Goal: Task Accomplishment & Management: Use online tool/utility

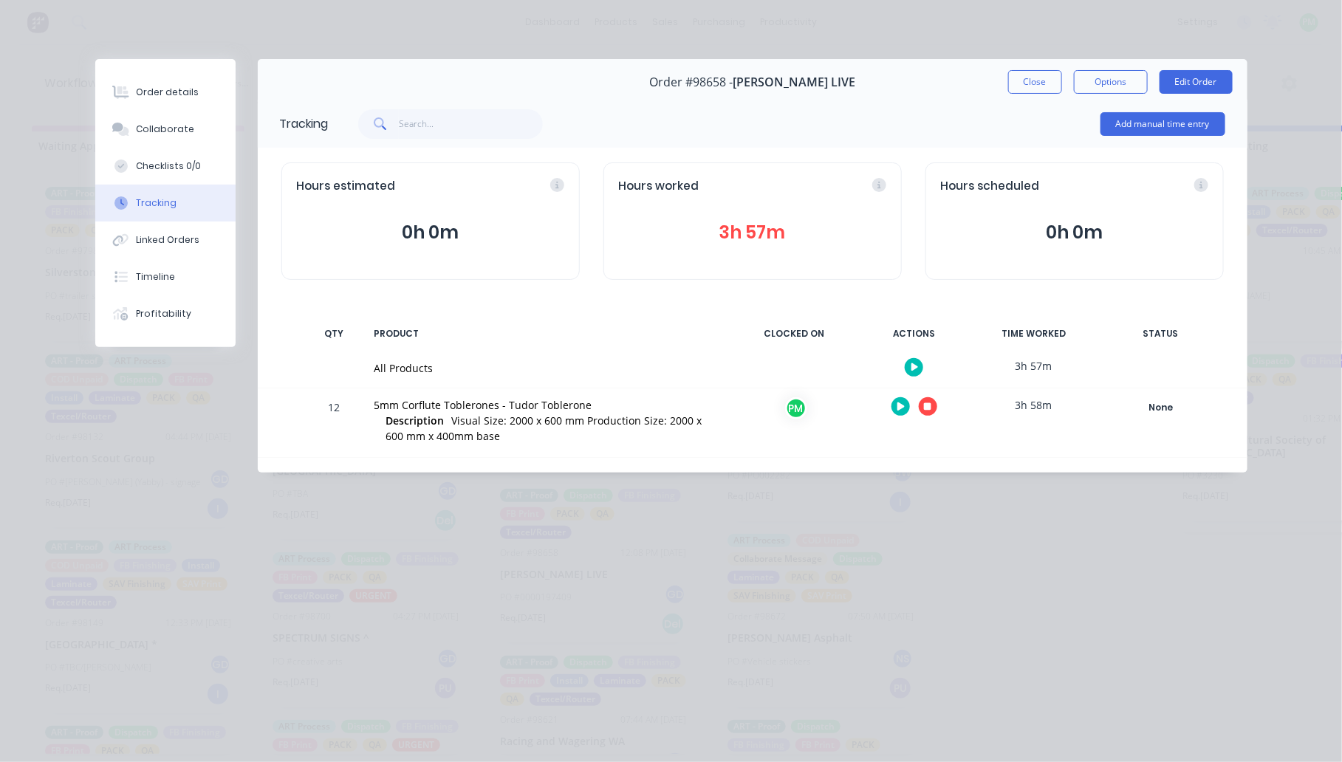
click at [921, 406] on button "button" at bounding box center [928, 406] width 18 height 18
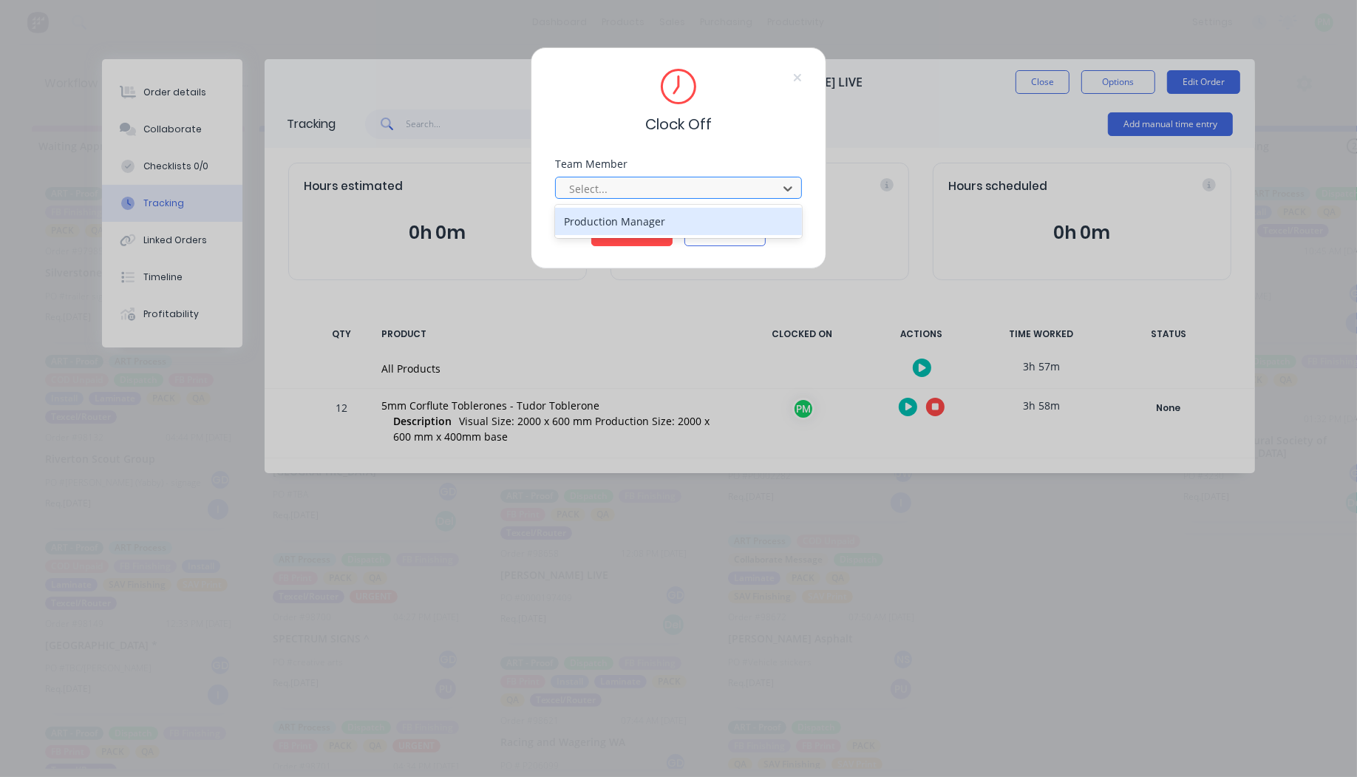
click at [638, 183] on div at bounding box center [668, 189] width 202 height 18
click at [591, 222] on button "Clock Off" at bounding box center [631, 234] width 81 height 24
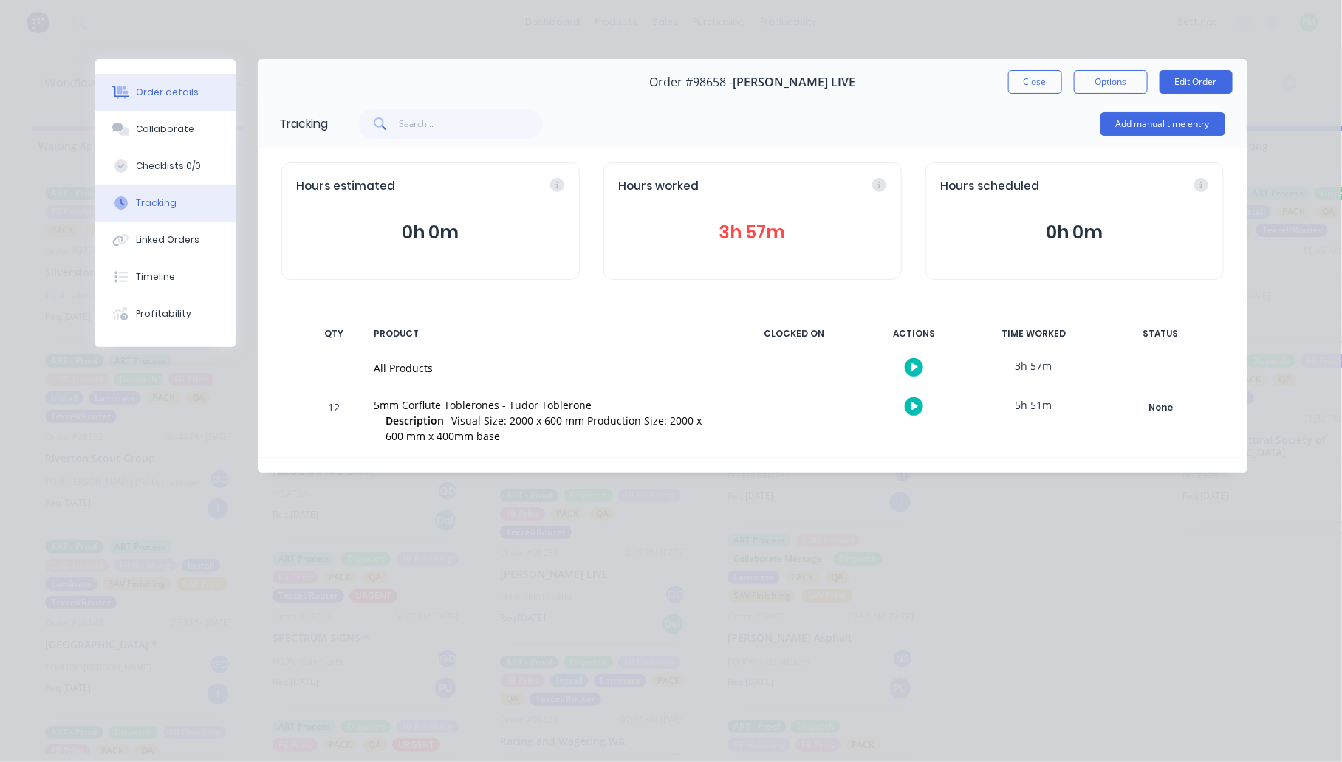
click at [194, 98] on button "Order details" at bounding box center [165, 92] width 140 height 37
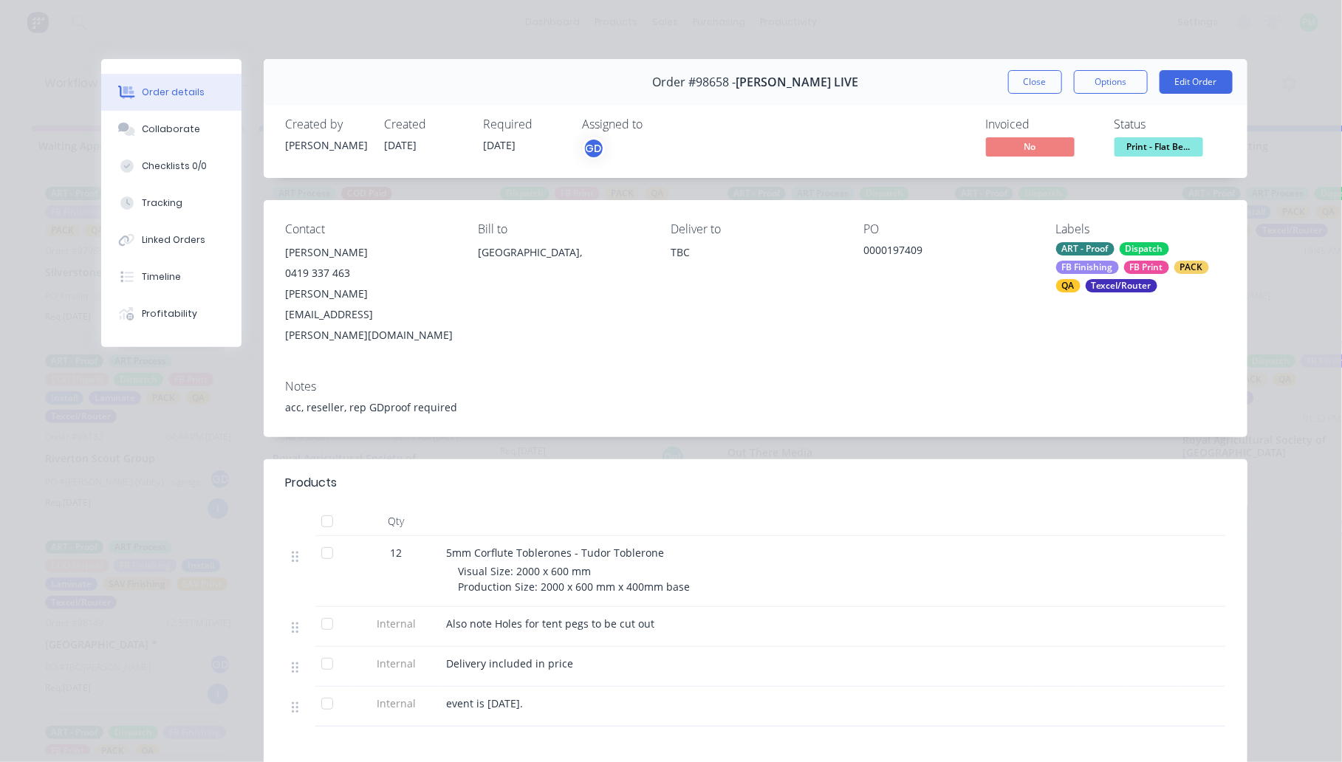
click at [1162, 150] on span "Print - Flat Be..." at bounding box center [1159, 146] width 89 height 18
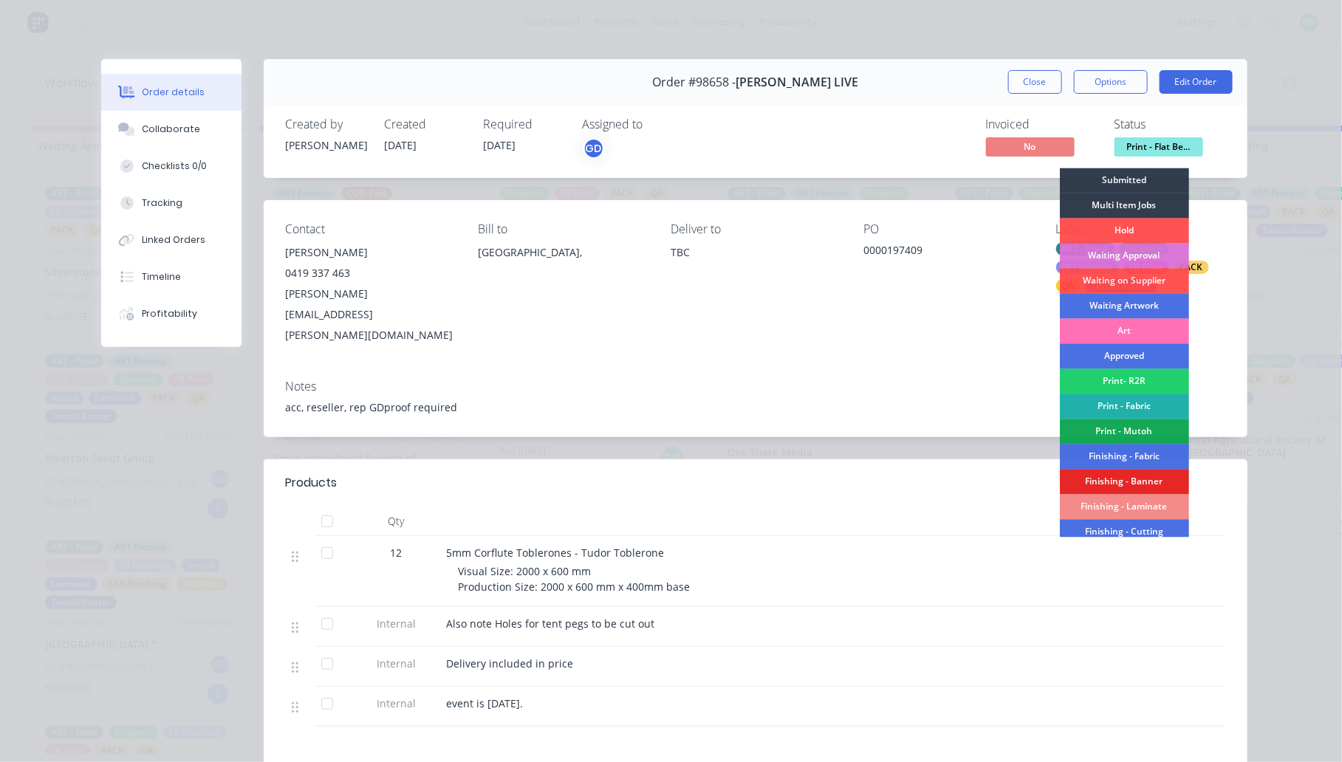
scroll to position [185, 0]
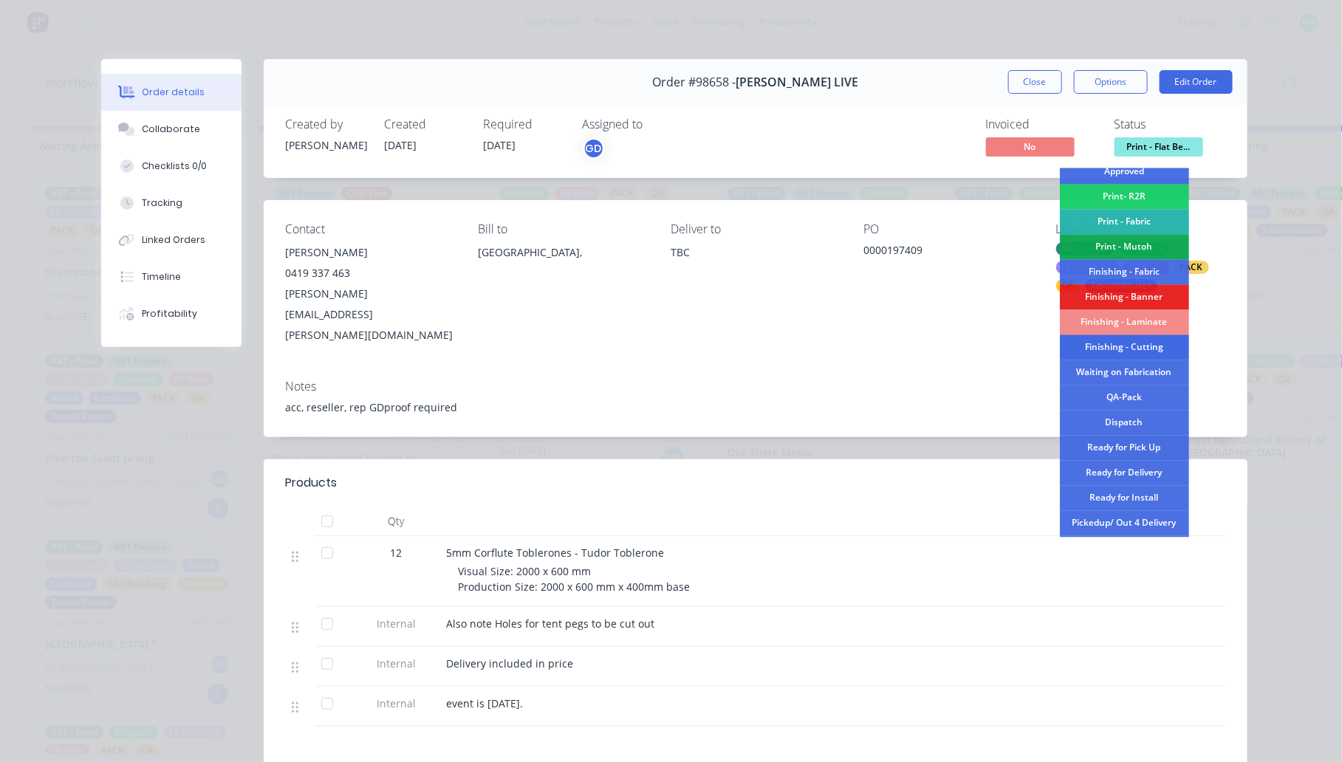
click at [1131, 344] on div "Finishing - Cutting" at bounding box center [1124, 347] width 129 height 25
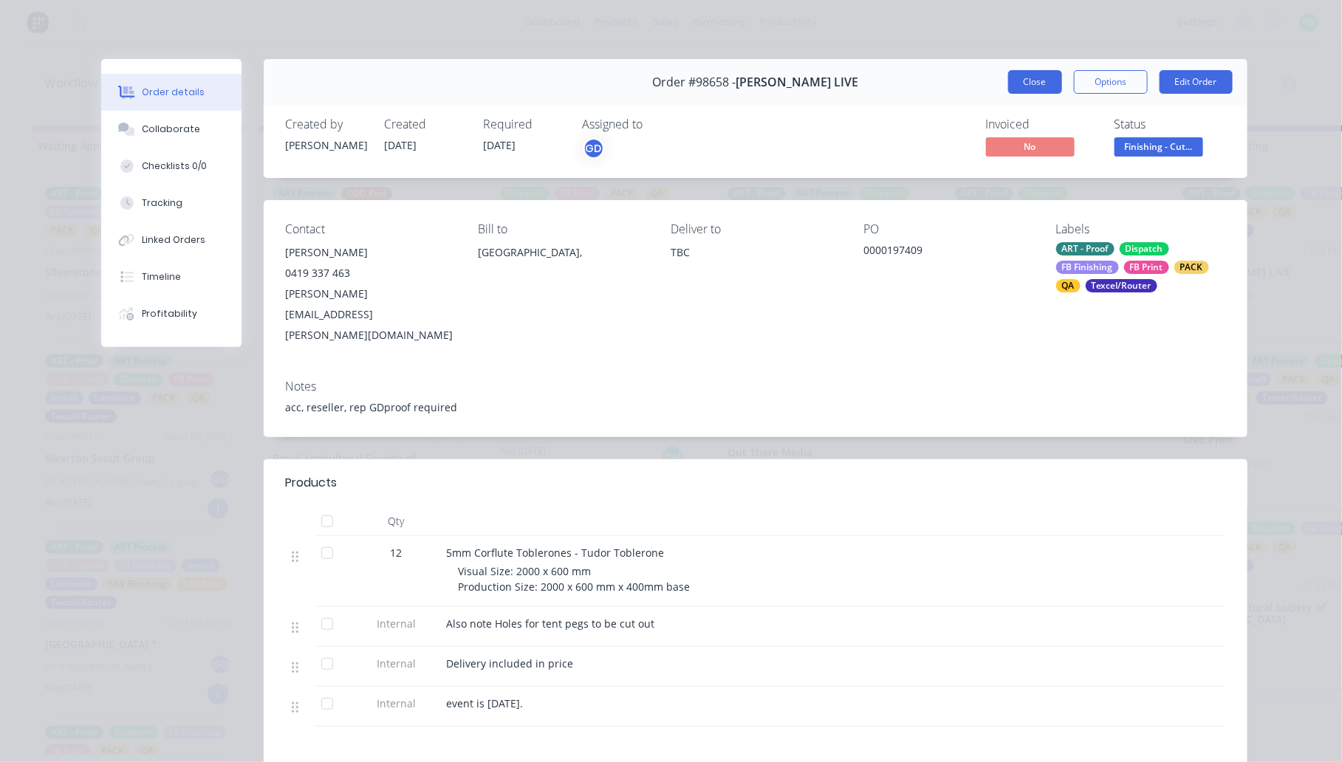
click at [1022, 75] on button "Close" at bounding box center [1036, 82] width 54 height 24
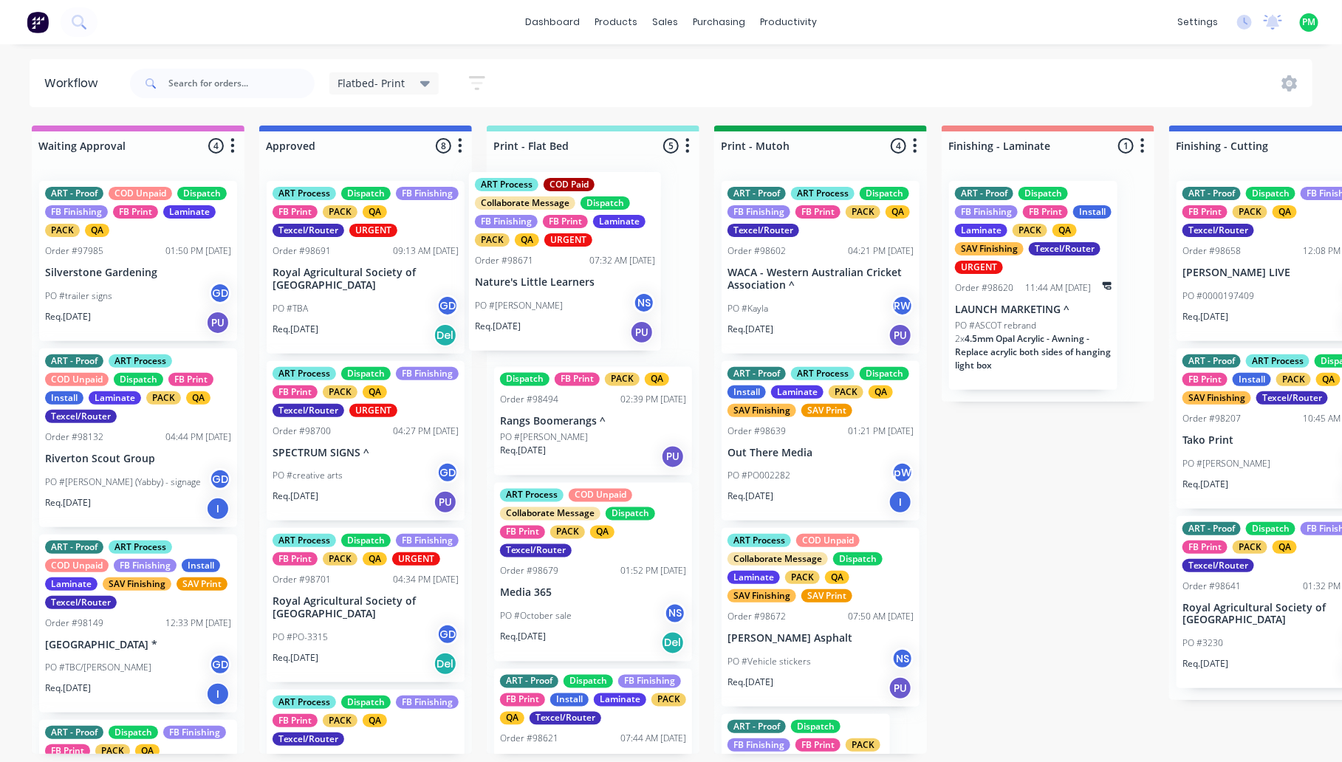
drag, startPoint x: 346, startPoint y: 293, endPoint x: 559, endPoint y: 284, distance: 213.0
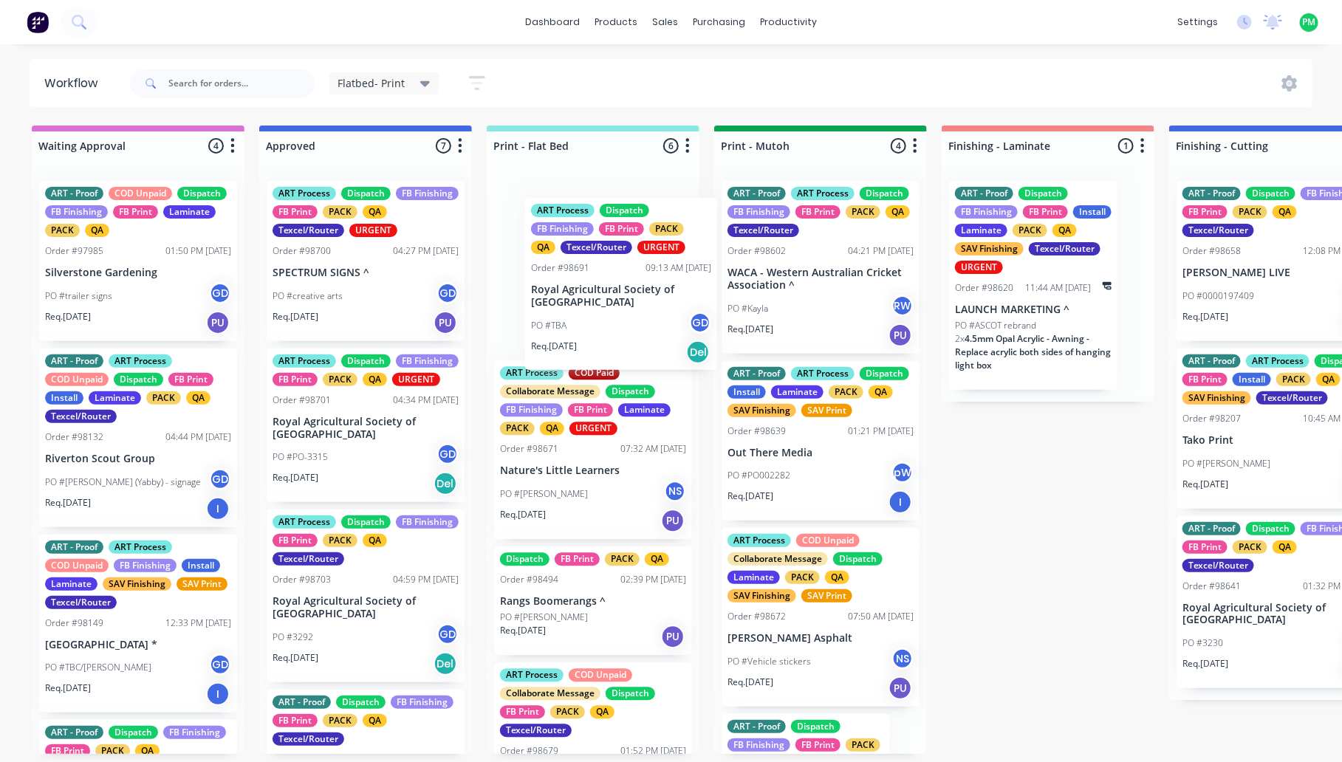
drag, startPoint x: 338, startPoint y: 279, endPoint x: 595, endPoint y: 293, distance: 256.8
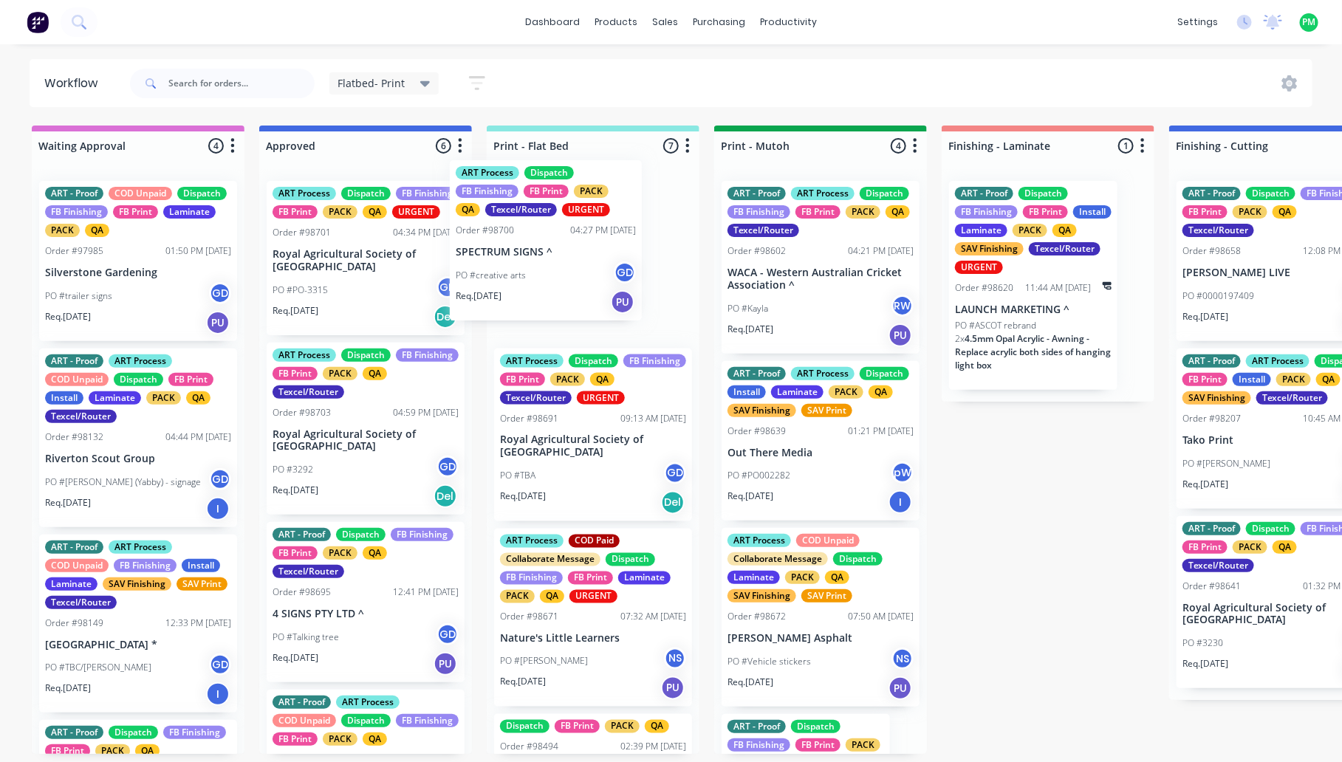
drag, startPoint x: 361, startPoint y: 263, endPoint x: 541, endPoint y: 242, distance: 181.5
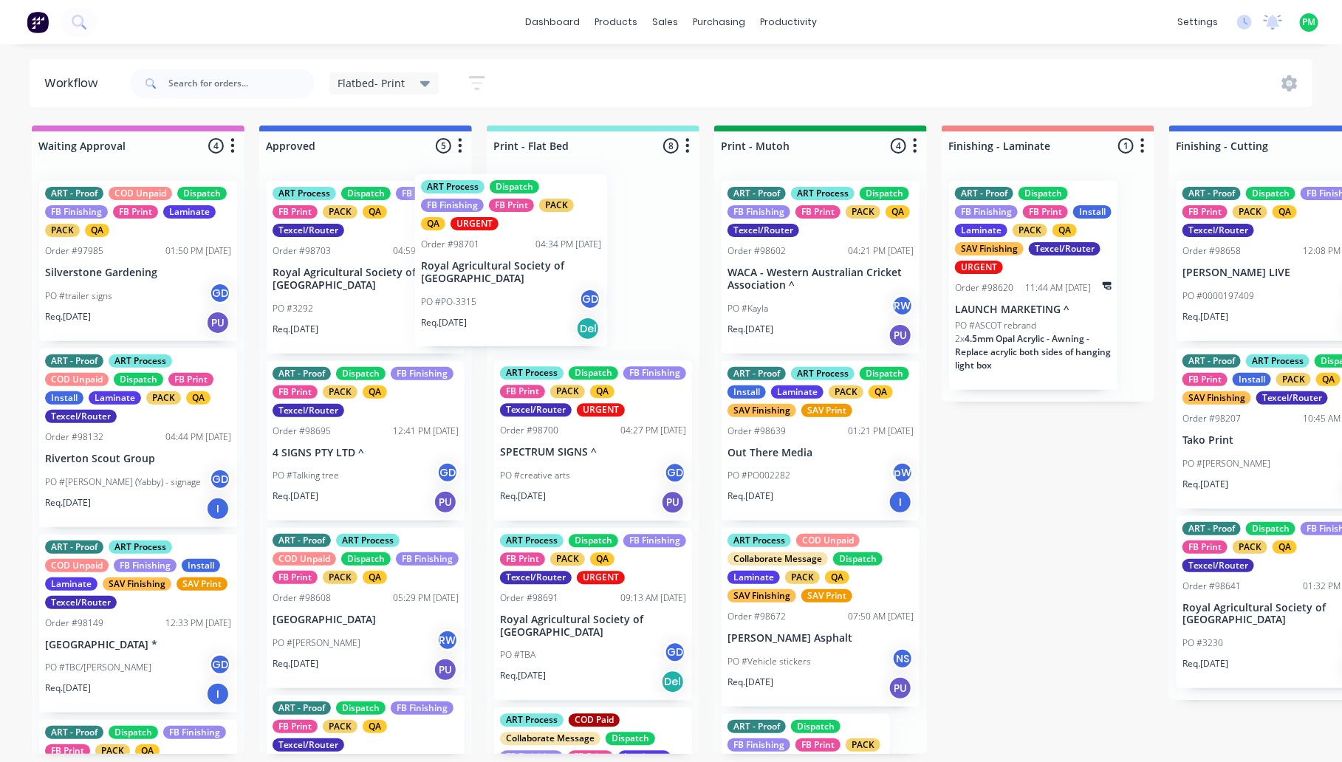
drag, startPoint x: 359, startPoint y: 259, endPoint x: 533, endPoint y: 252, distance: 173.8
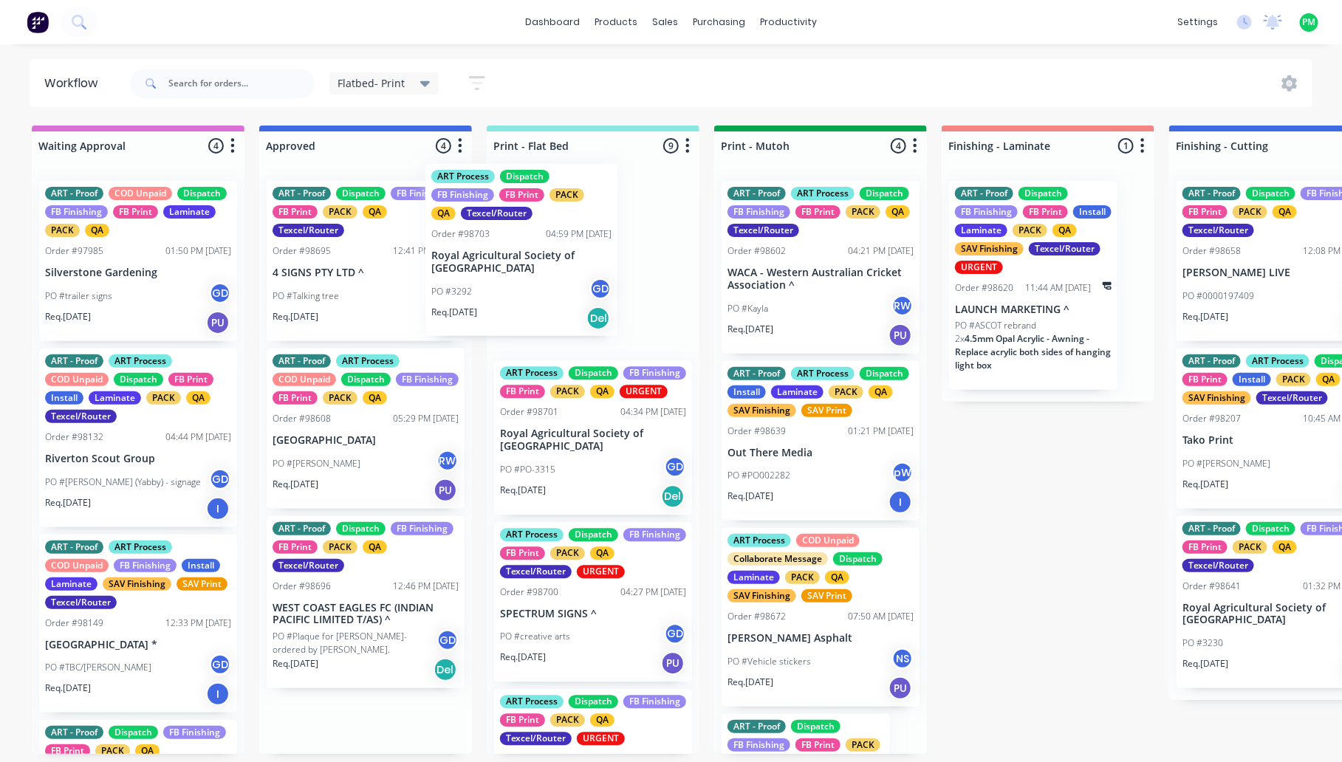
drag, startPoint x: 363, startPoint y: 272, endPoint x: 588, endPoint y: 251, distance: 226.3
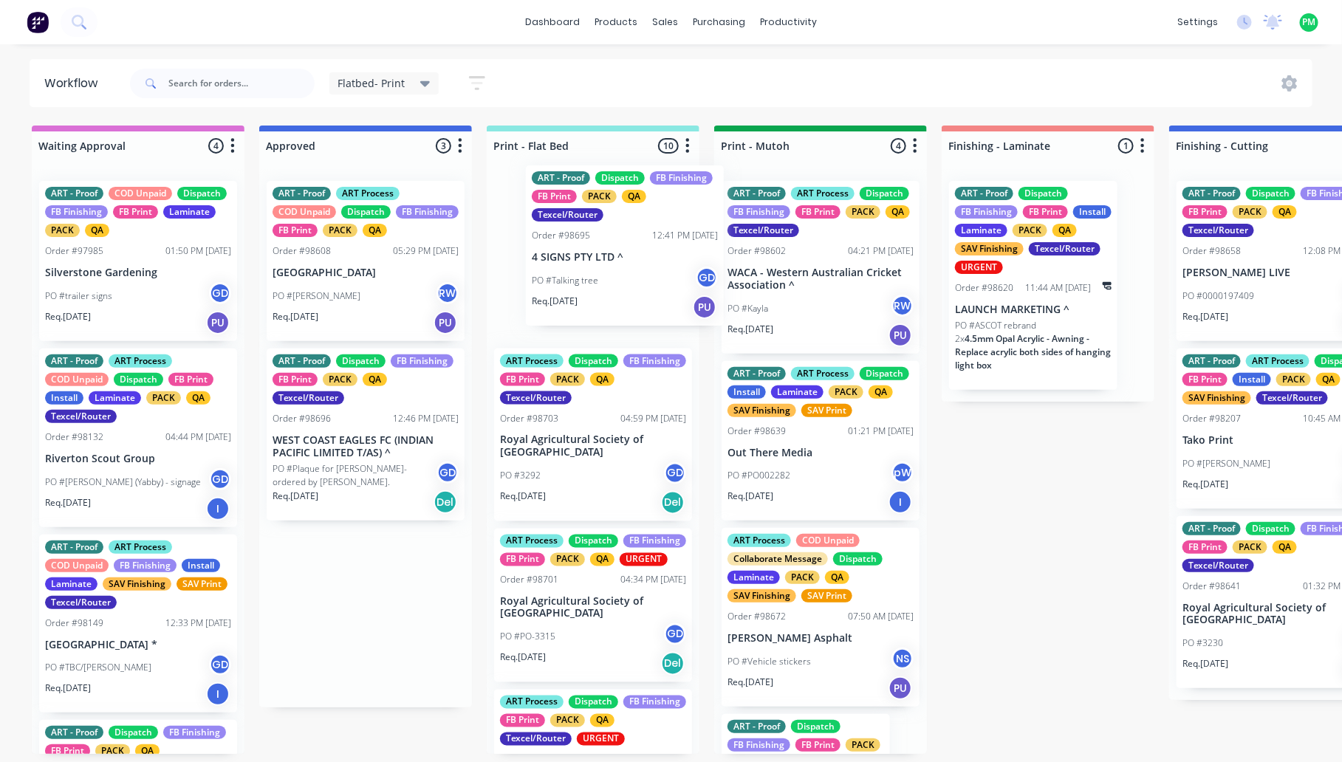
drag, startPoint x: 378, startPoint y: 265, endPoint x: 646, endPoint y: 249, distance: 269.4
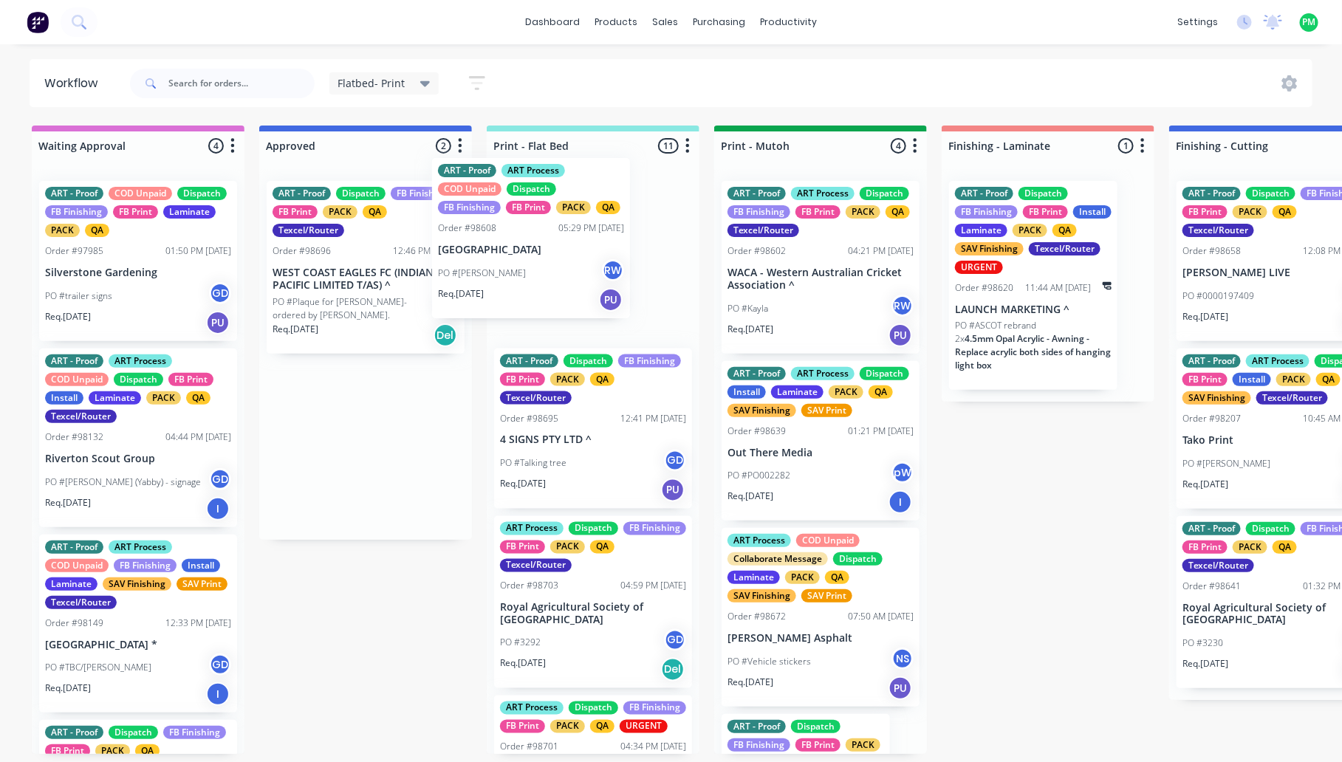
drag, startPoint x: 378, startPoint y: 268, endPoint x: 556, endPoint y: 245, distance: 179.6
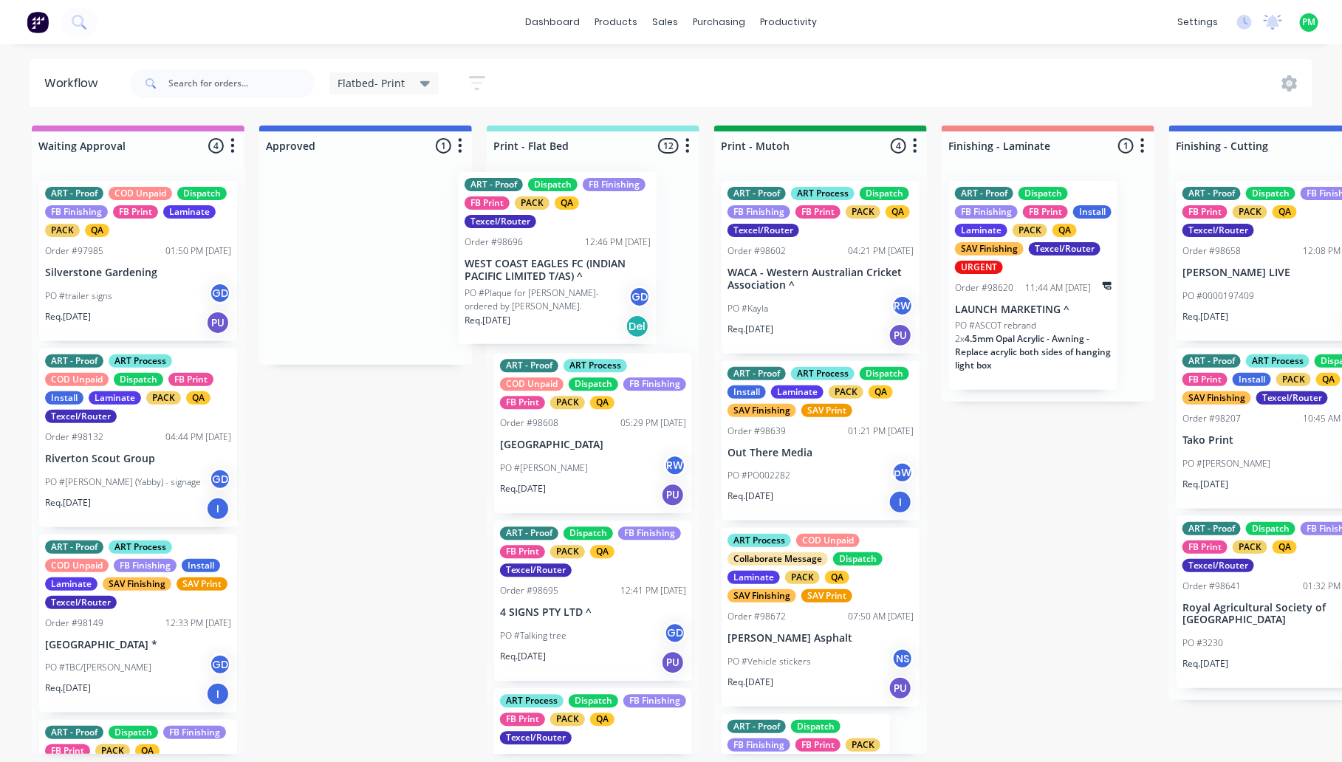
drag, startPoint x: 364, startPoint y: 281, endPoint x: 581, endPoint y: 272, distance: 218.1
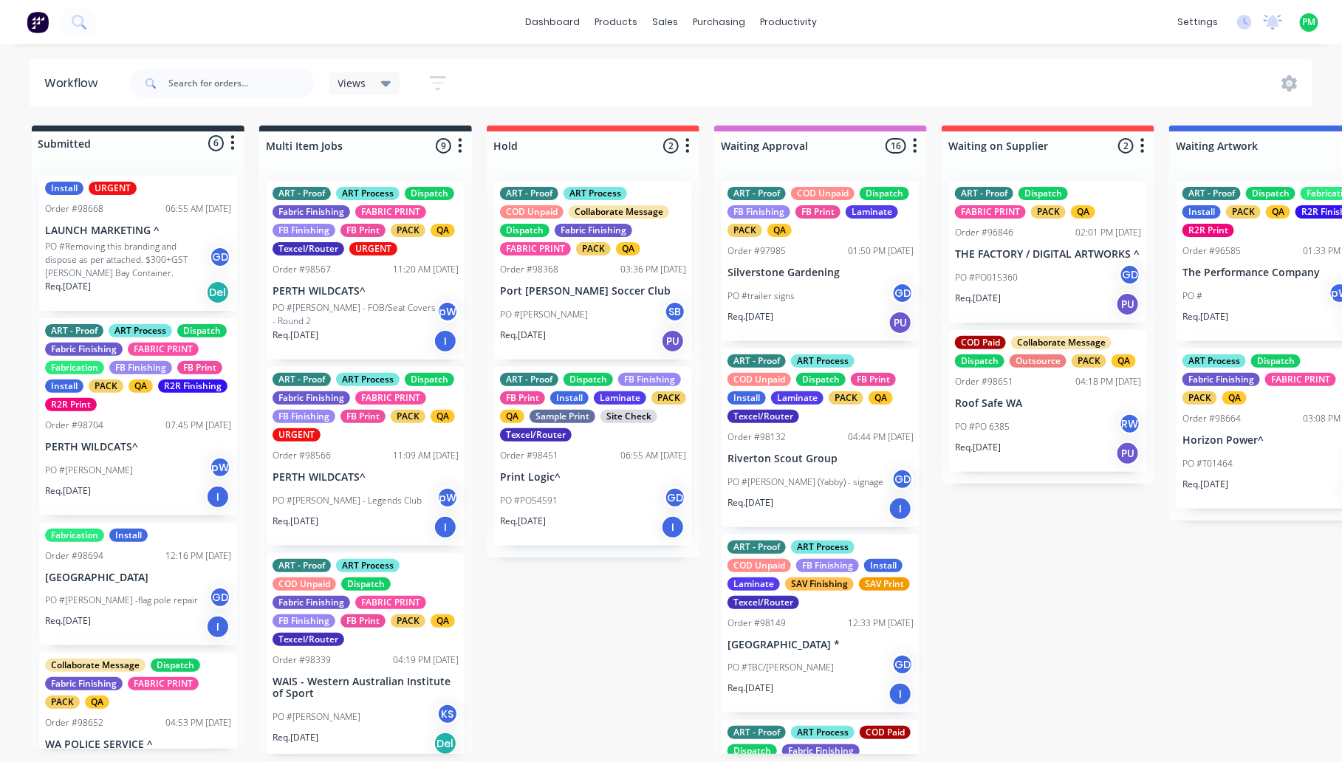
click at [360, 83] on span "Views" at bounding box center [352, 83] width 28 height 16
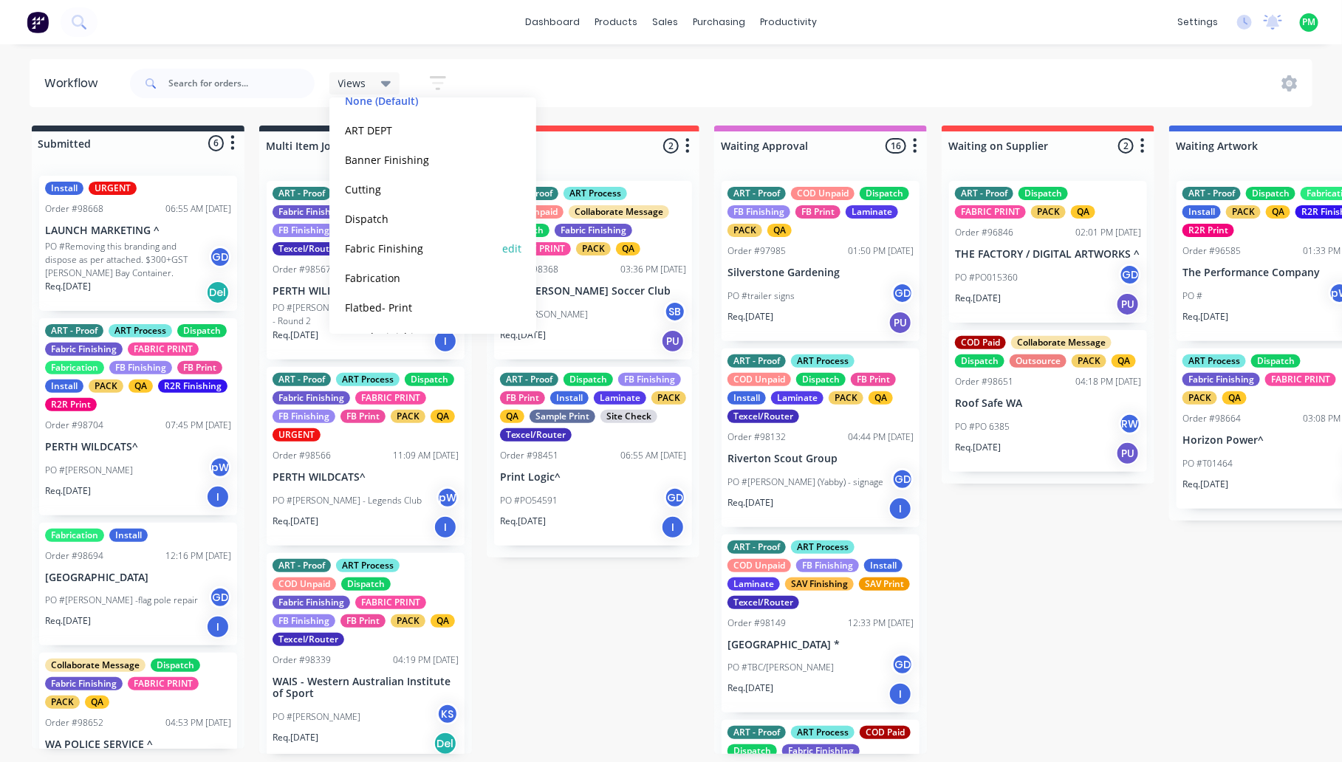
scroll to position [240, 0]
click at [379, 163] on button "Flatbed- Print" at bounding box center [419, 160] width 157 height 17
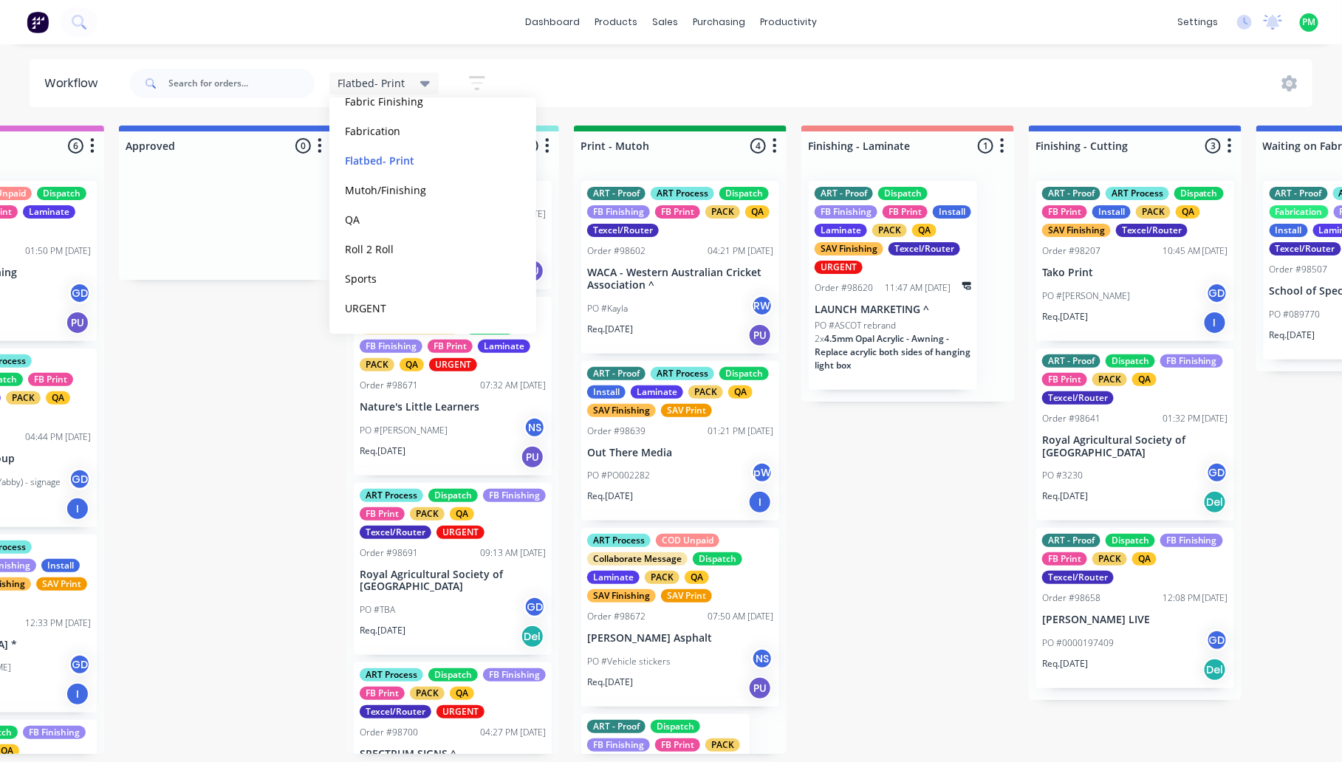
scroll to position [0, 160]
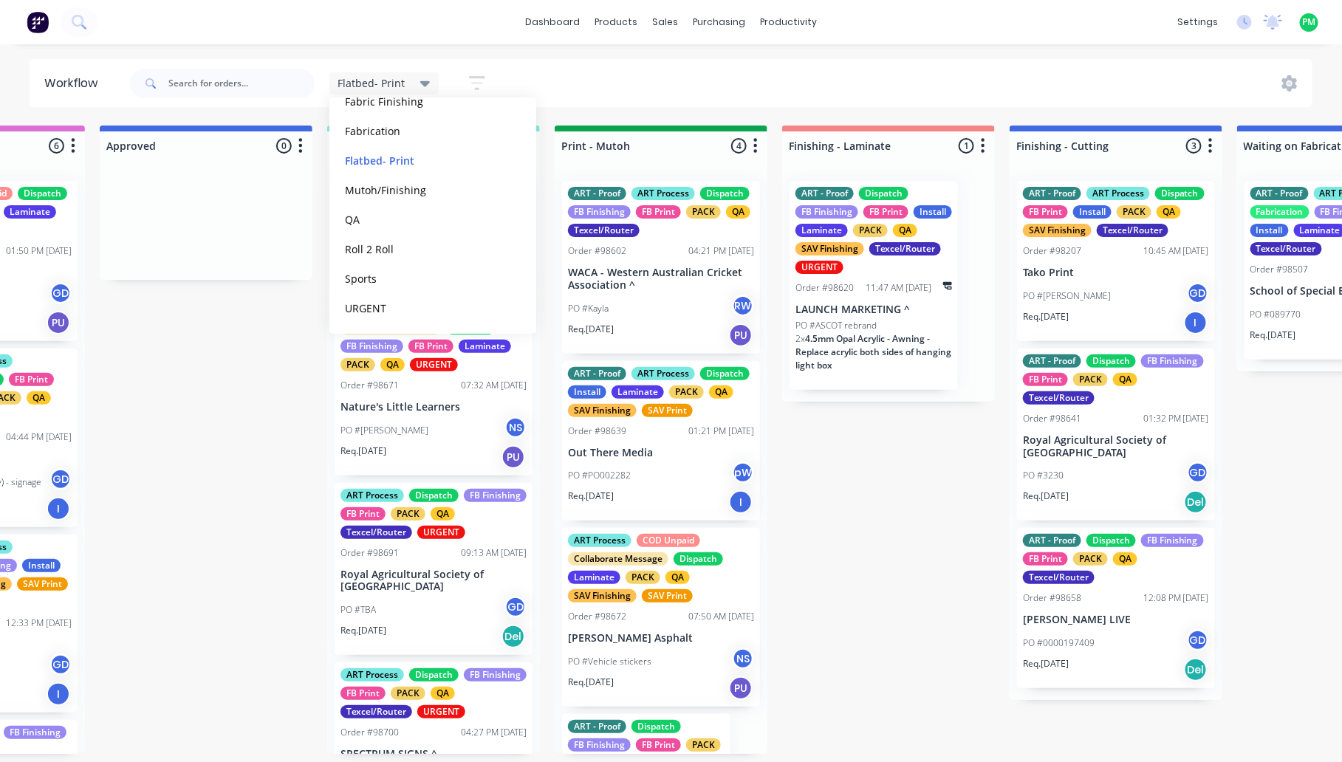
click at [395, 83] on span "Flatbed- Print" at bounding box center [371, 83] width 67 height 16
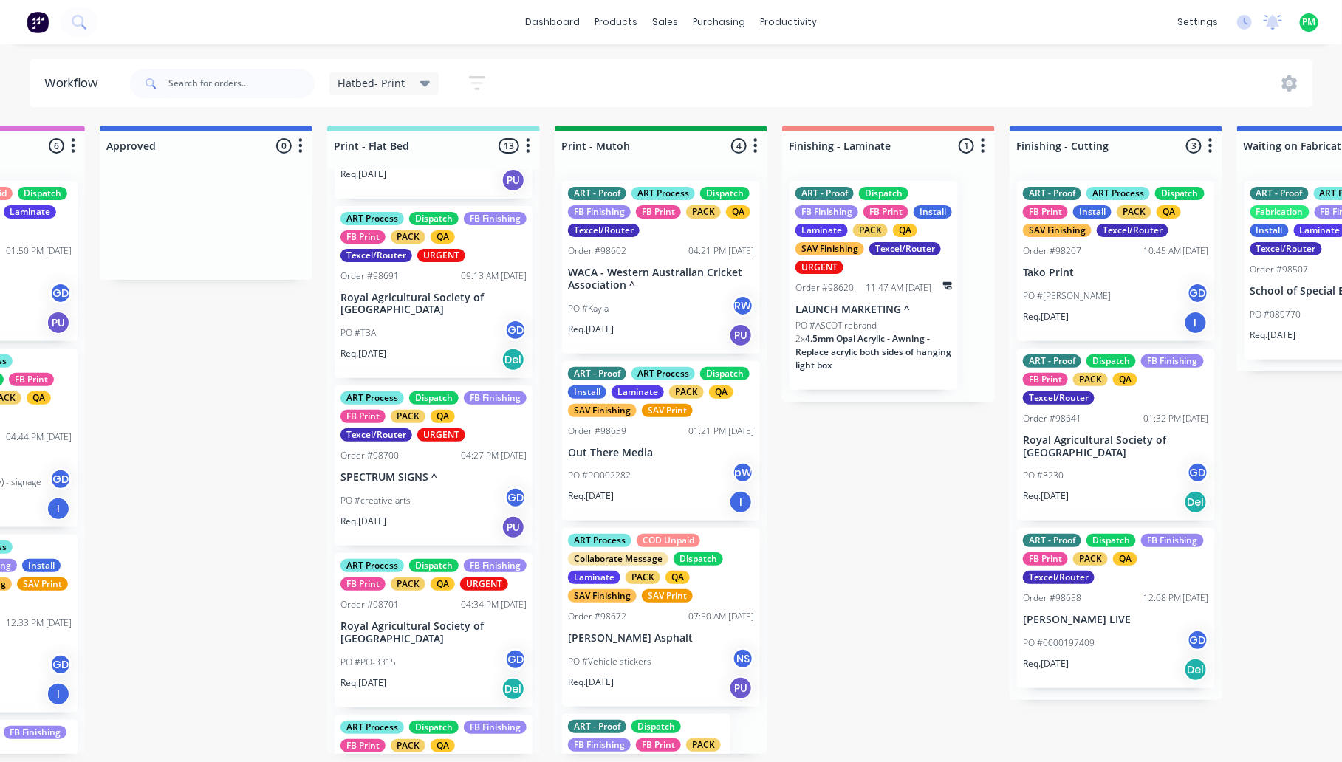
scroll to position [462, 0]
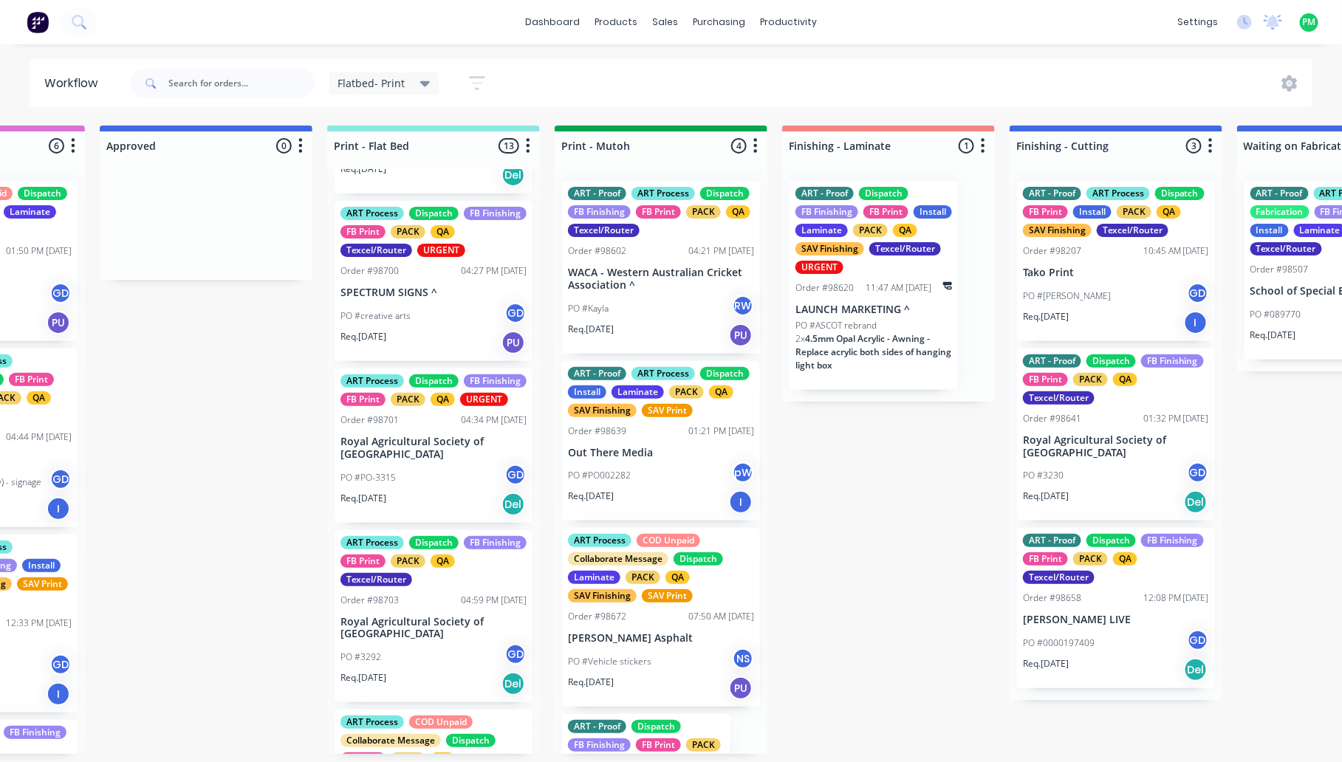
click at [397, 461] on p "Royal Agricultural Society of [GEOGRAPHIC_DATA]" at bounding box center [434, 448] width 186 height 25
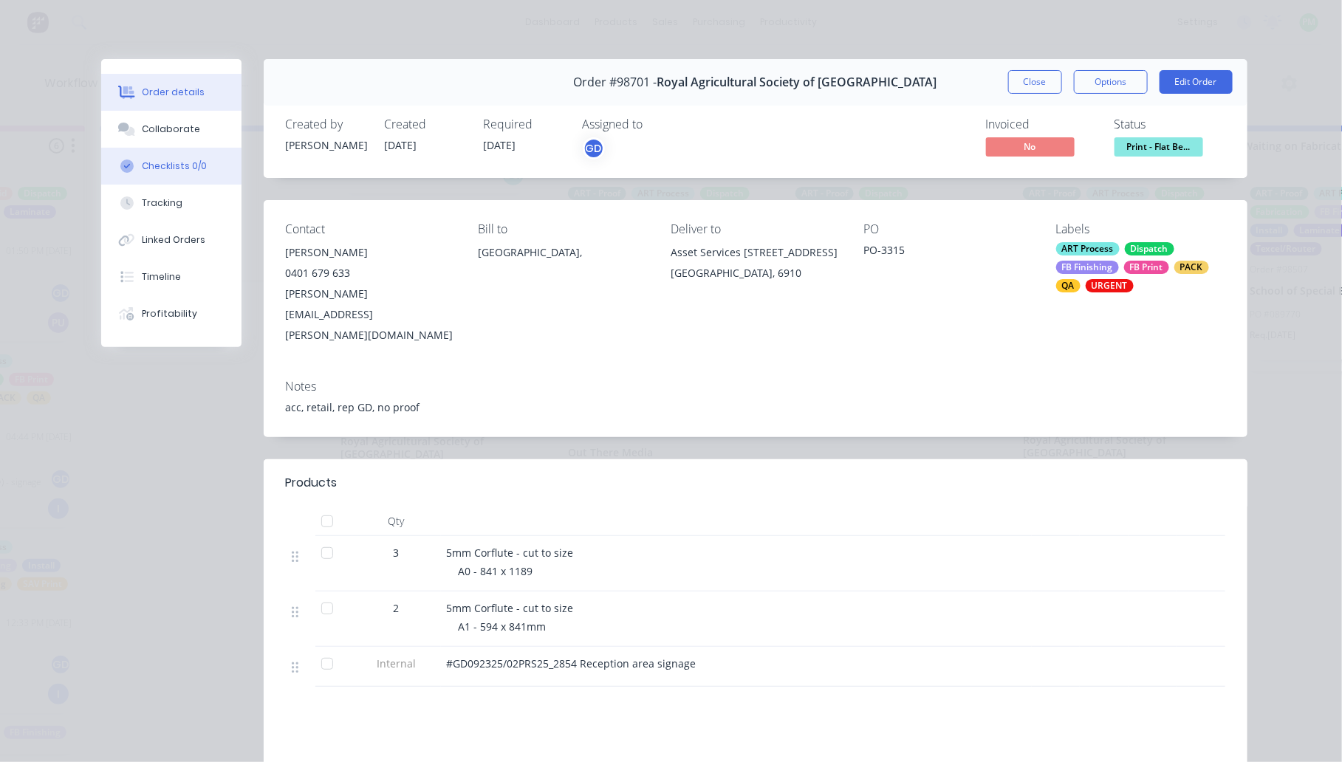
click at [129, 179] on button "Checklists 0/0" at bounding box center [171, 166] width 140 height 37
click at [142, 197] on div "Tracking" at bounding box center [162, 203] width 41 height 13
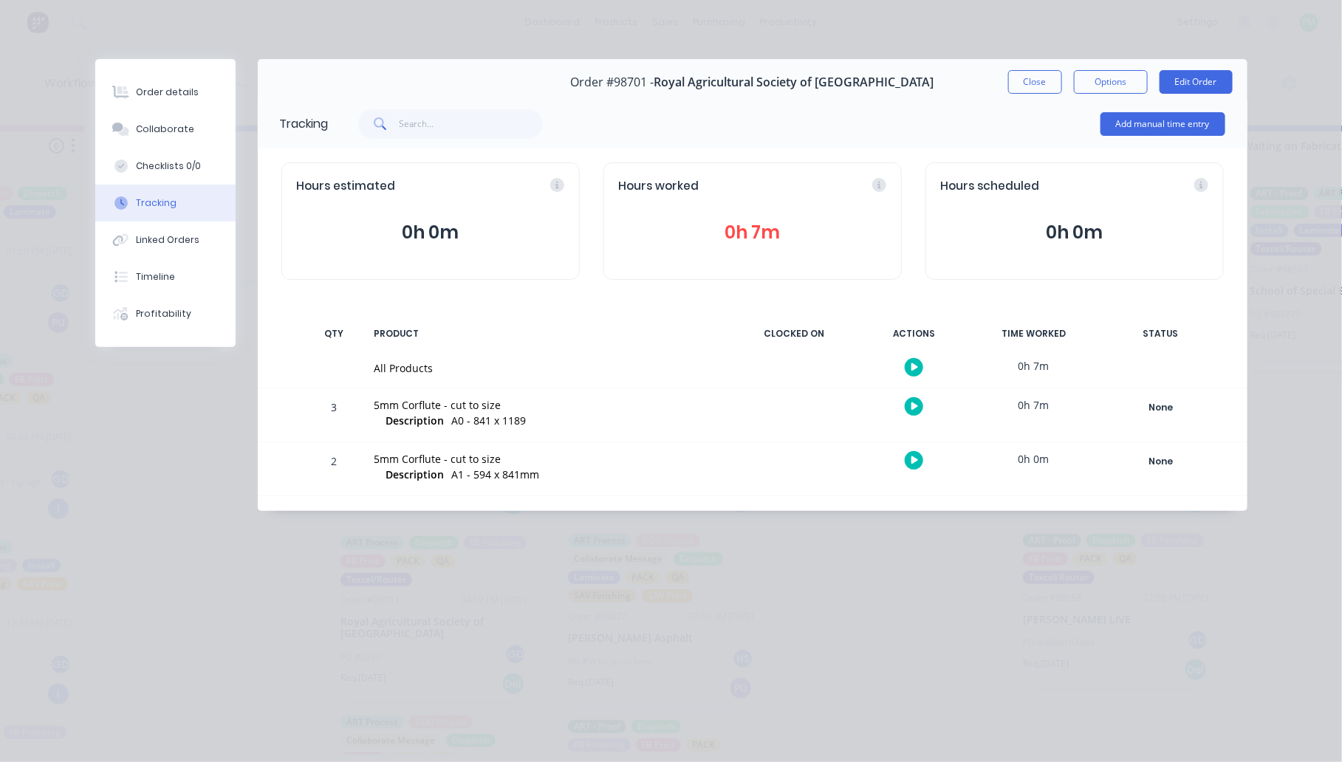
click at [913, 374] on button "button" at bounding box center [914, 367] width 18 height 18
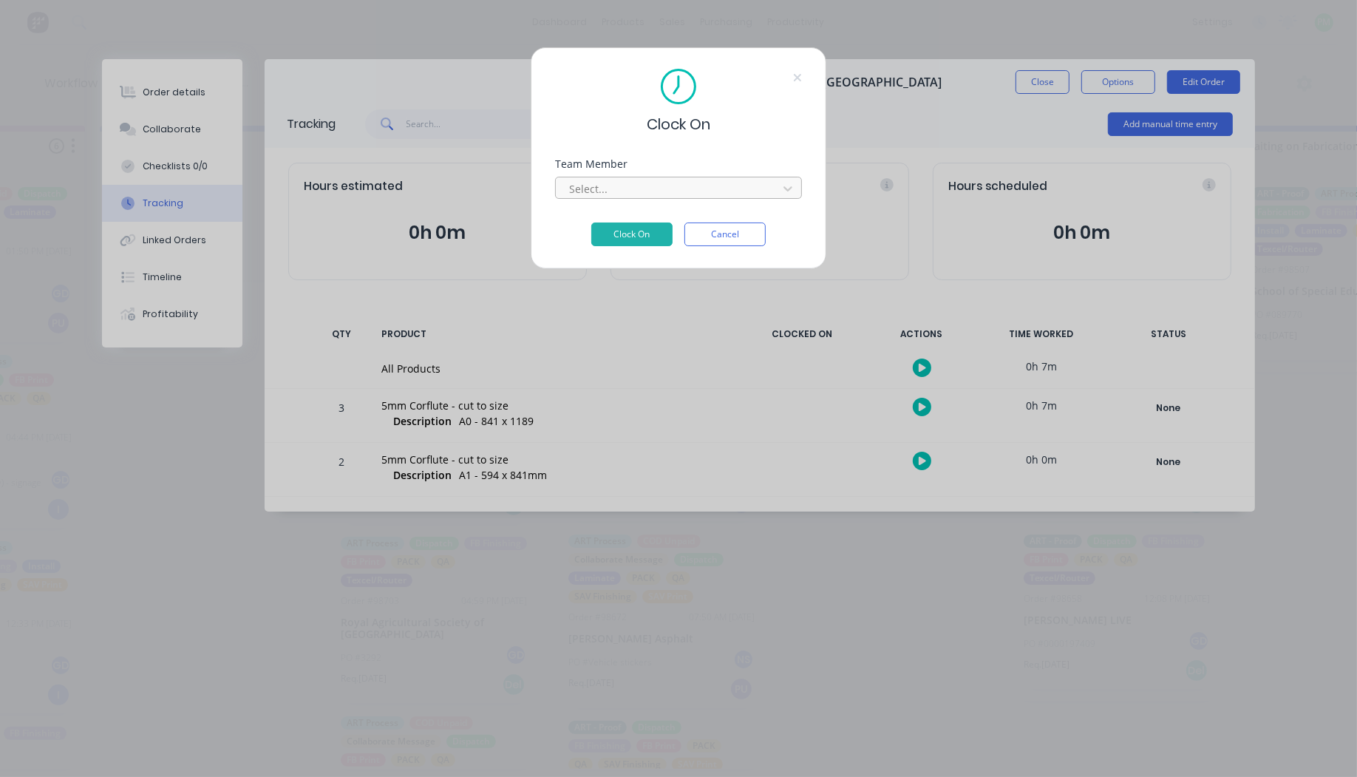
click at [645, 192] on div at bounding box center [668, 189] width 202 height 18
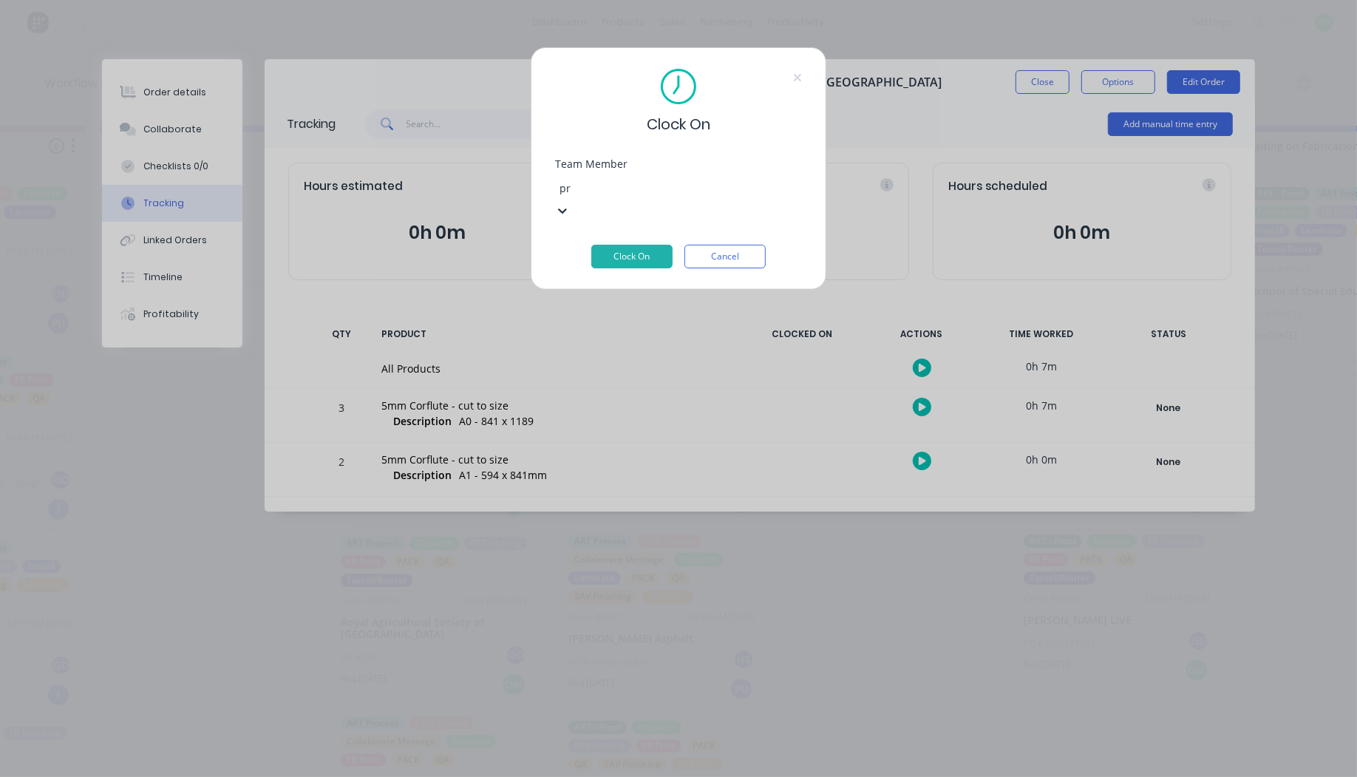
type input "pro"
click at [591, 245] on button "Clock On" at bounding box center [631, 257] width 81 height 24
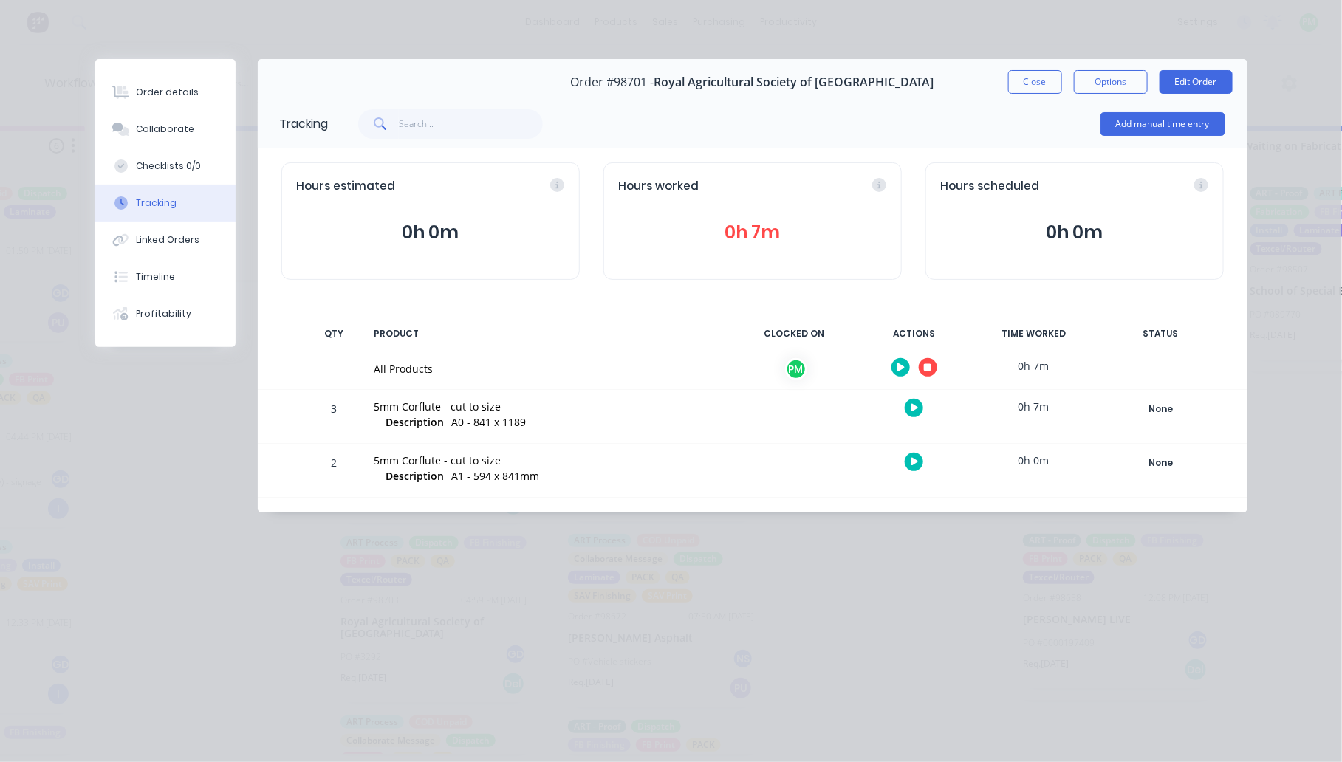
click at [922, 366] on button "button" at bounding box center [928, 367] width 18 height 18
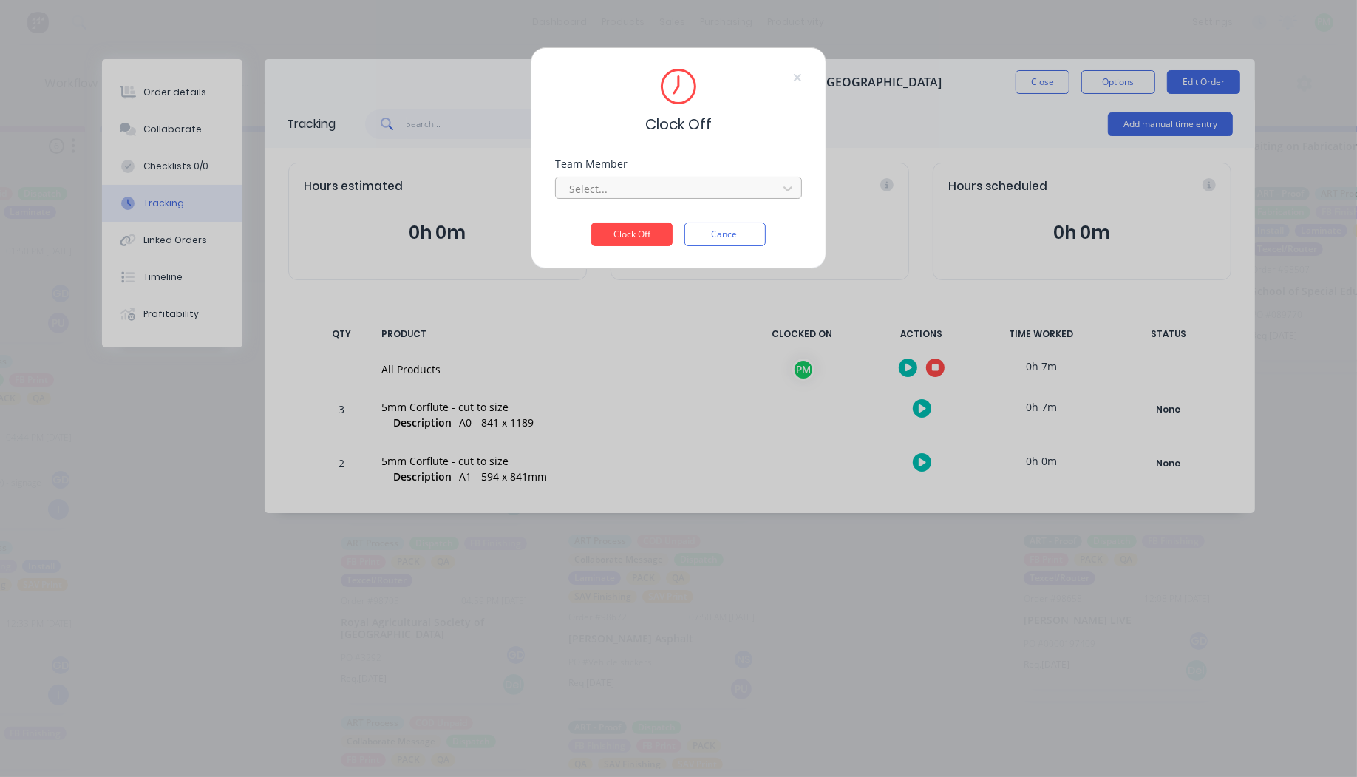
click at [684, 185] on div at bounding box center [668, 189] width 202 height 18
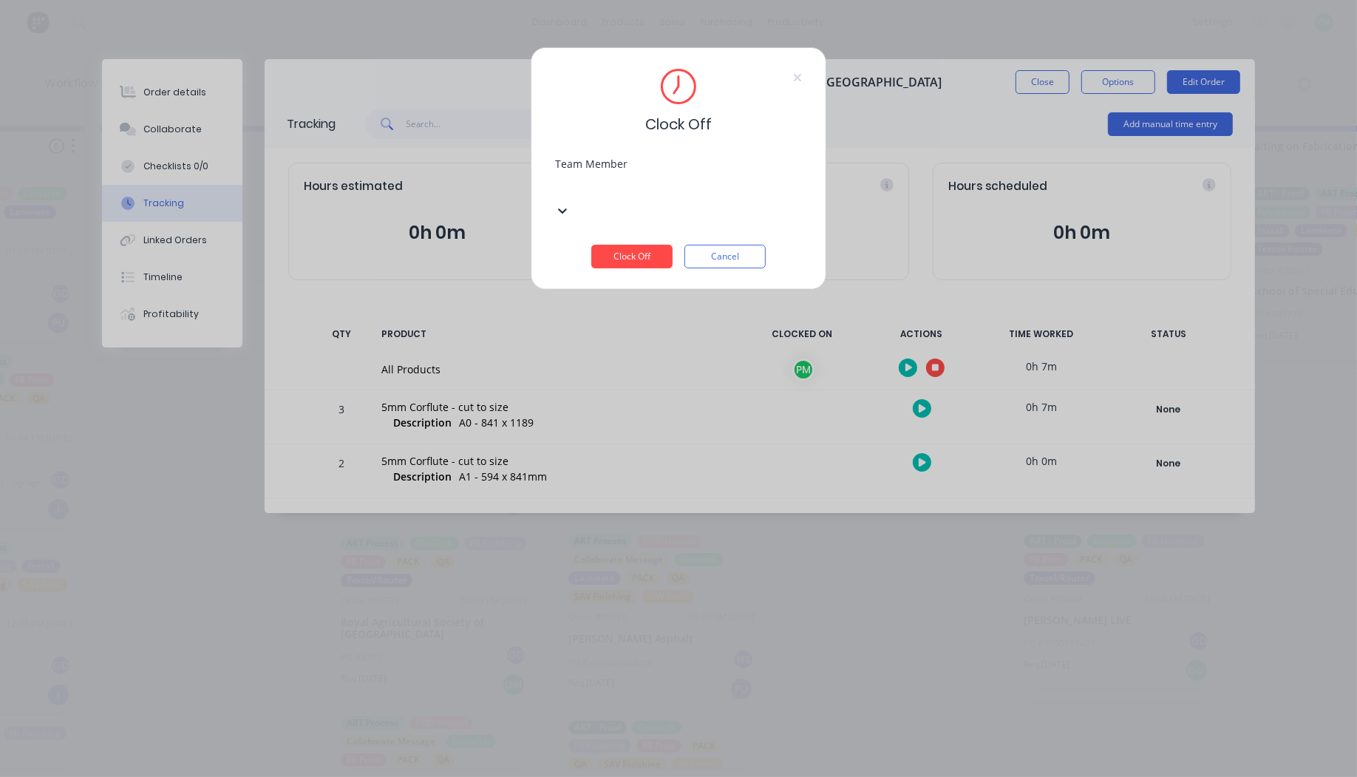
click at [591, 245] on button "Clock Off" at bounding box center [631, 257] width 81 height 24
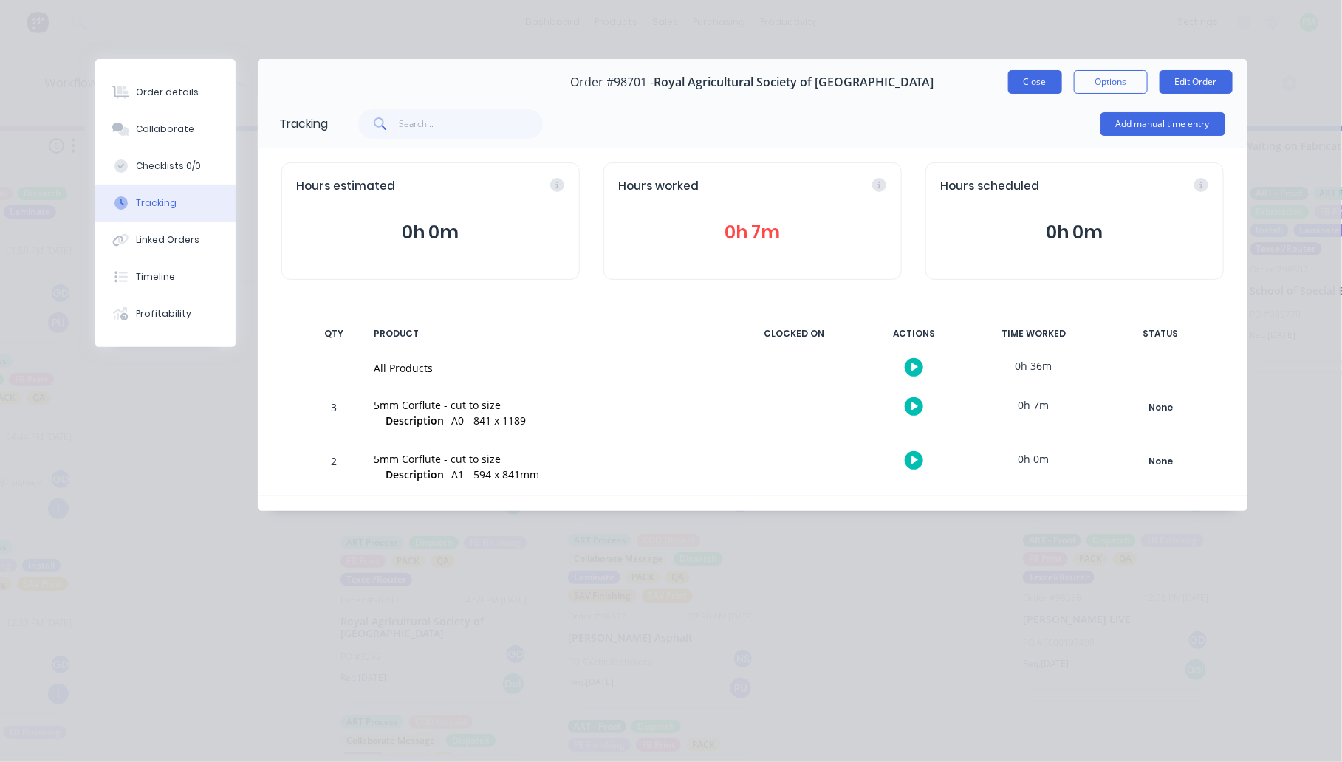
click at [1040, 76] on button "Close" at bounding box center [1036, 82] width 54 height 24
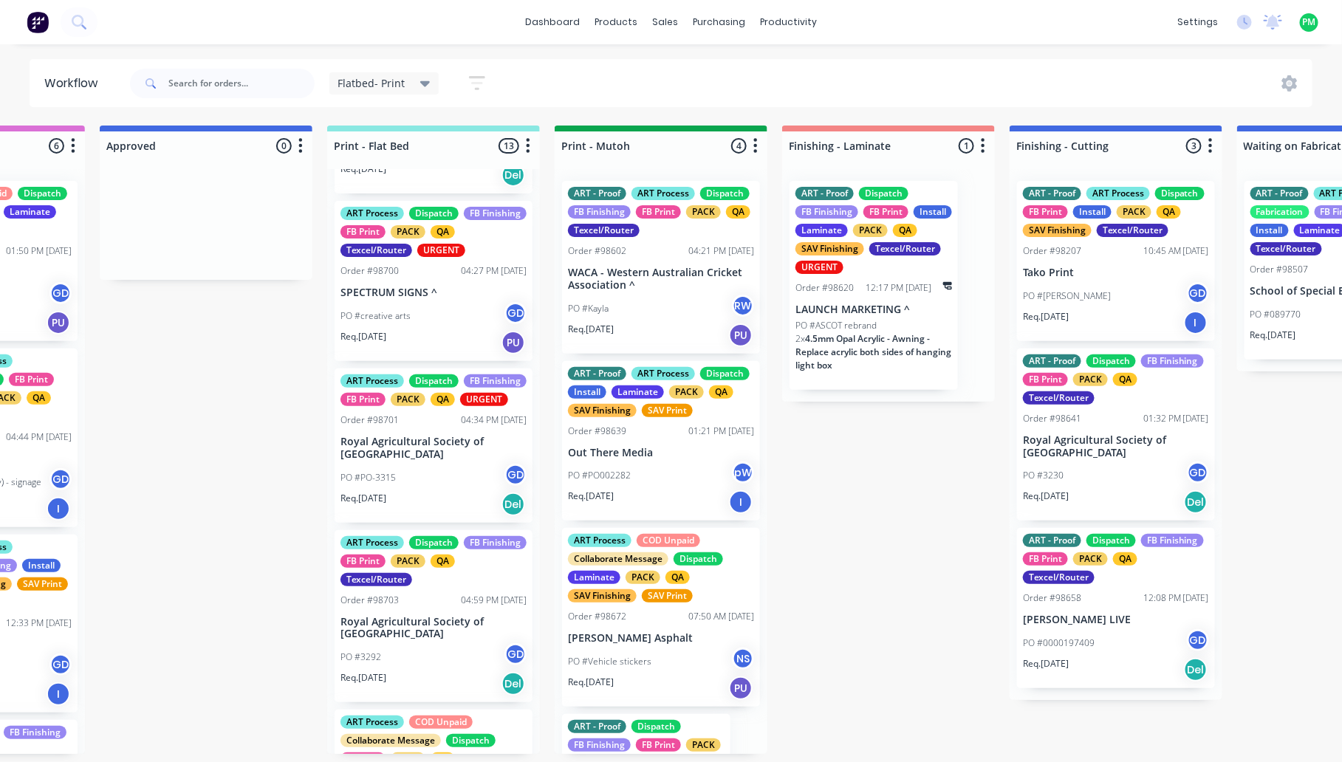
click at [432, 492] on div "PO #PO-3315 GD" at bounding box center [434, 478] width 186 height 28
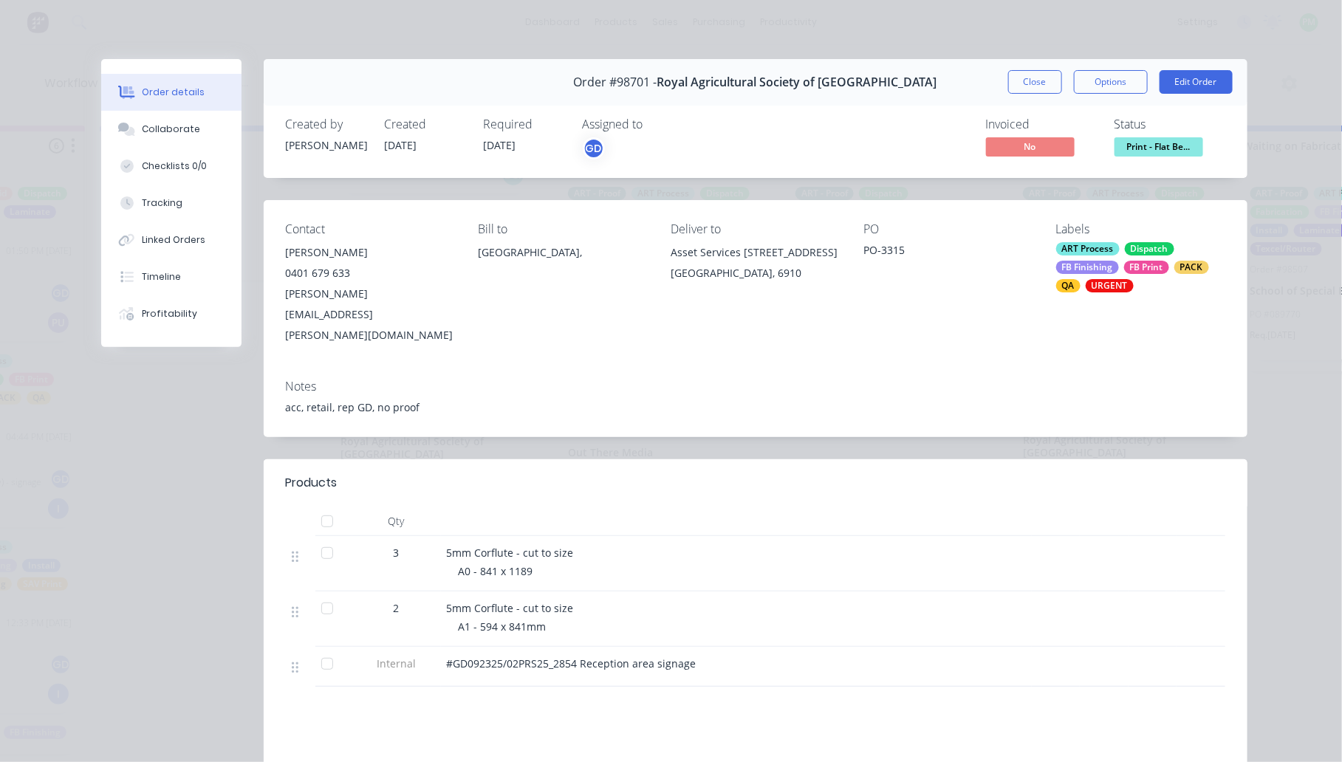
click at [1139, 140] on span "Print - Flat Be..." at bounding box center [1159, 146] width 89 height 18
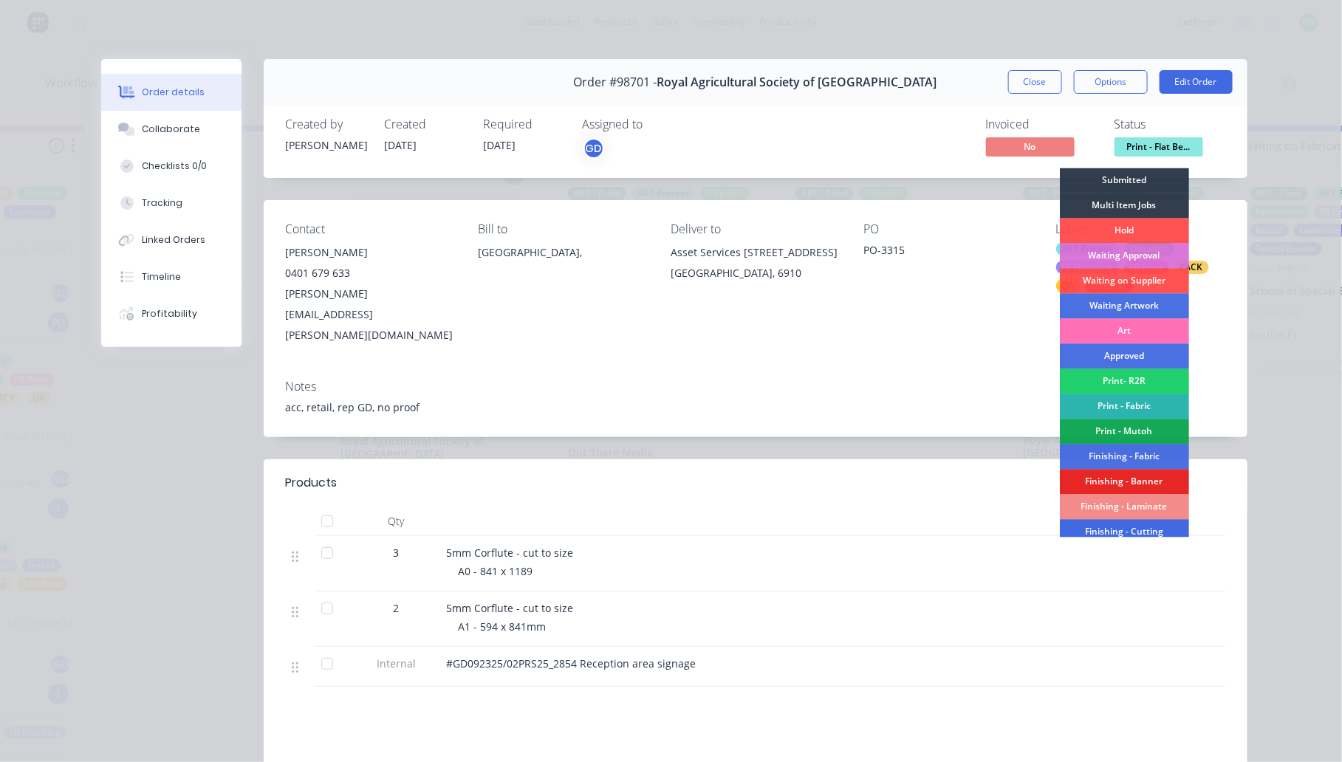
click at [1129, 533] on div "Finishing - Cutting" at bounding box center [1124, 532] width 129 height 25
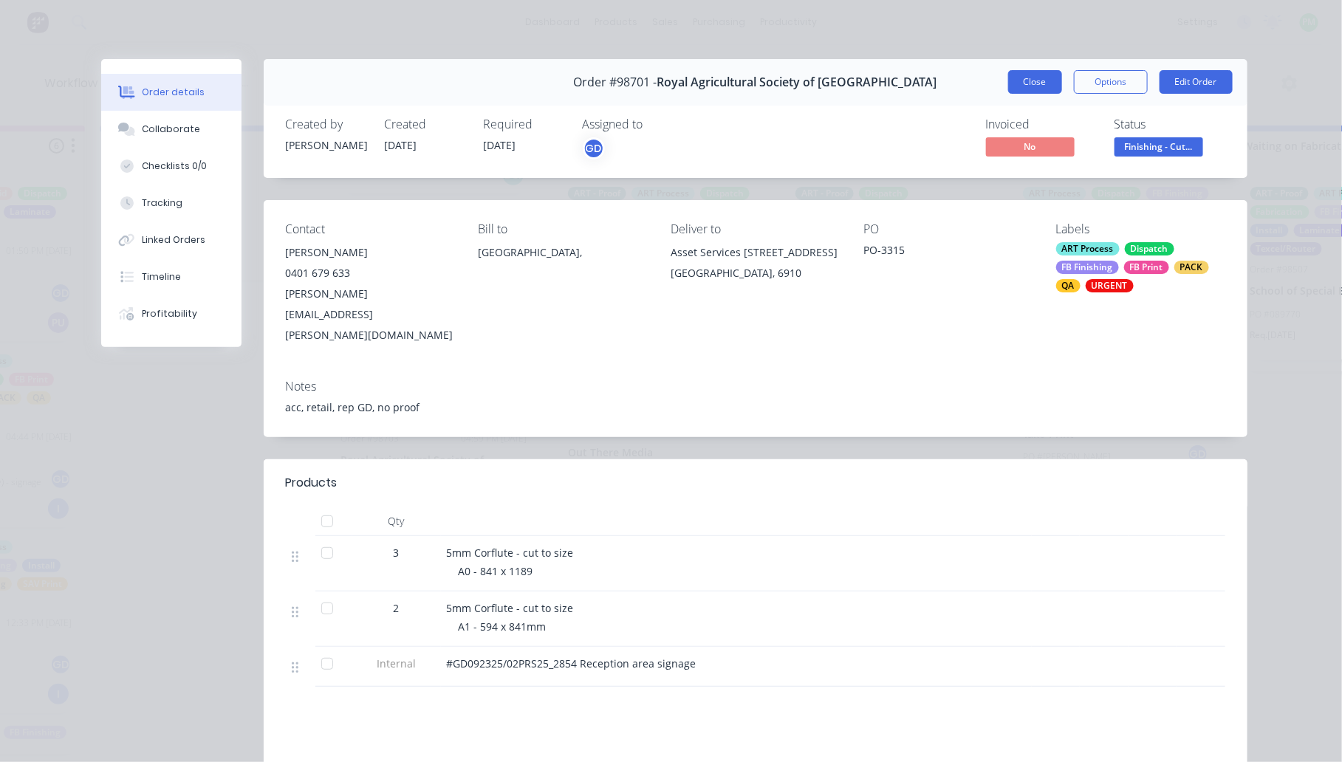
click at [1032, 79] on button "Close" at bounding box center [1036, 82] width 54 height 24
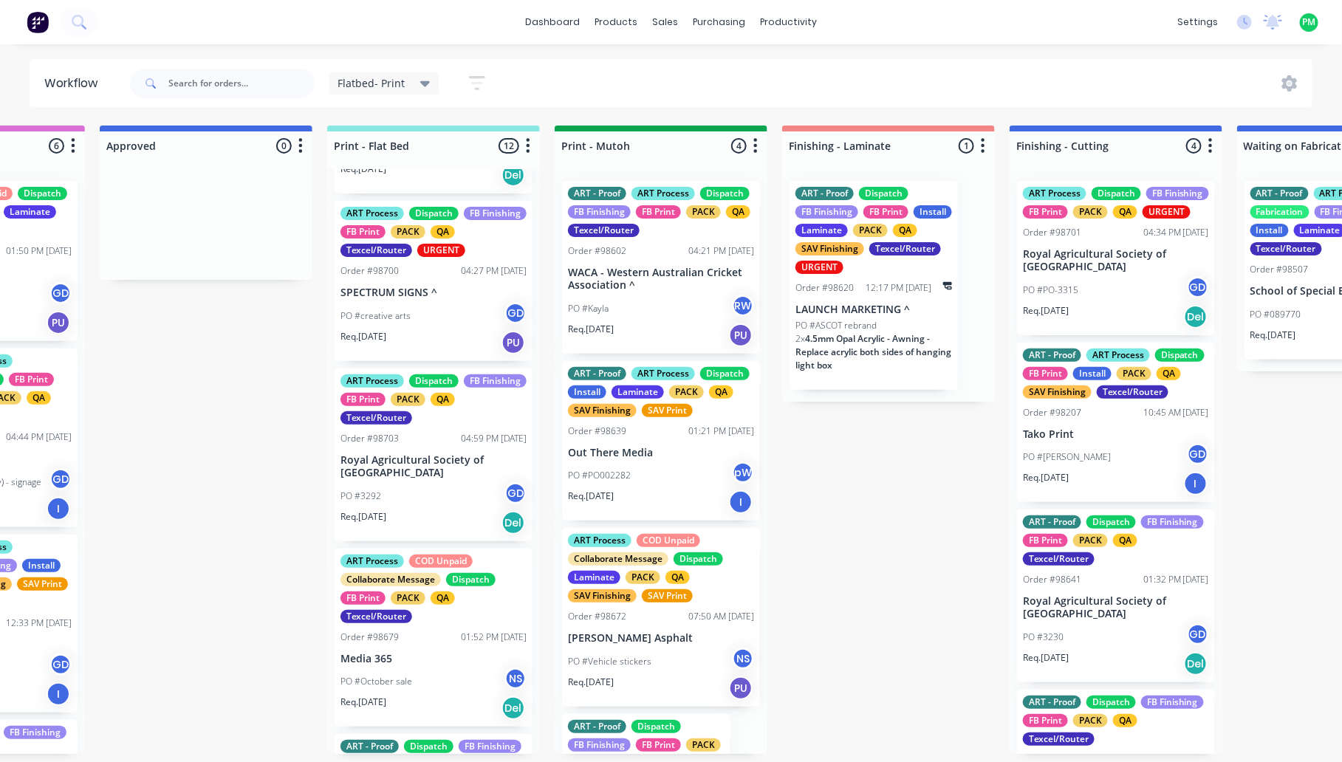
click at [433, 474] on p "Royal Agricultural Society of [GEOGRAPHIC_DATA]" at bounding box center [434, 466] width 186 height 25
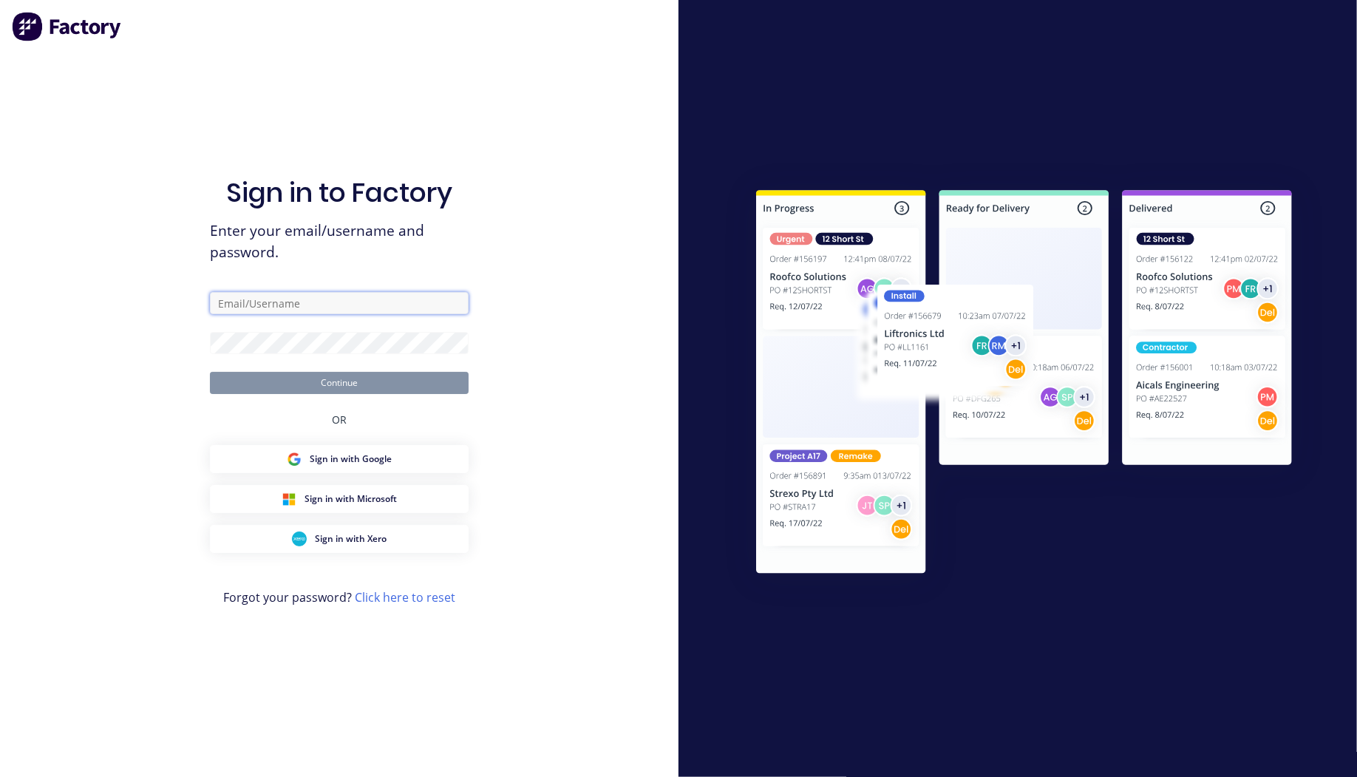
click at [315, 300] on input "text" at bounding box center [339, 303] width 259 height 22
type input "production@allflags.com.au"
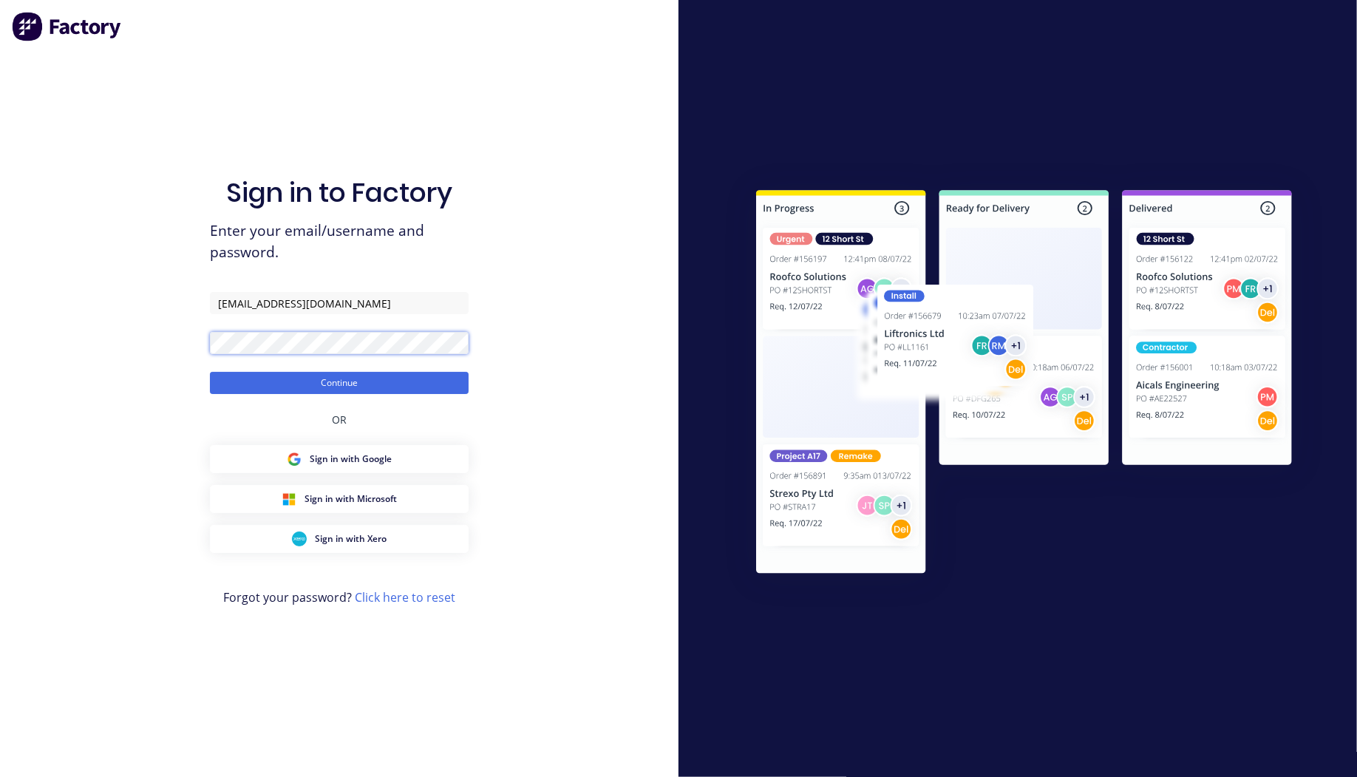
click at [210, 372] on button "Continue" at bounding box center [339, 383] width 259 height 22
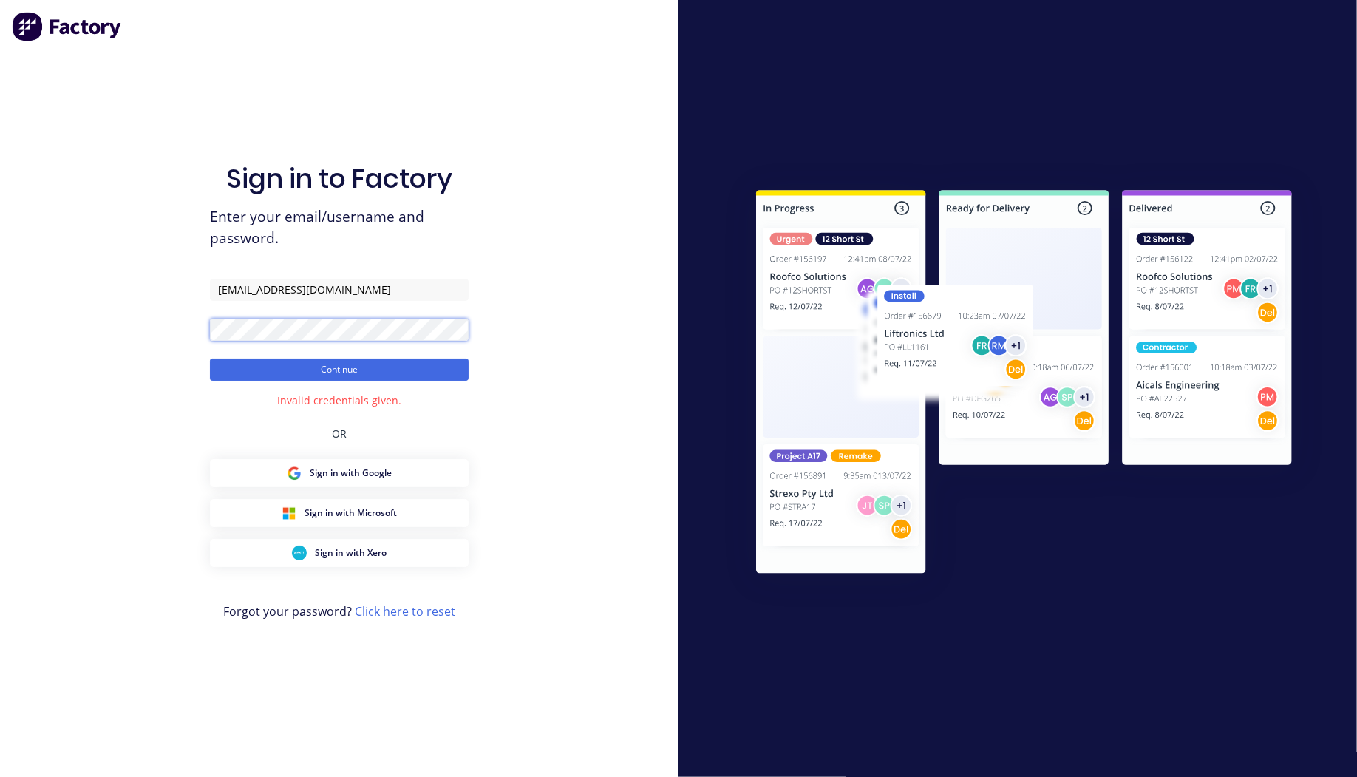
click at [210, 358] on button "Continue" at bounding box center [339, 369] width 259 height 22
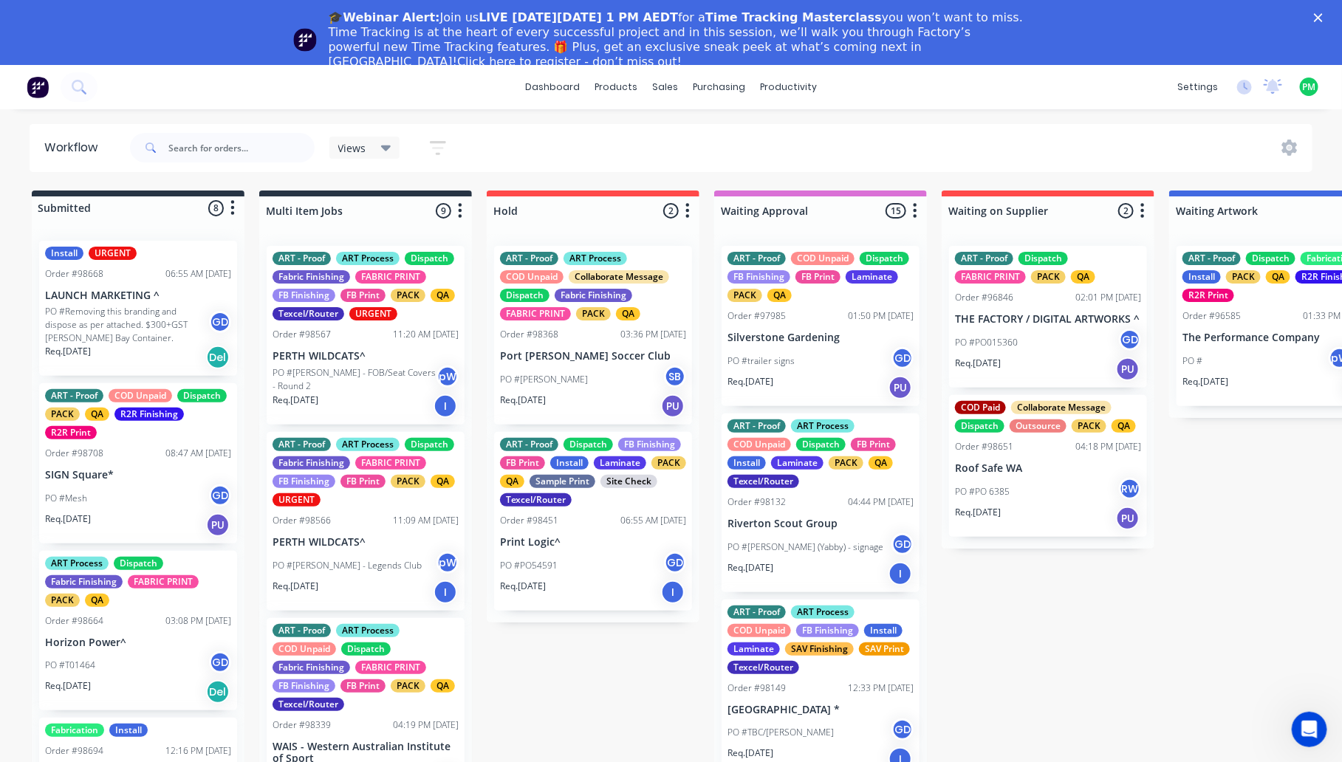
drag, startPoint x: 513, startPoint y: 160, endPoint x: 528, endPoint y: 176, distance: 22.0
click at [513, 160] on div "Views Save new view None (Default) edit ART DEPT edit Banner Finishing edit Cut…" at bounding box center [720, 148] width 1187 height 44
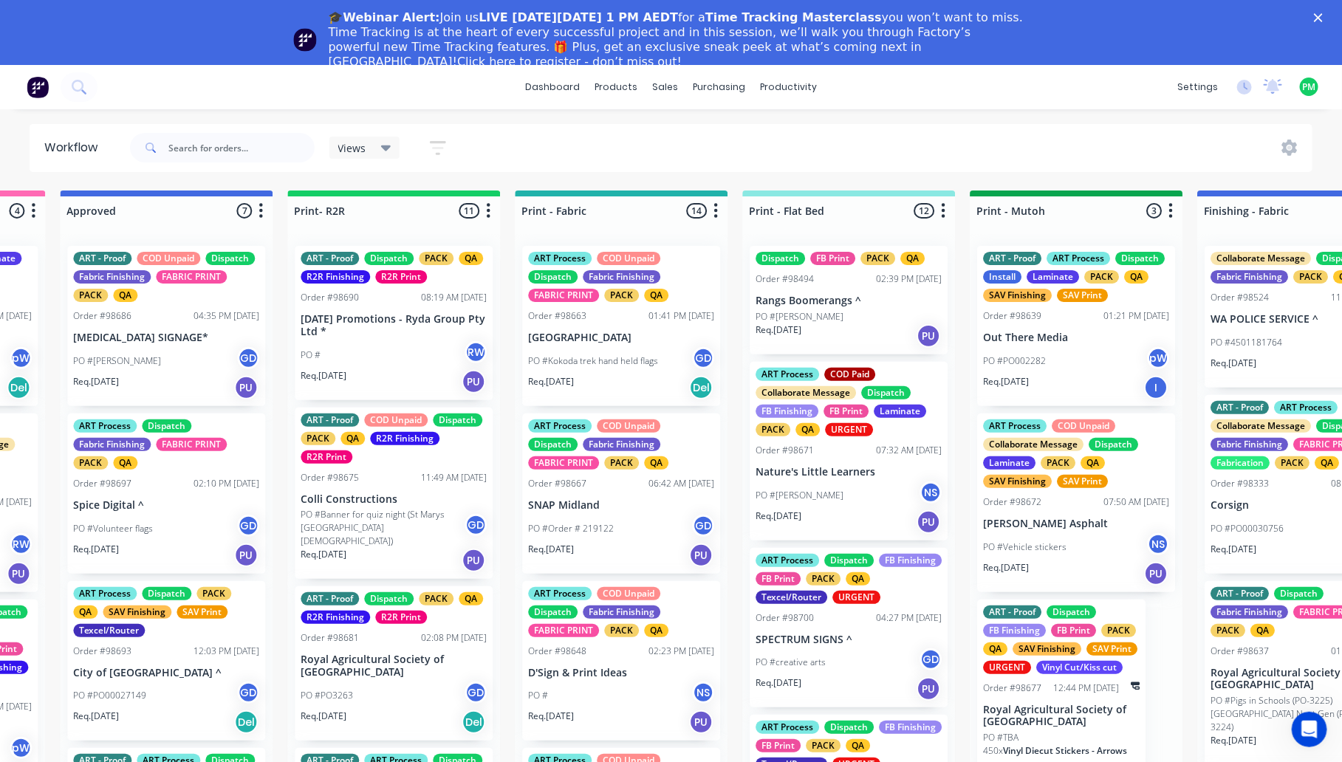
scroll to position [0, 1574]
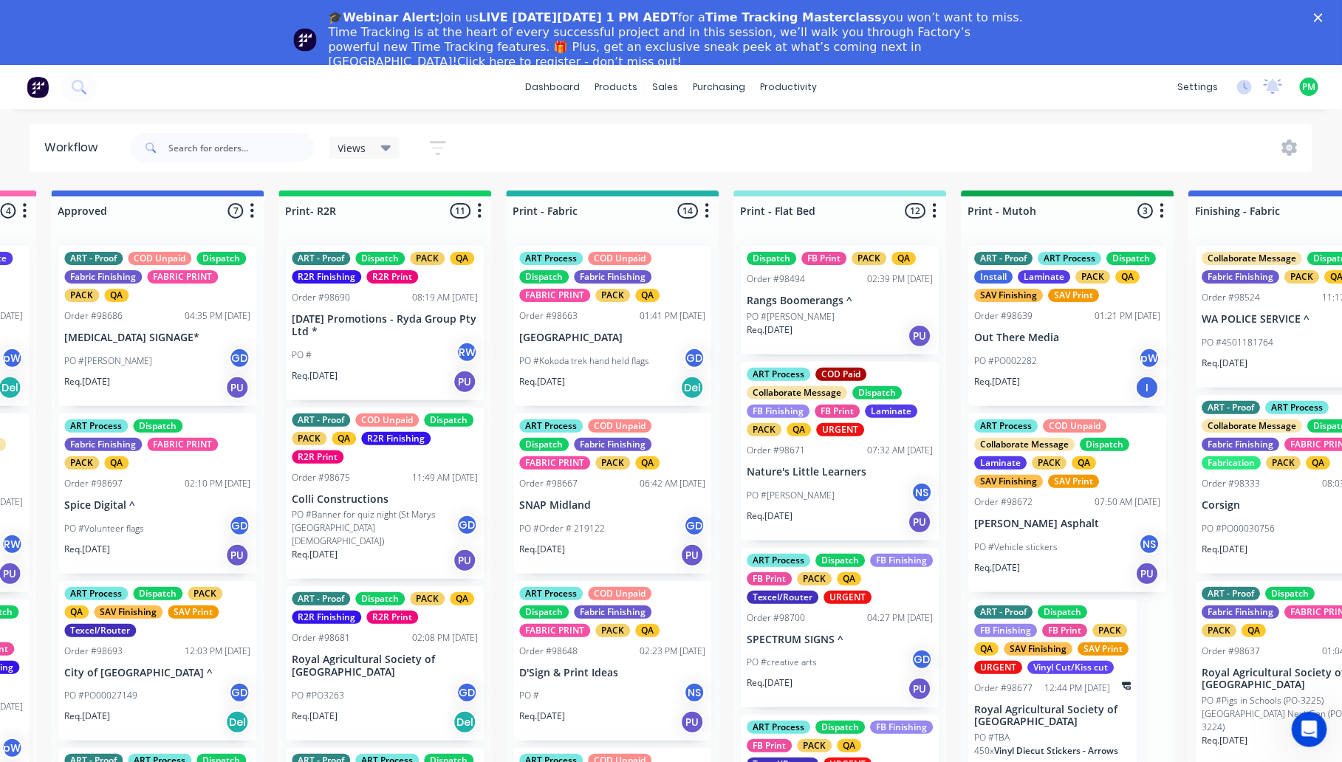
click at [813, 494] on div "PO #Ian NS" at bounding box center [840, 496] width 186 height 28
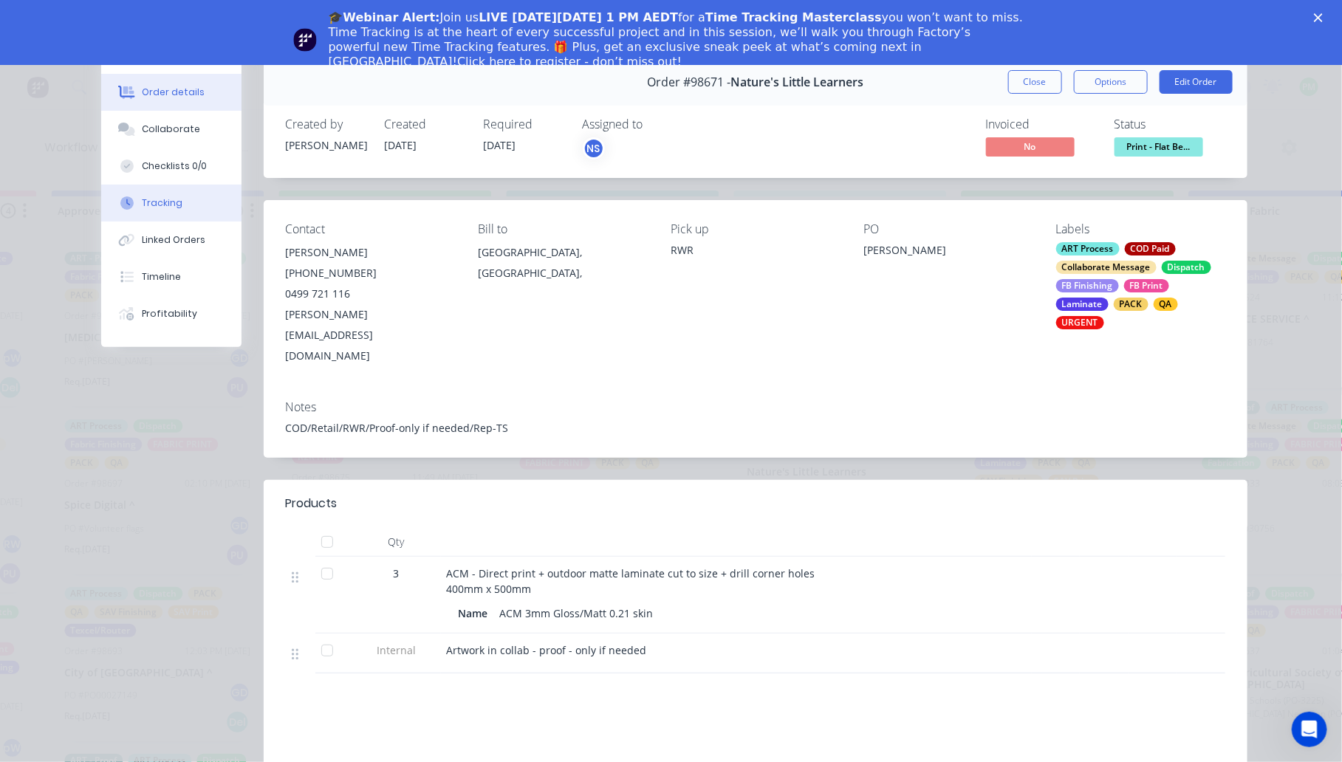
click at [157, 198] on div "Tracking" at bounding box center [162, 203] width 41 height 13
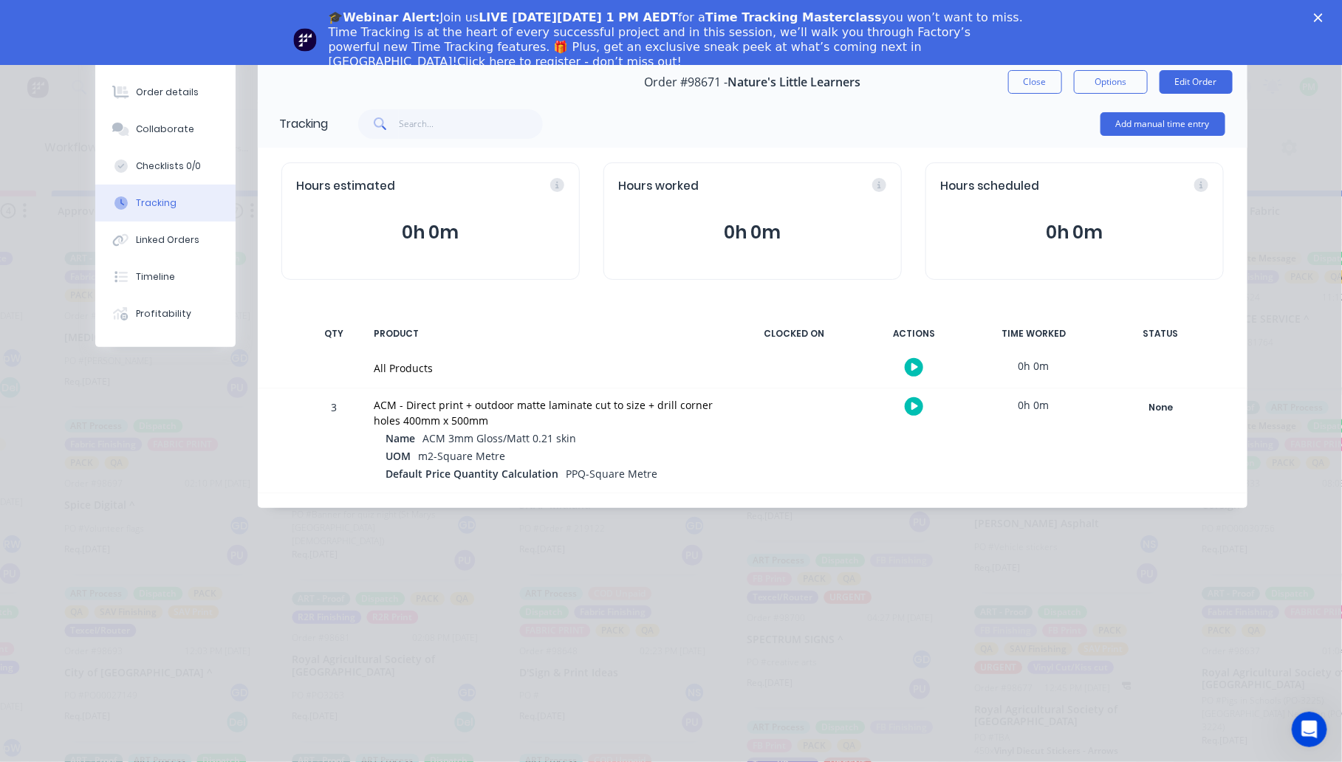
click at [906, 395] on div at bounding box center [914, 407] width 111 height 36
click at [910, 409] on button "button" at bounding box center [914, 406] width 18 height 18
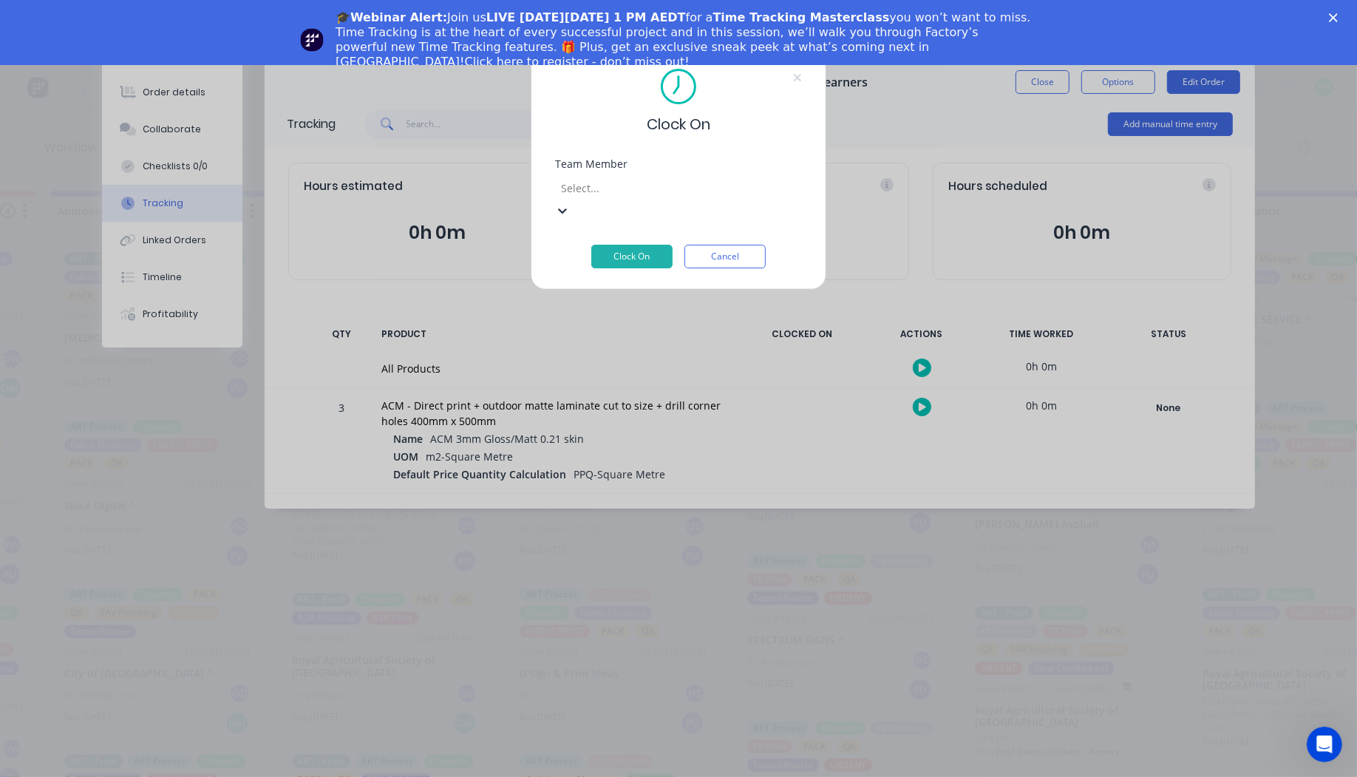
click at [627, 177] on div "Select..." at bounding box center [666, 199] width 222 height 44
type input "pro"
click at [591, 245] on button "Clock On" at bounding box center [631, 257] width 81 height 24
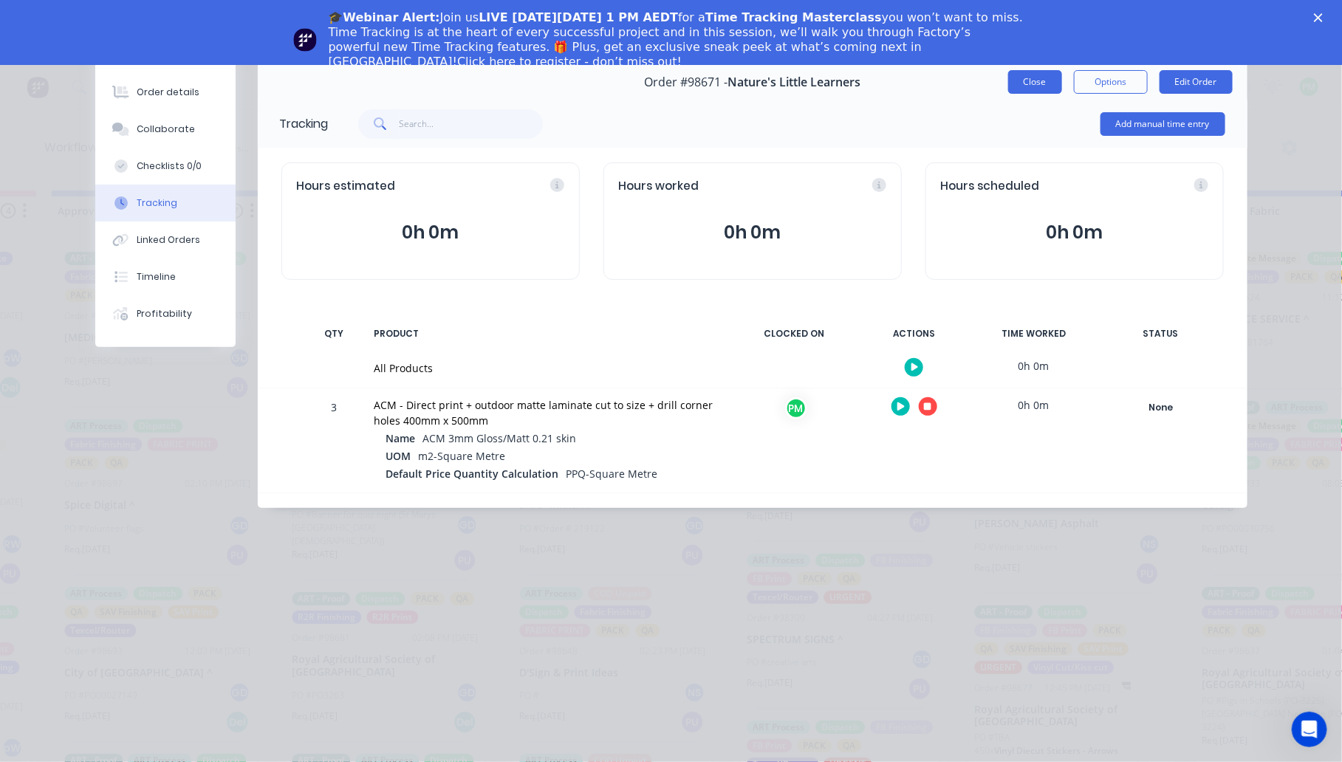
click at [1044, 75] on button "Close" at bounding box center [1036, 82] width 54 height 24
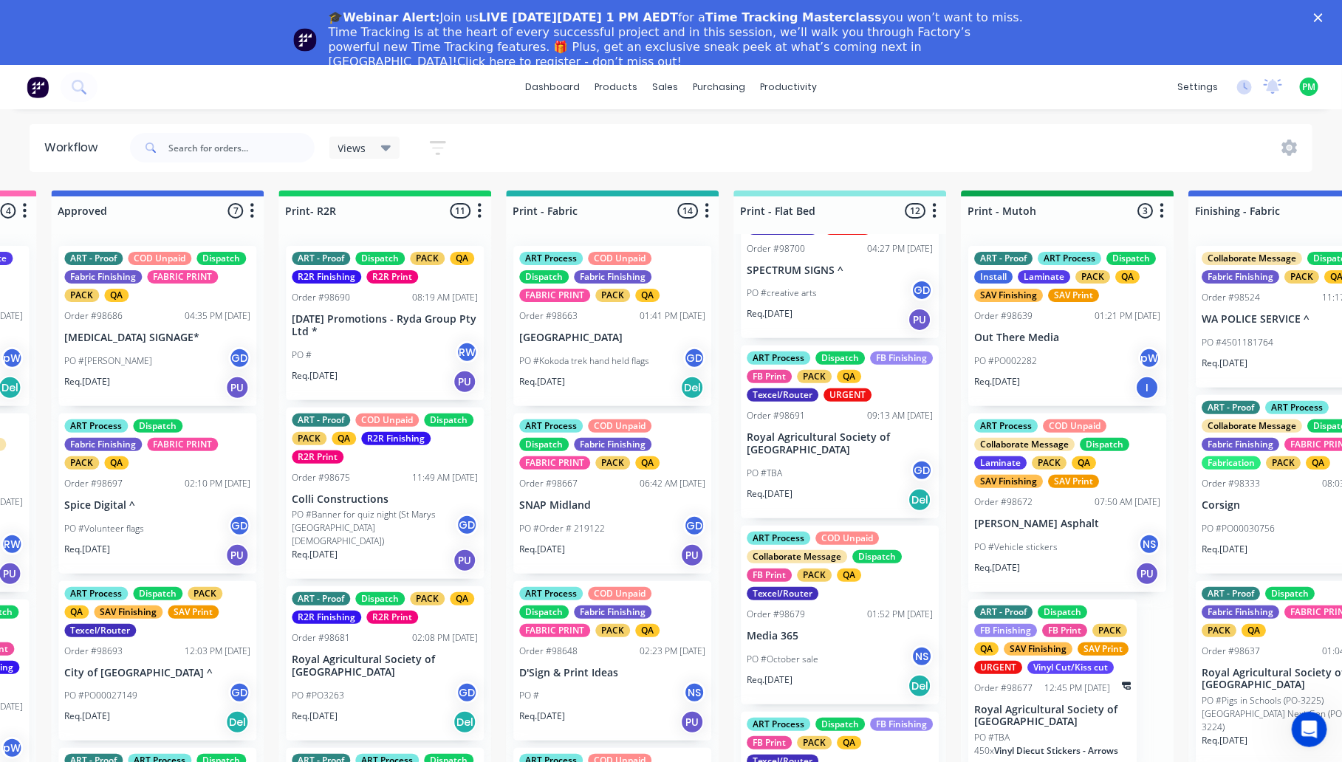
scroll to position [554, 0]
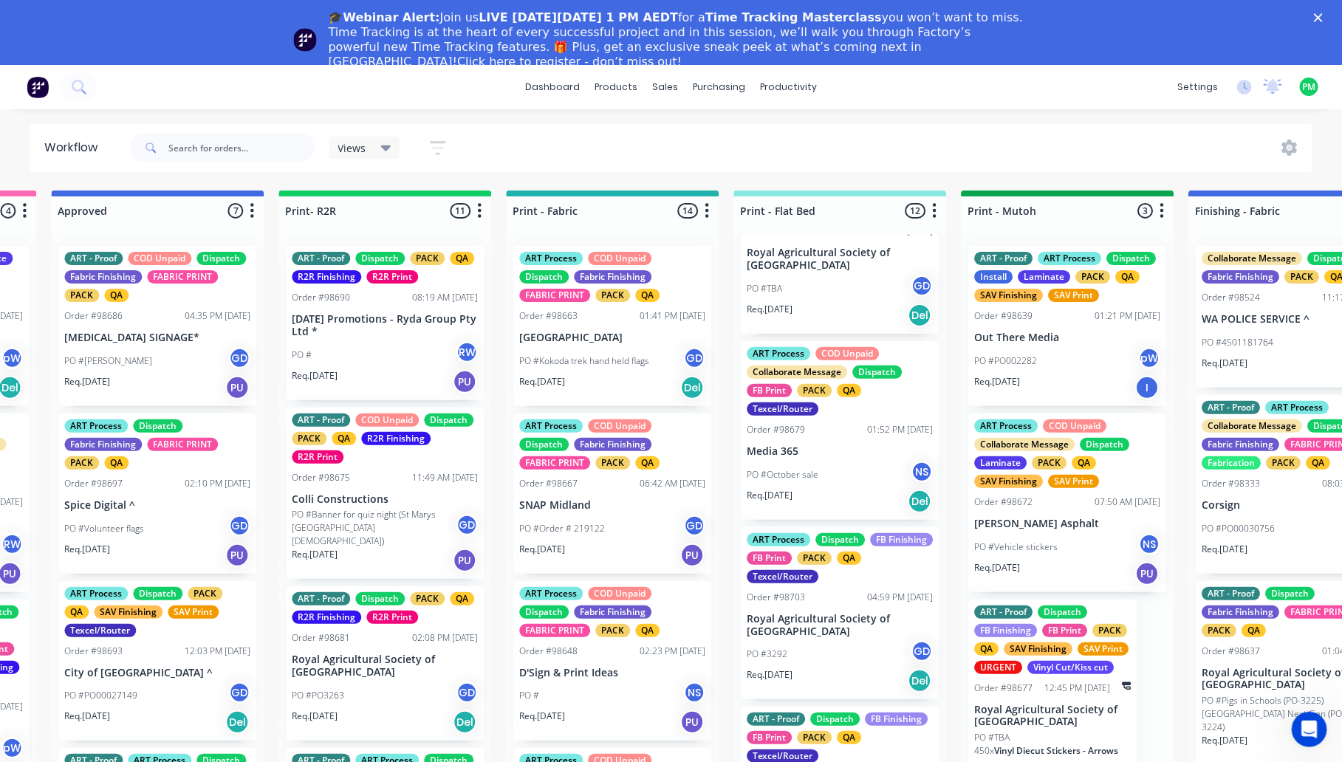
click at [827, 627] on p "Royal Agricultural Society of [GEOGRAPHIC_DATA]" at bounding box center [840, 625] width 186 height 25
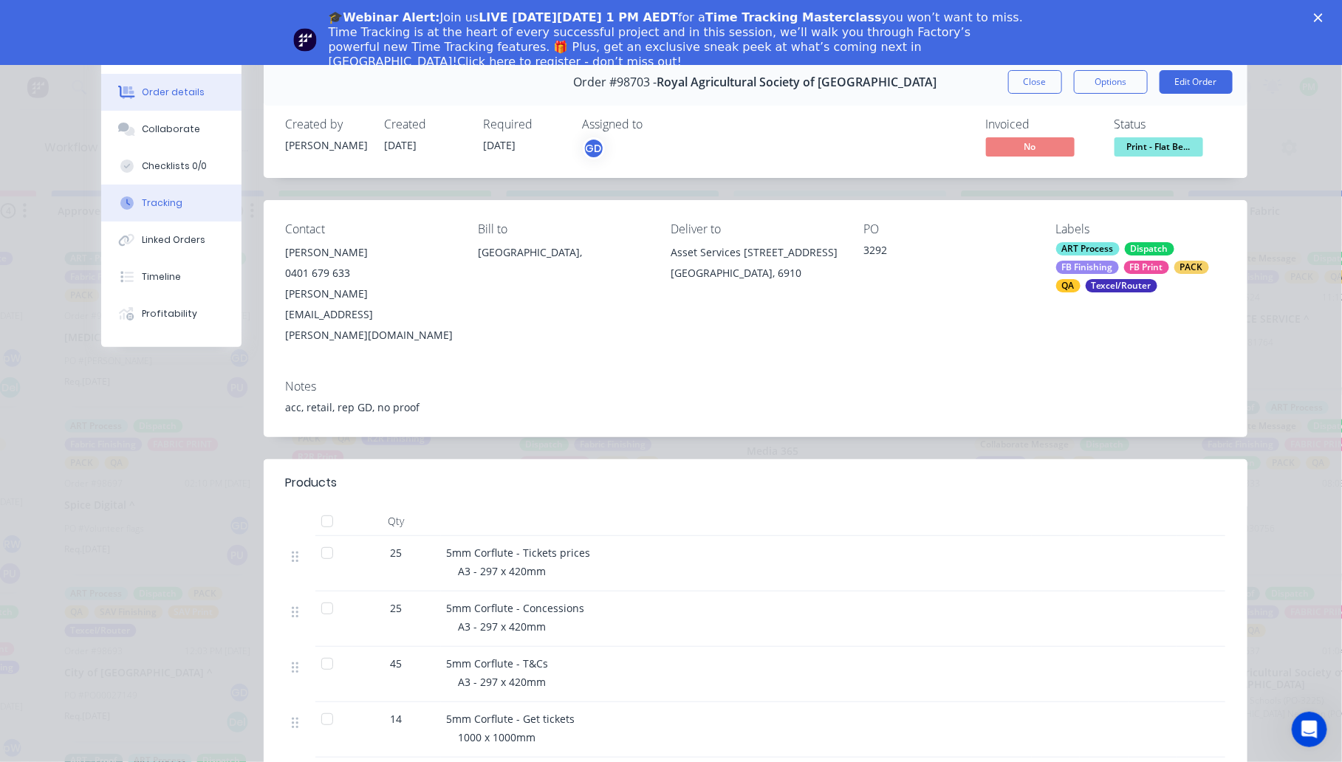
click at [160, 205] on div "Tracking" at bounding box center [162, 203] width 41 height 13
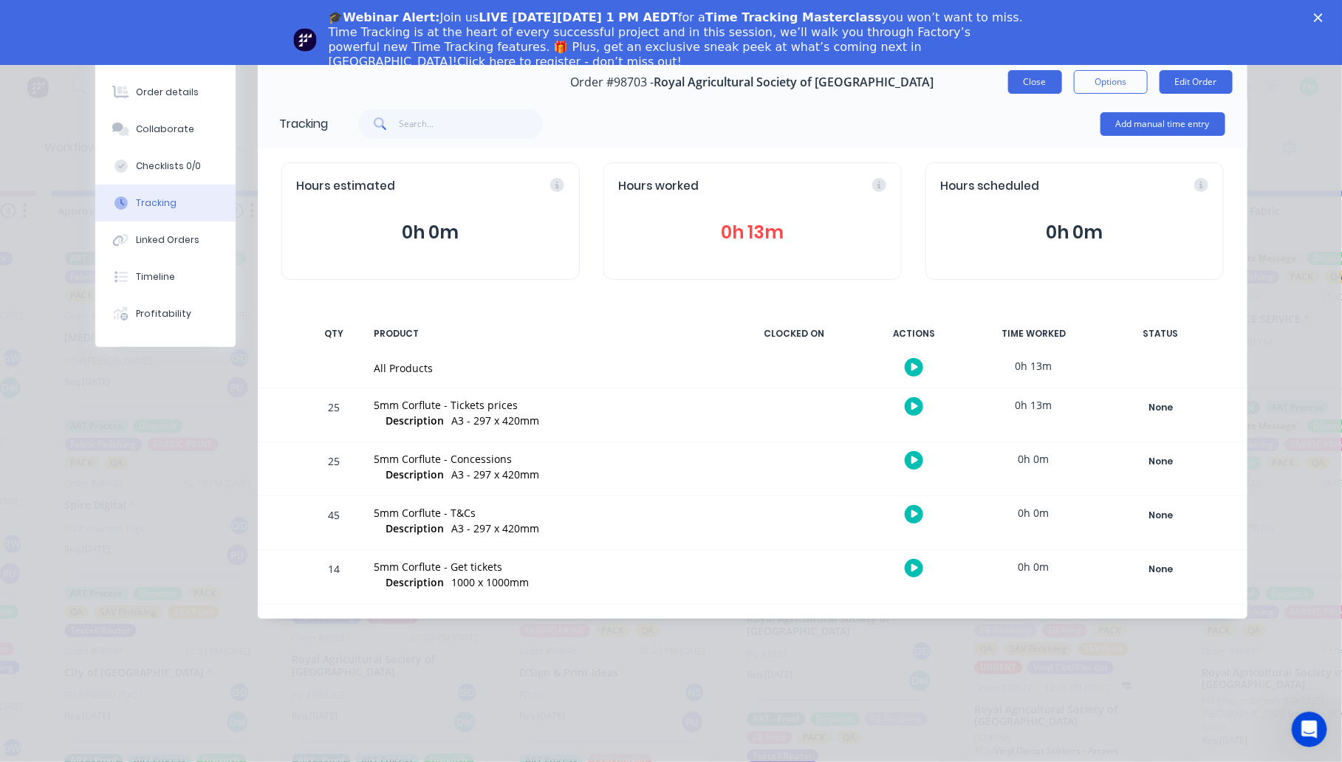
click at [1037, 86] on button "Close" at bounding box center [1036, 82] width 54 height 24
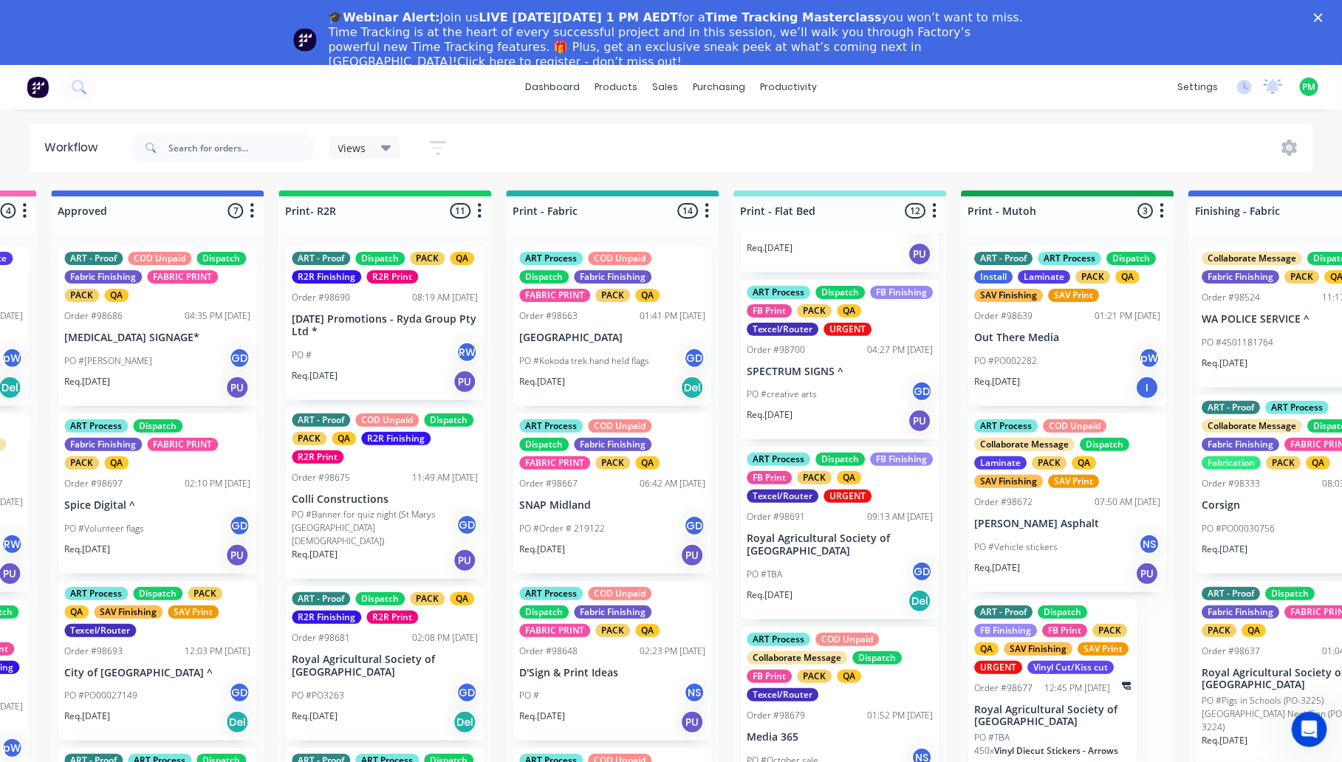
scroll to position [0, 0]
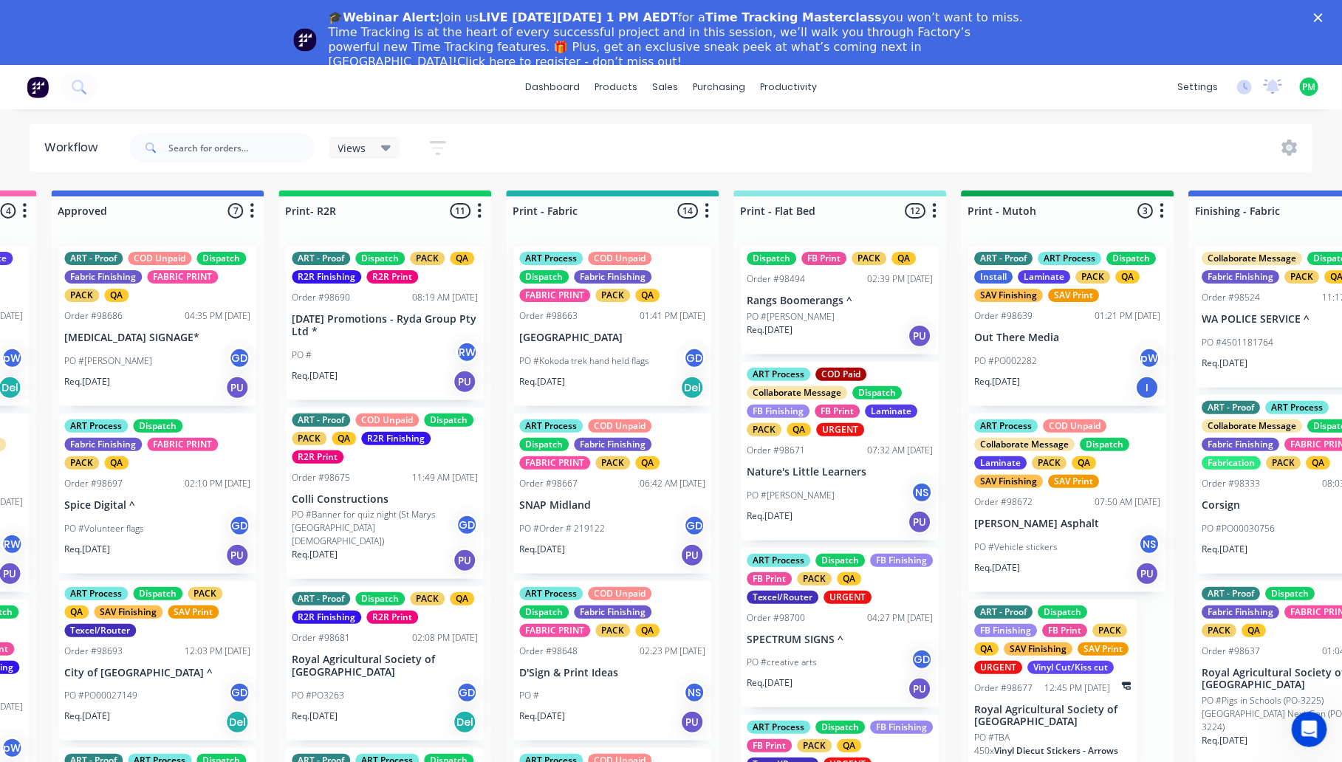
click at [816, 467] on p "Nature's Little Learners" at bounding box center [840, 472] width 186 height 13
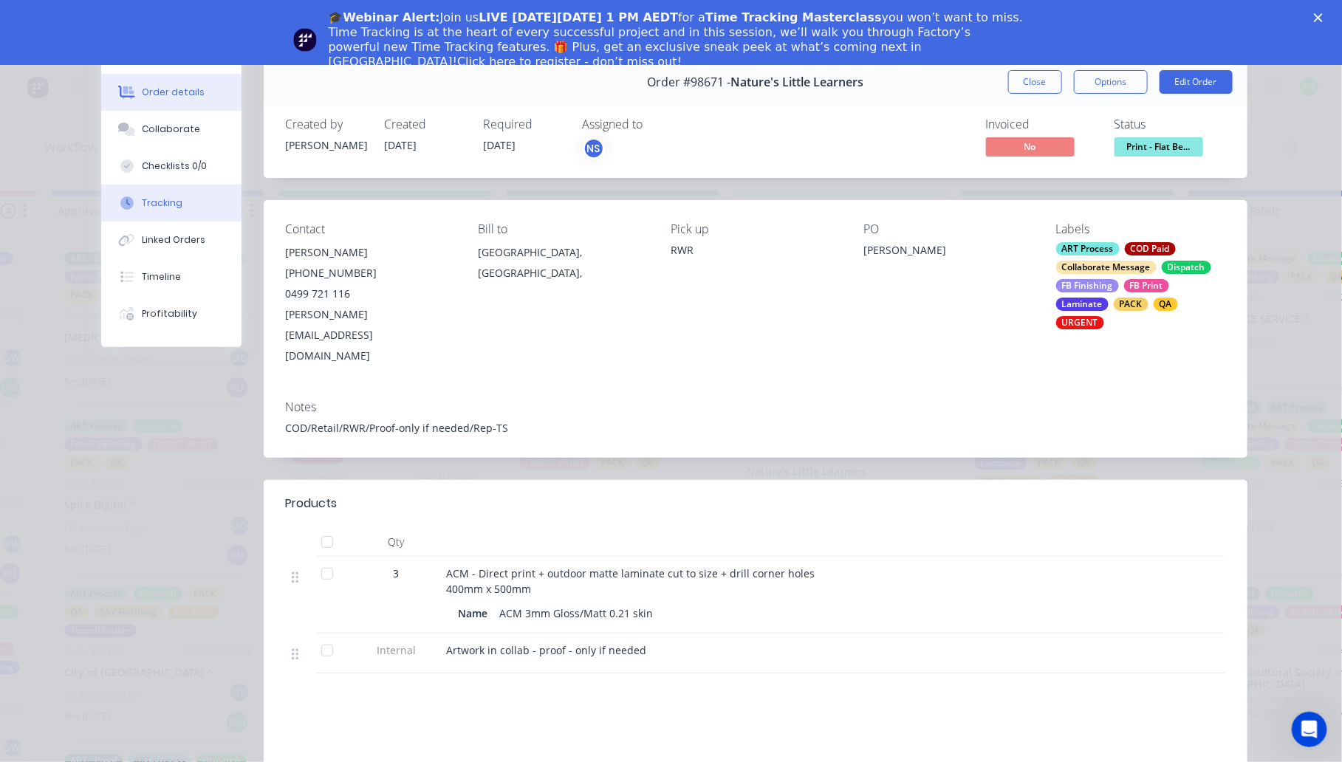
click at [146, 199] on div "Tracking" at bounding box center [162, 203] width 41 height 13
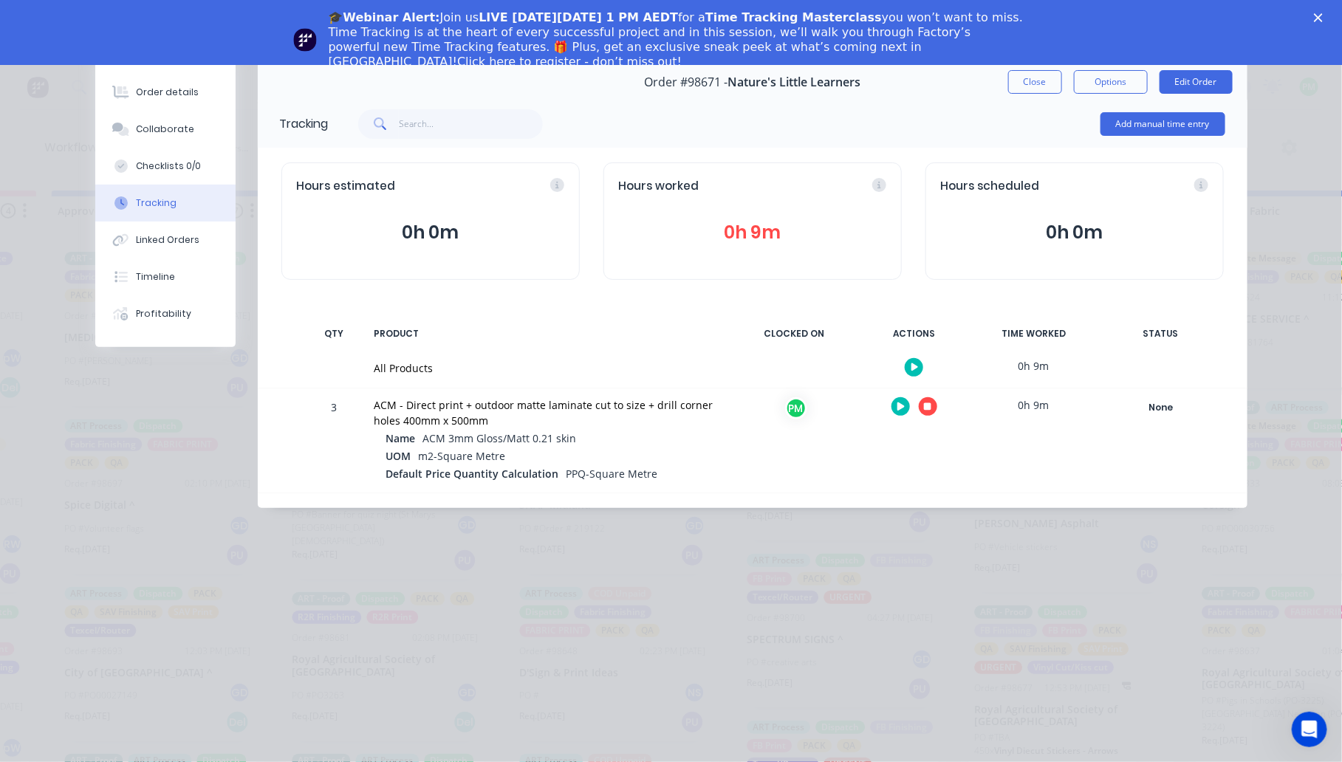
click at [921, 404] on button "button" at bounding box center [928, 406] width 18 height 18
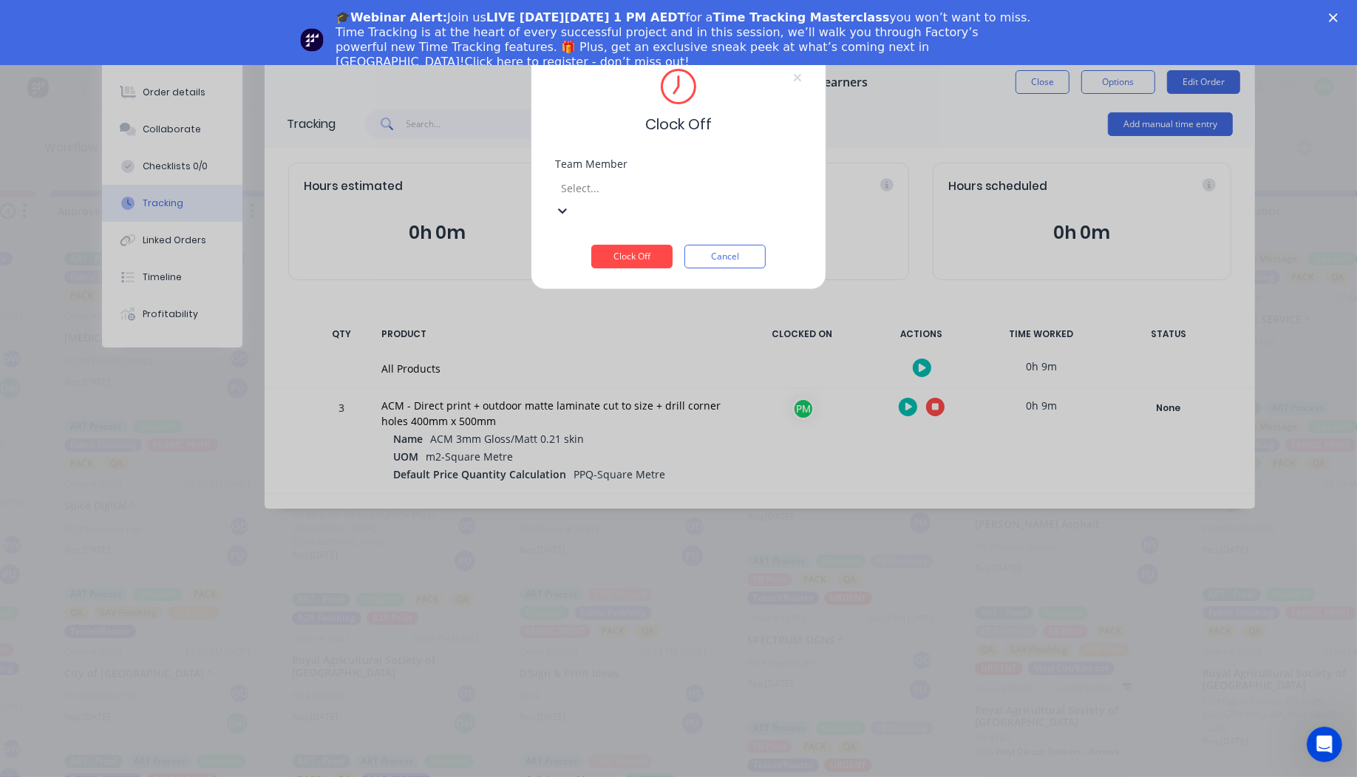
click at [645, 186] on div at bounding box center [665, 188] width 213 height 18
type input "pro"
click at [591, 245] on button "Clock Off" at bounding box center [631, 257] width 81 height 24
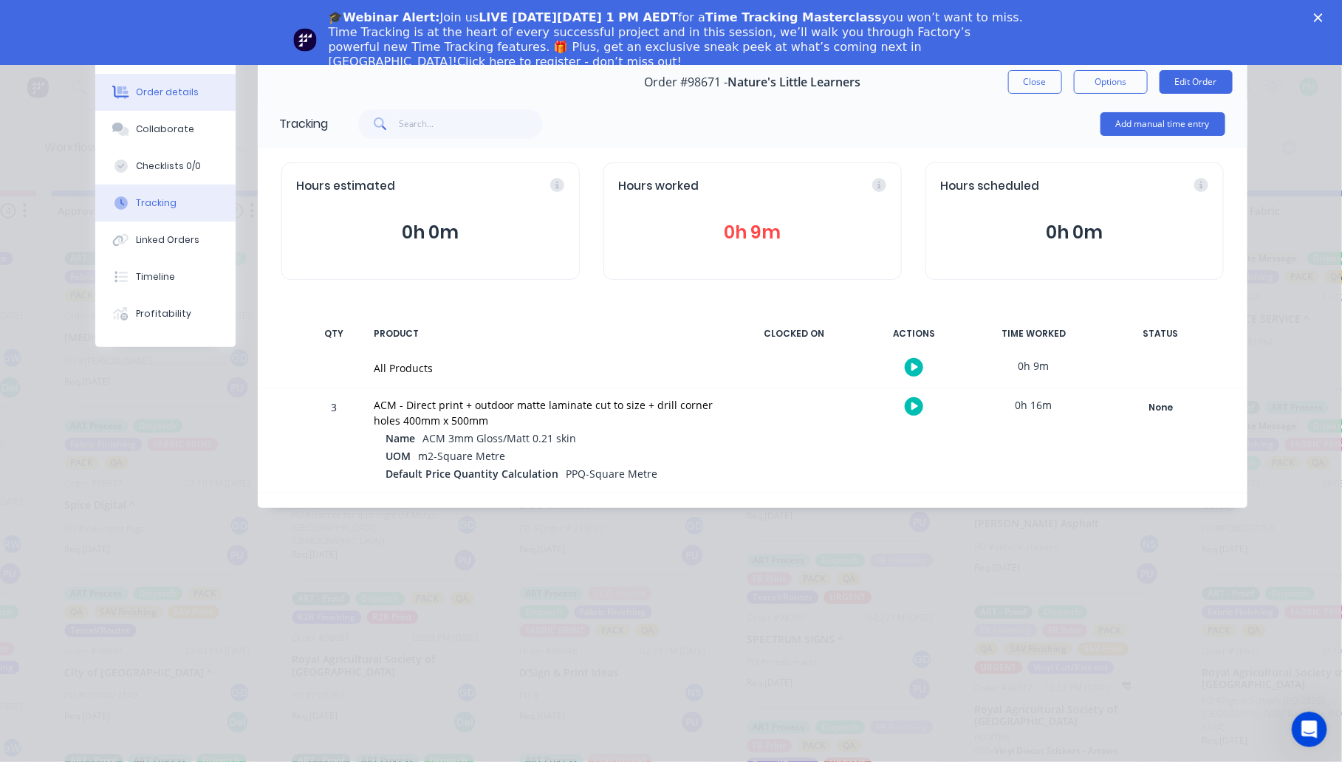
click at [182, 98] on button "Order details" at bounding box center [165, 92] width 140 height 37
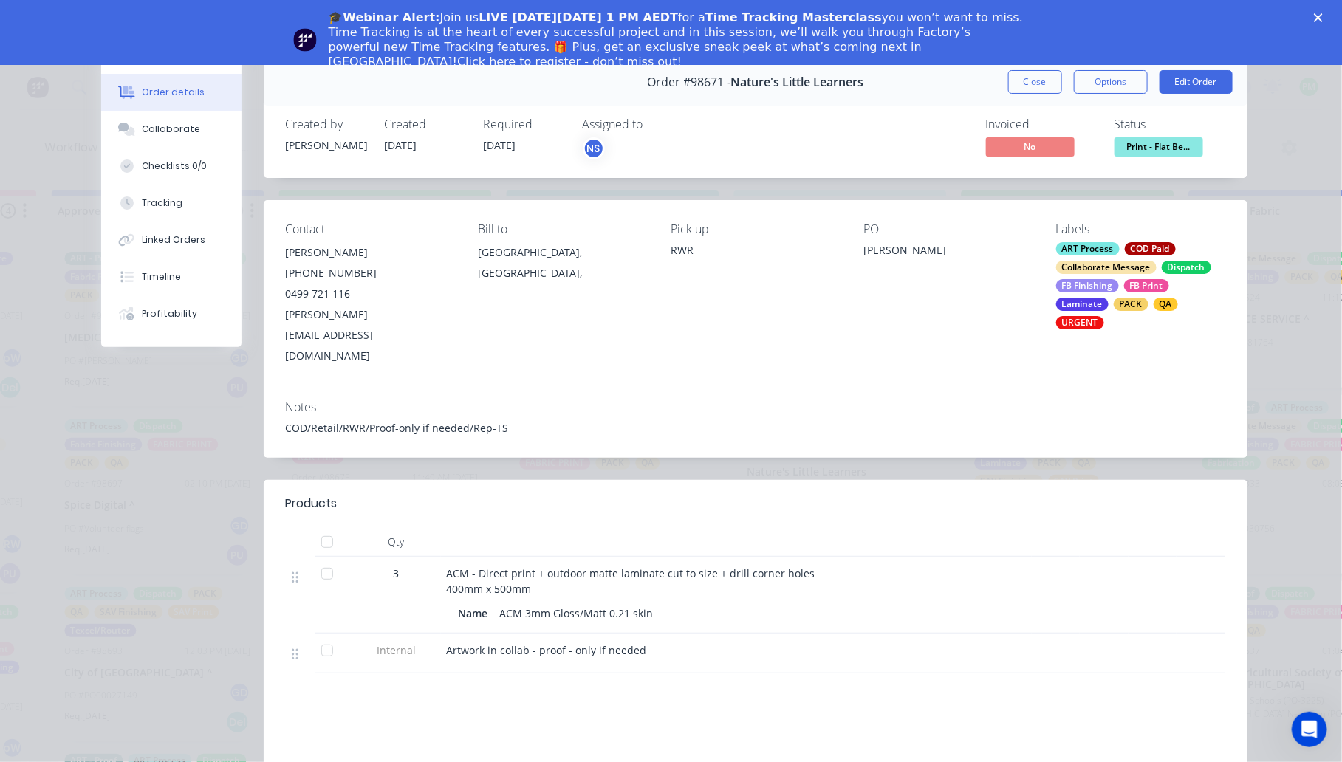
click at [1155, 160] on button "Print - Flat Be..." at bounding box center [1159, 148] width 89 height 22
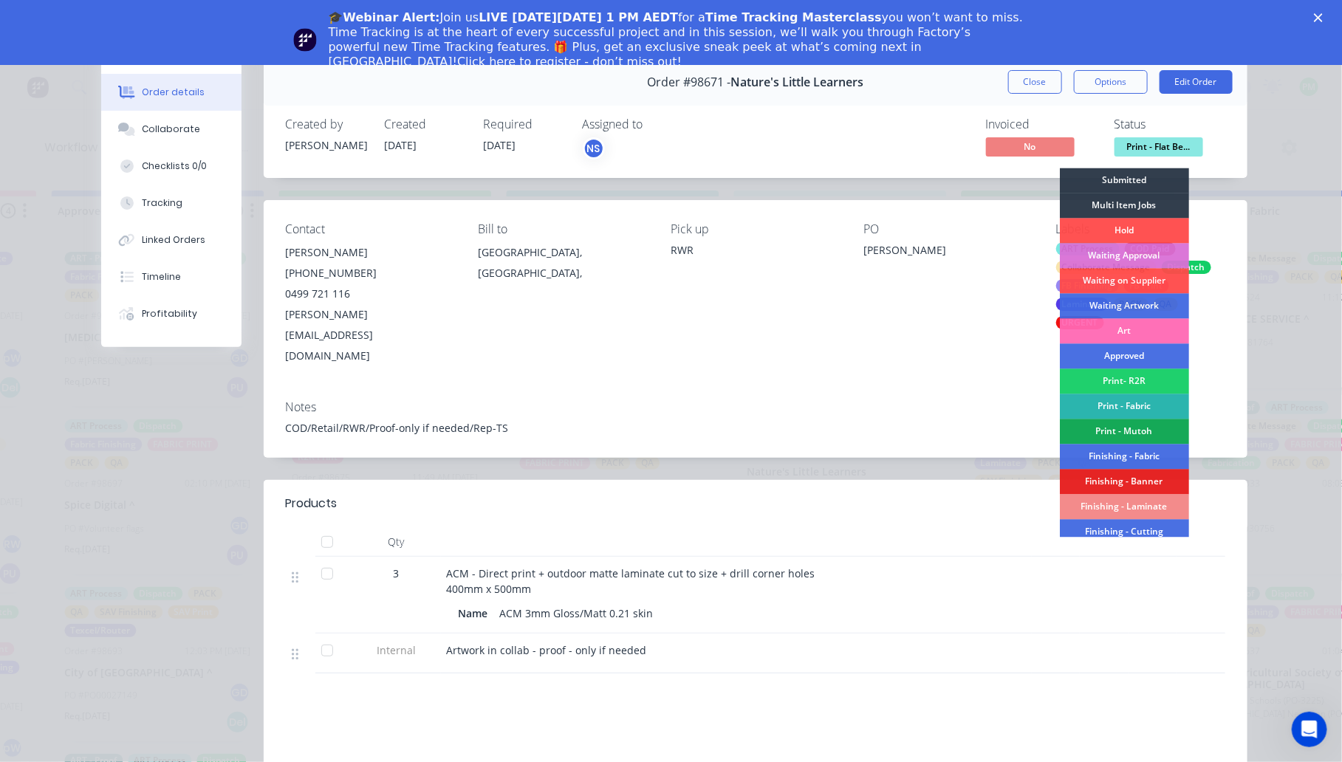
scroll to position [185, 0]
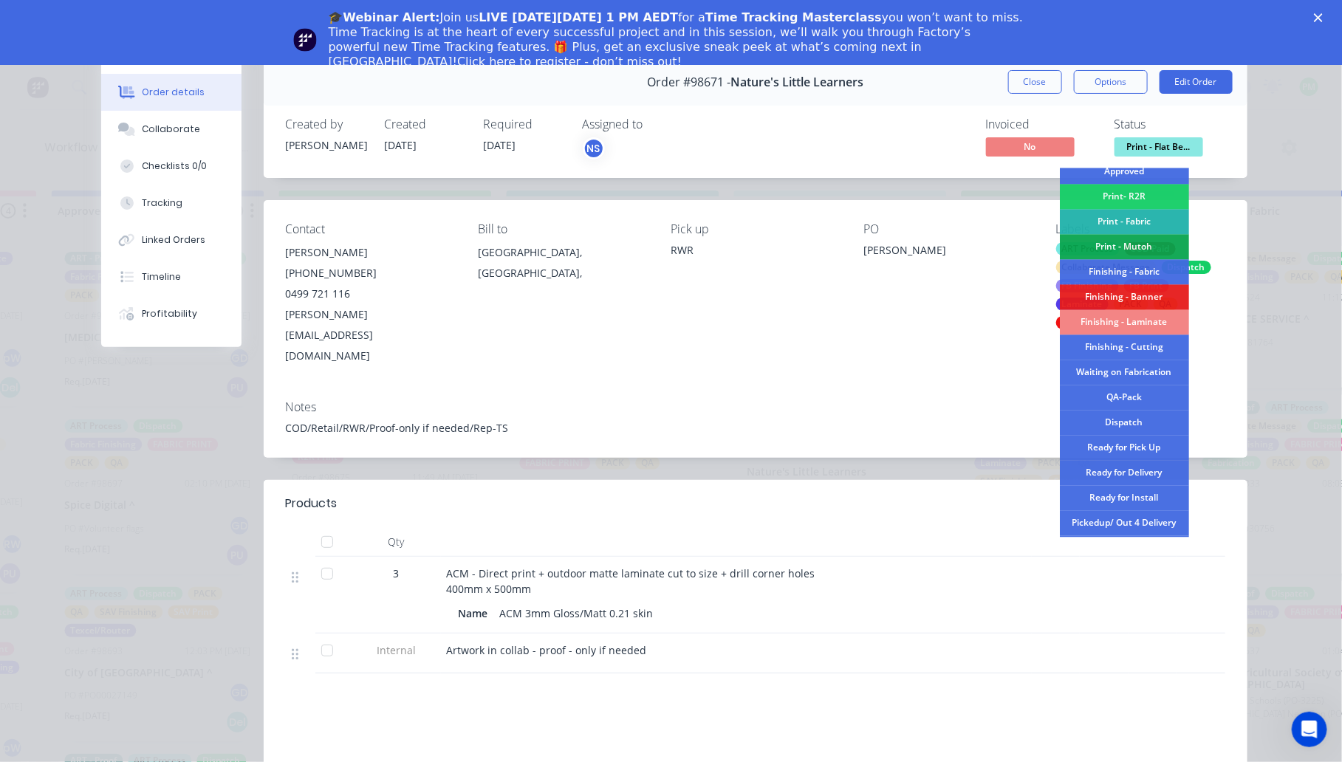
click at [1117, 323] on div "Finishing - Laminate" at bounding box center [1124, 322] width 129 height 25
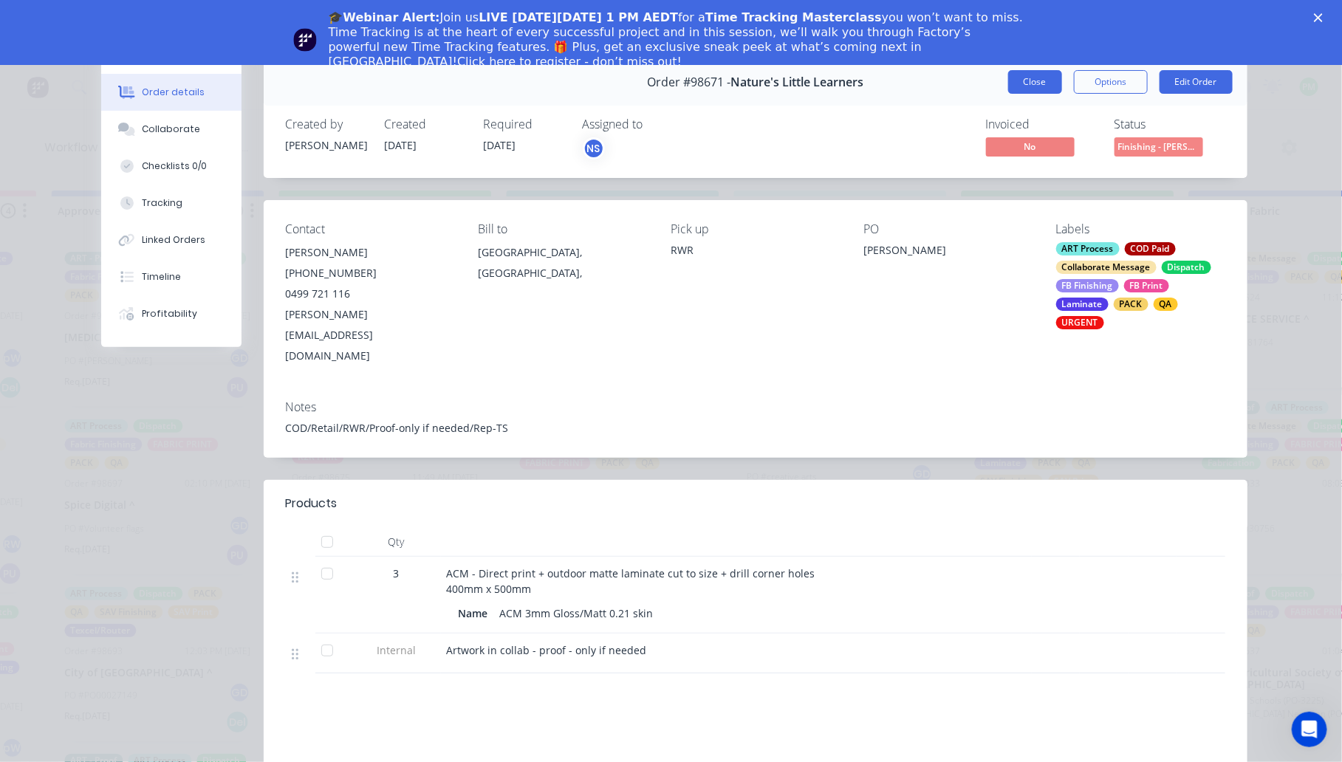
click at [1014, 86] on button "Close" at bounding box center [1036, 82] width 54 height 24
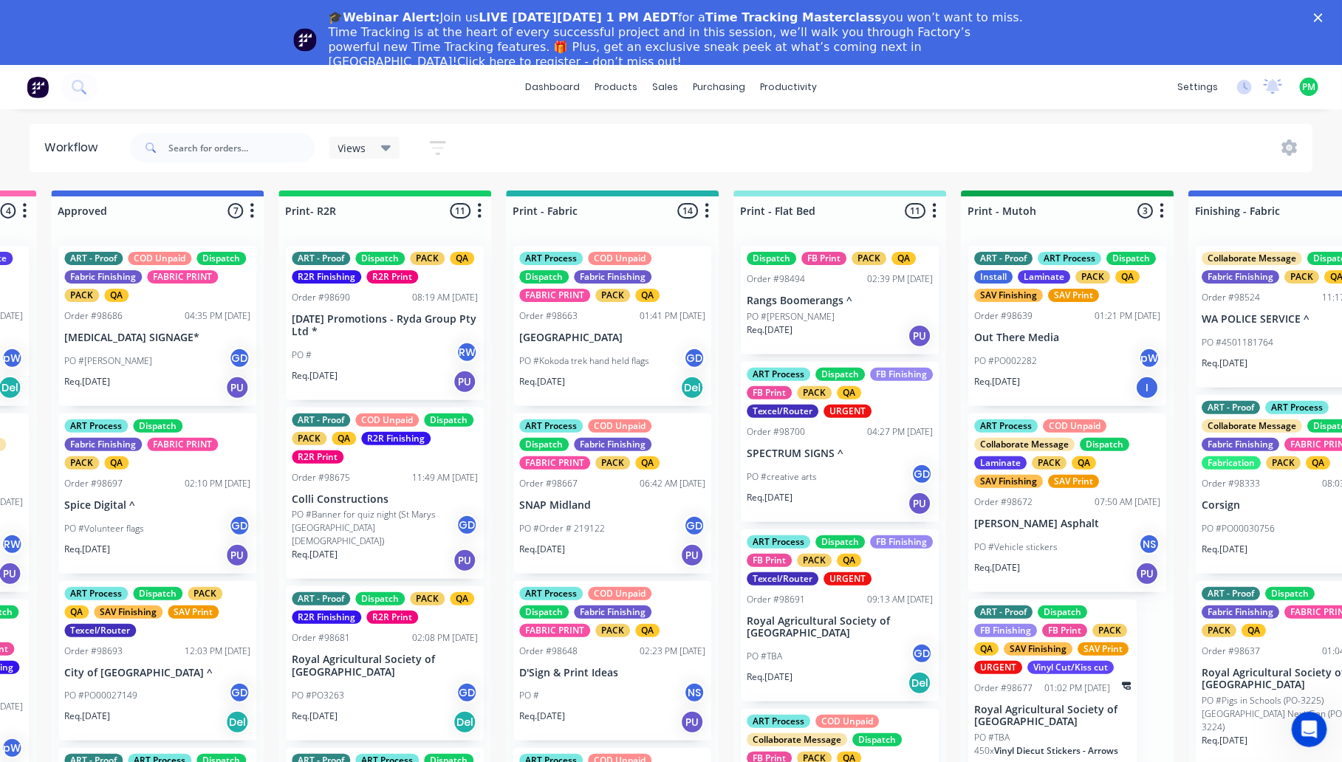
click at [506, 137] on div "Views Save new view None (Default) edit ART DEPT edit Banner Finishing edit Cut…" at bounding box center [720, 148] width 1187 height 44
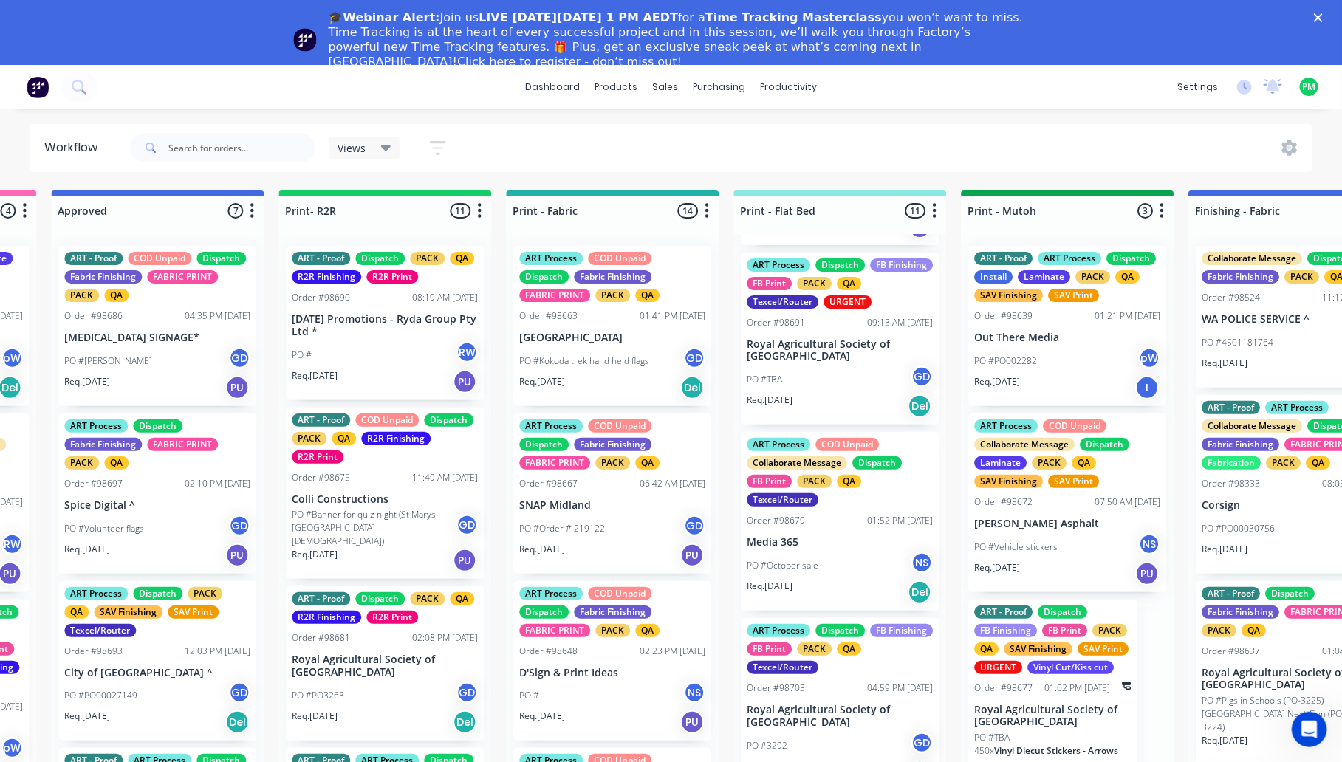
scroll to position [369, 0]
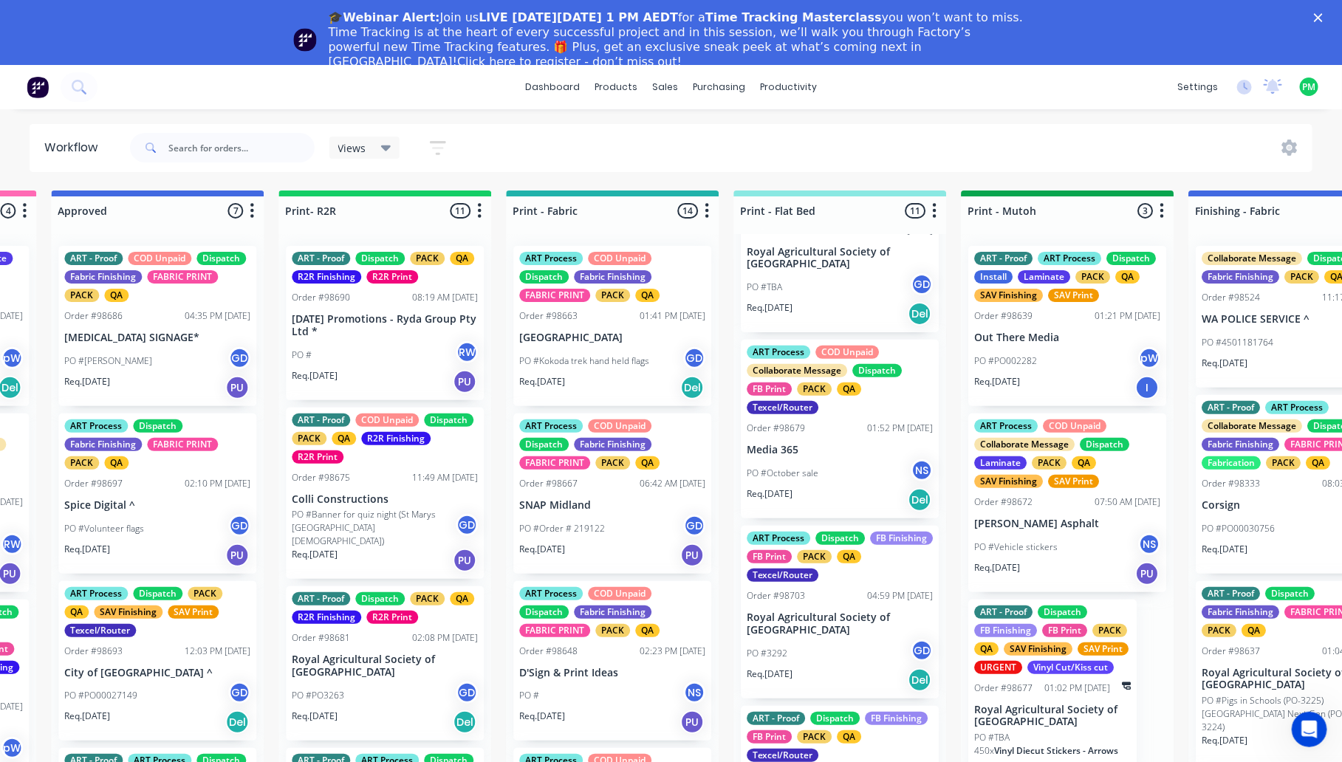
click at [813, 636] on div "ART Process Dispatch FB Finishing FB Print PACK QA Texcel/Router Order #98703 0…" at bounding box center [840, 612] width 198 height 173
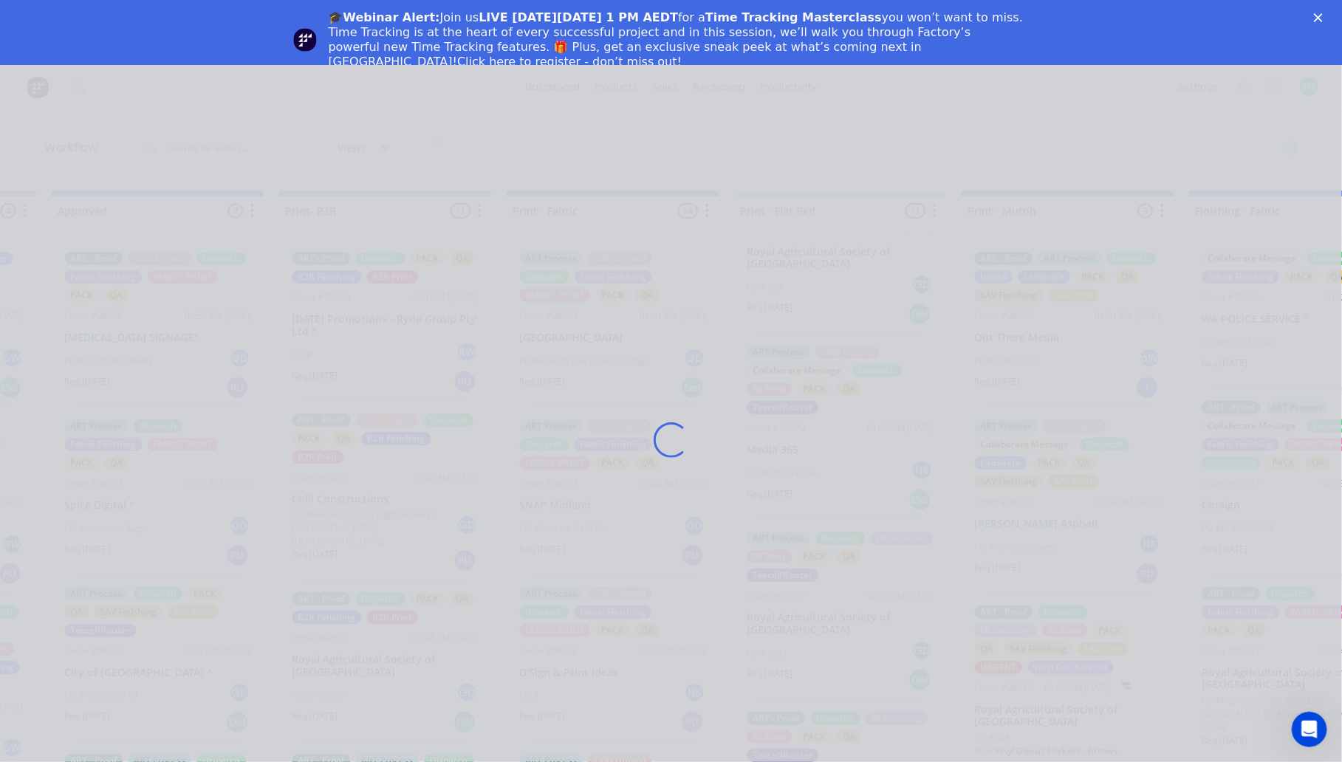
click at [1323, 13] on polygon "Close" at bounding box center [1318, 17] width 9 height 9
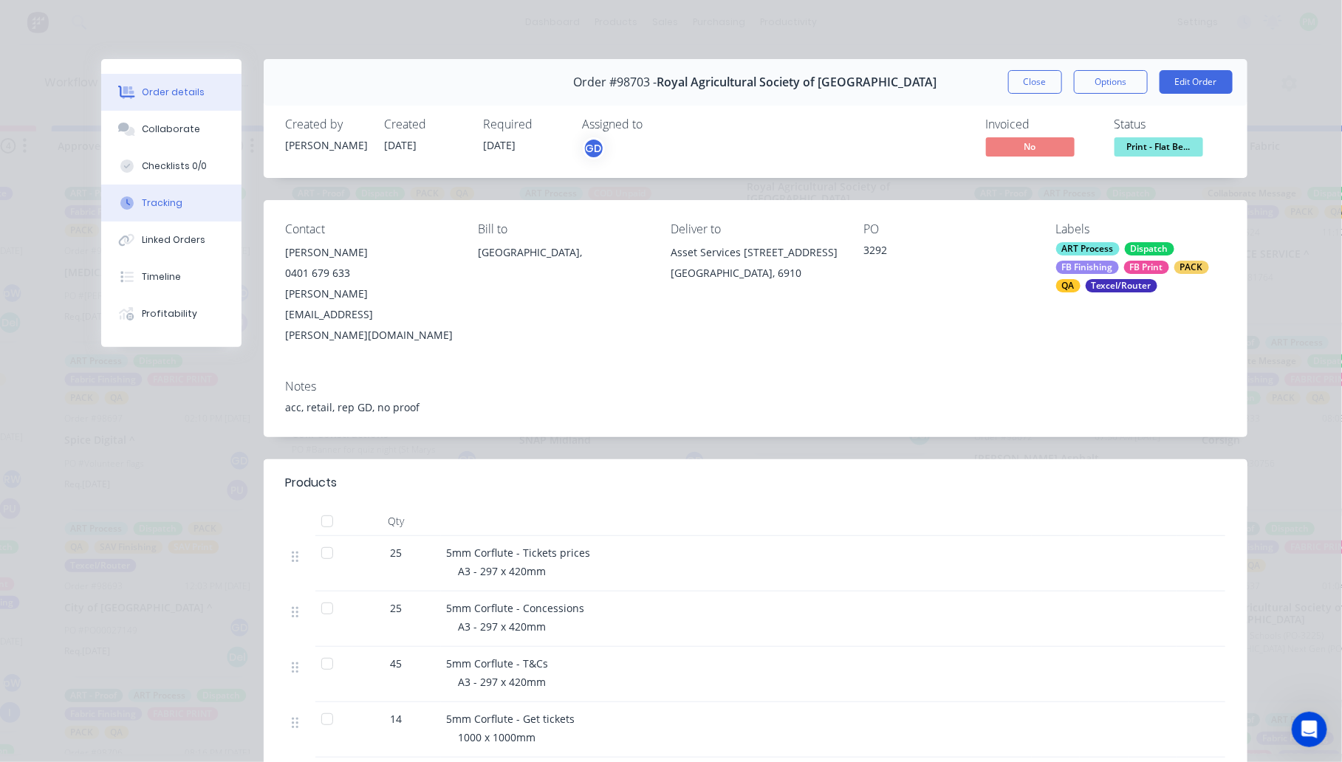
click at [157, 200] on div "Tracking" at bounding box center [162, 203] width 41 height 13
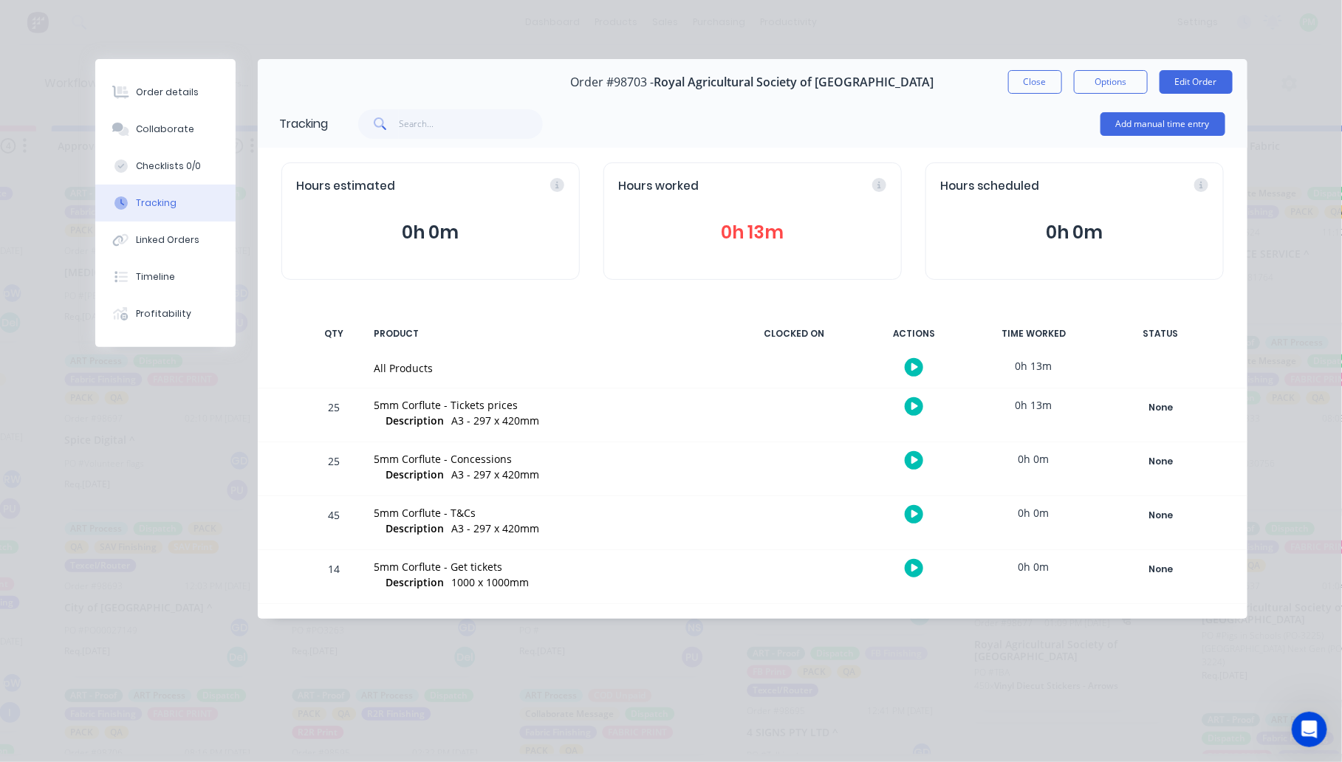
click at [907, 405] on button "button" at bounding box center [914, 406] width 18 height 18
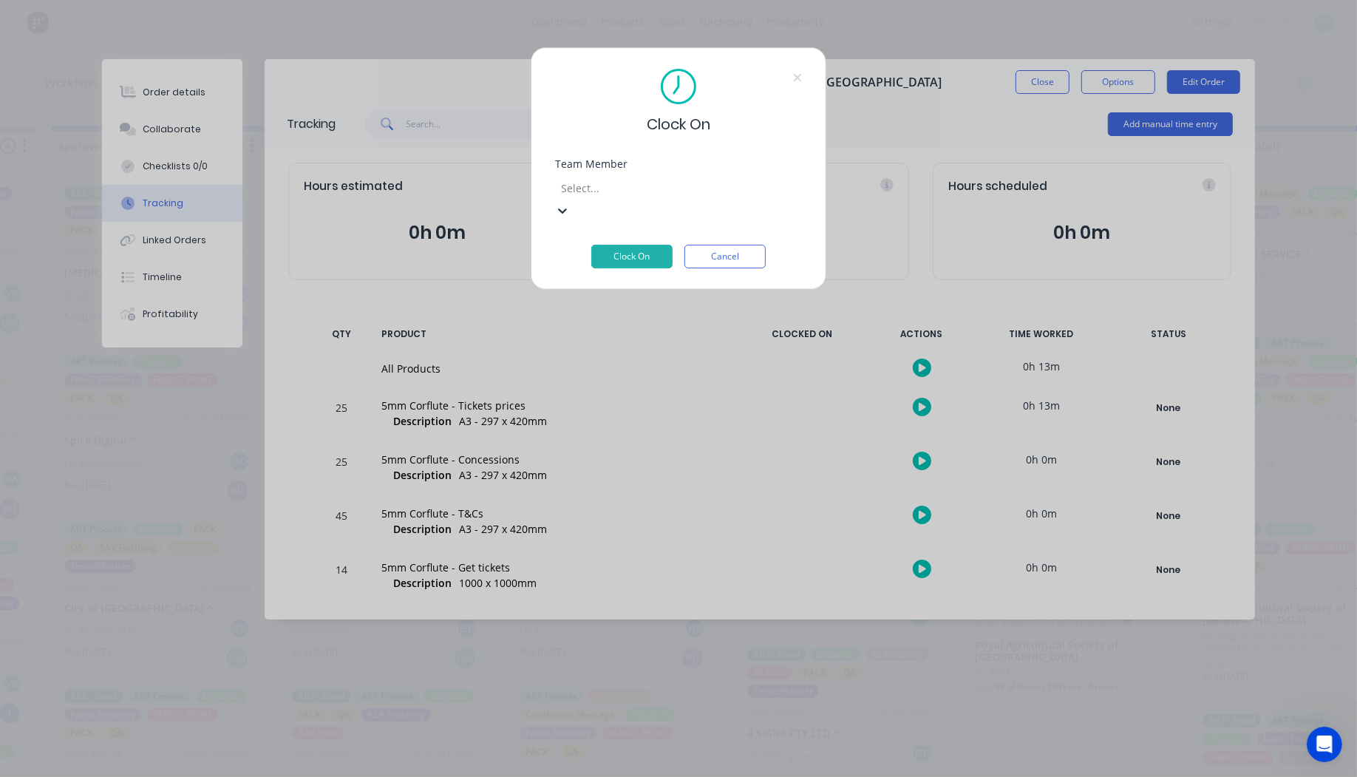
click at [714, 193] on div at bounding box center [665, 188] width 213 height 18
type input "pro"
click at [591, 245] on button "Clock On" at bounding box center [631, 257] width 81 height 24
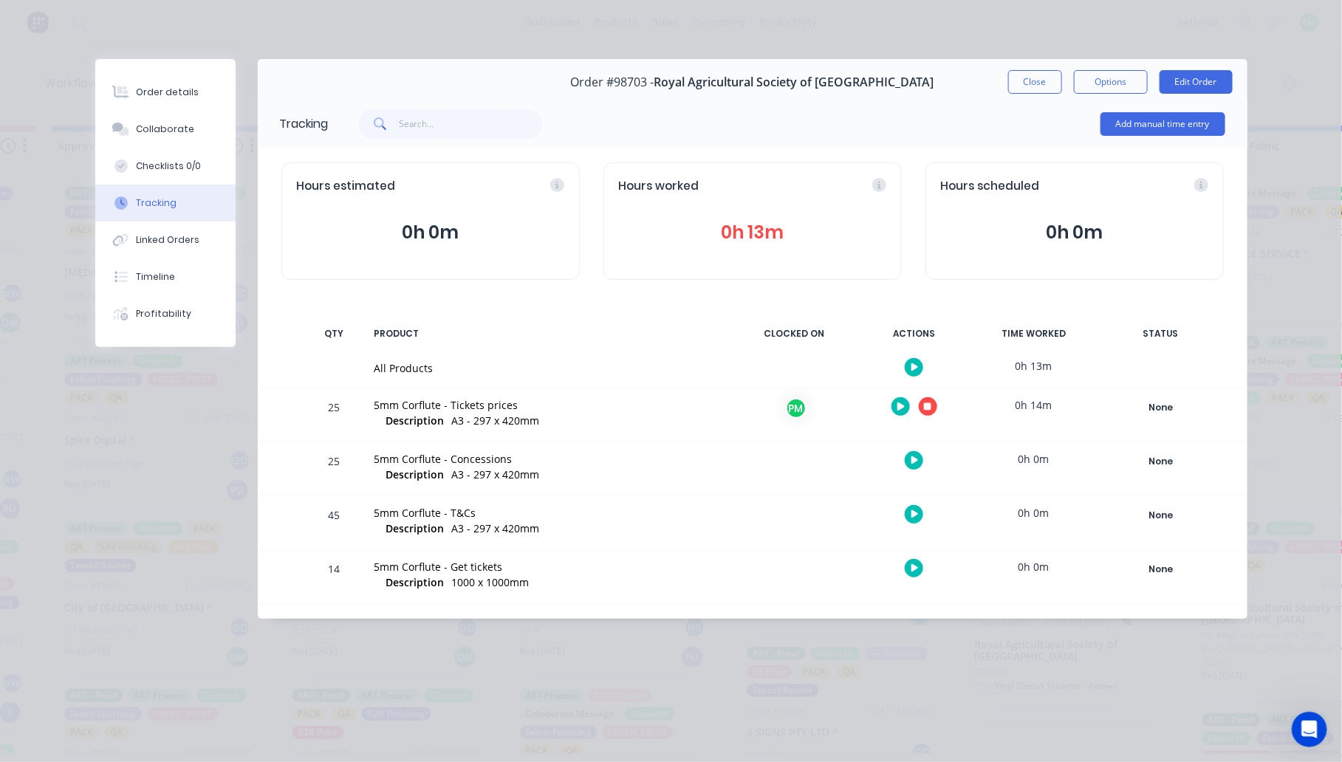
click at [909, 455] on button "button" at bounding box center [914, 460] width 18 height 18
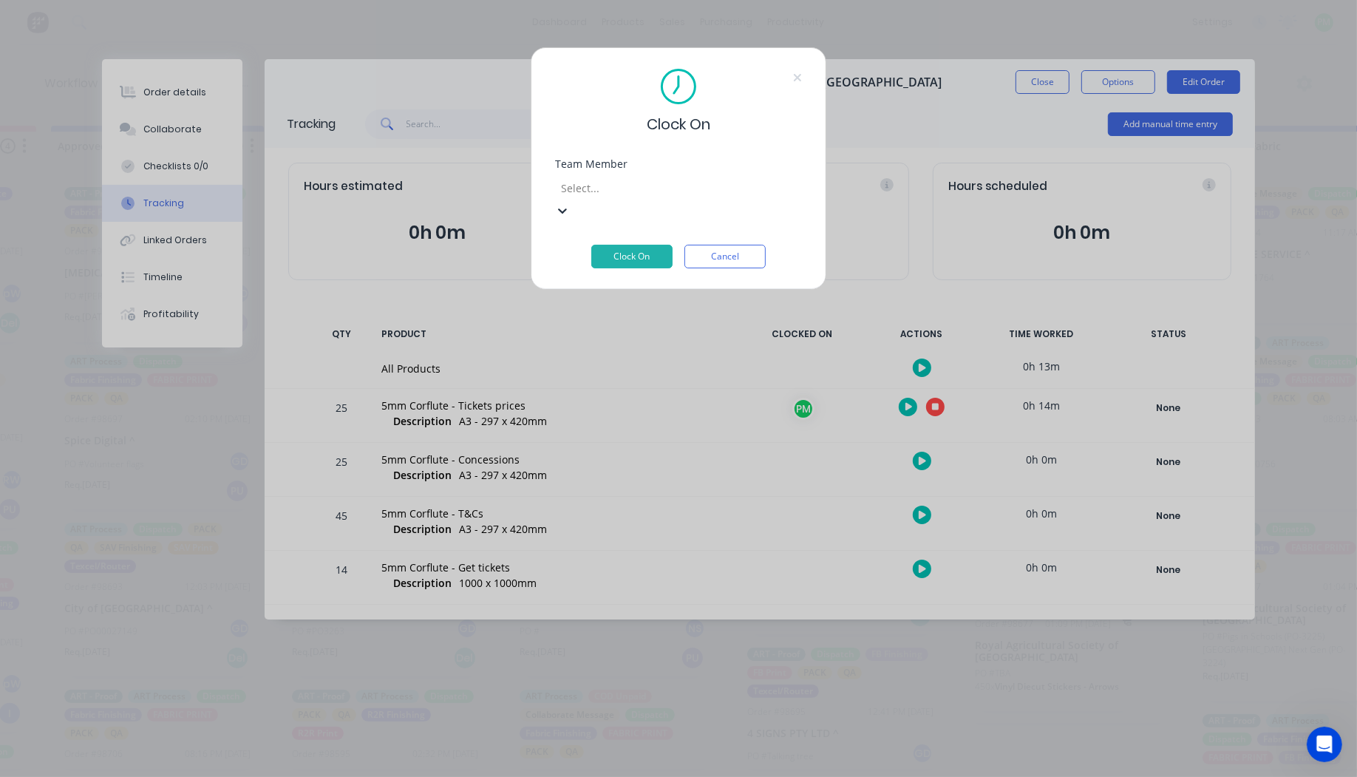
click at [596, 182] on div at bounding box center [665, 188] width 213 height 18
type input "pro"
click at [591, 245] on button "Clock On" at bounding box center [631, 257] width 81 height 24
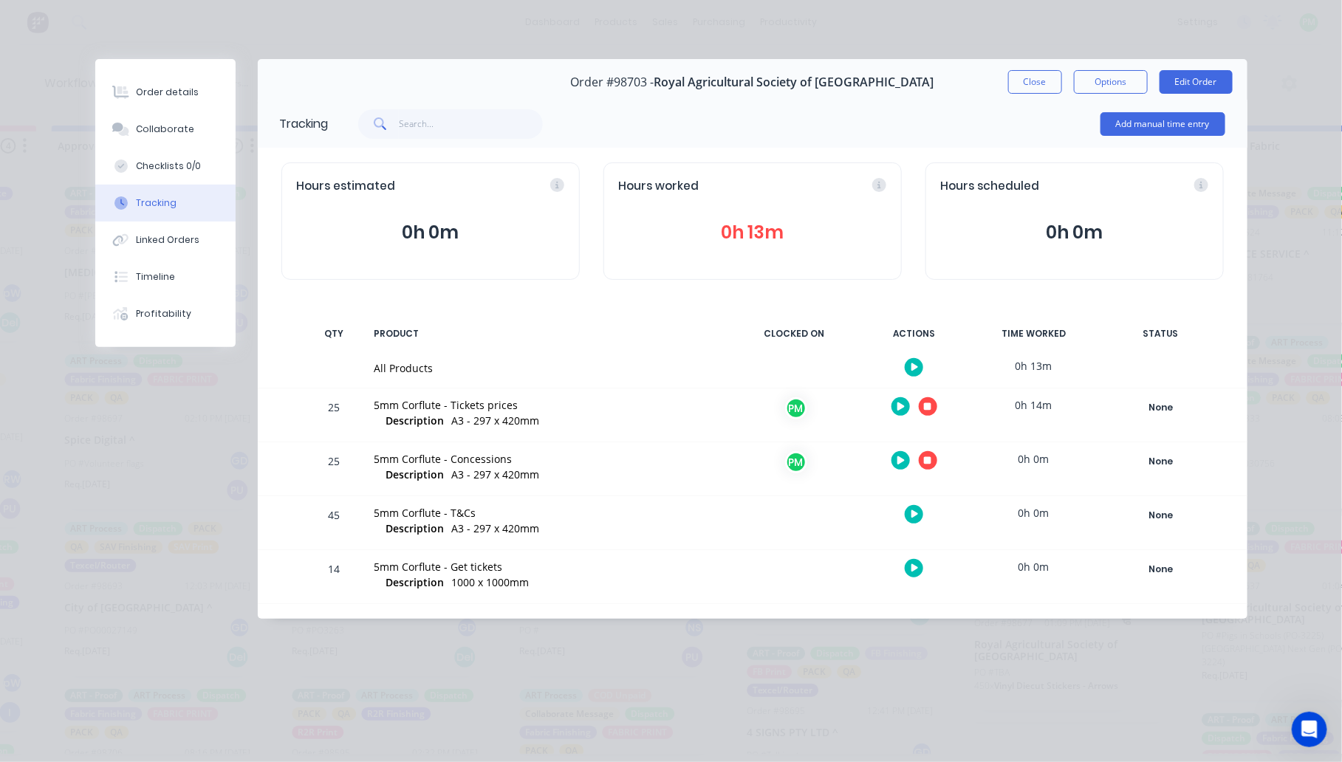
drag, startPoint x: 904, startPoint y: 521, endPoint x: 895, endPoint y: 494, distance: 28.7
click at [907, 521] on div at bounding box center [914, 514] width 111 height 36
click at [910, 514] on button "button" at bounding box center [914, 514] width 18 height 18
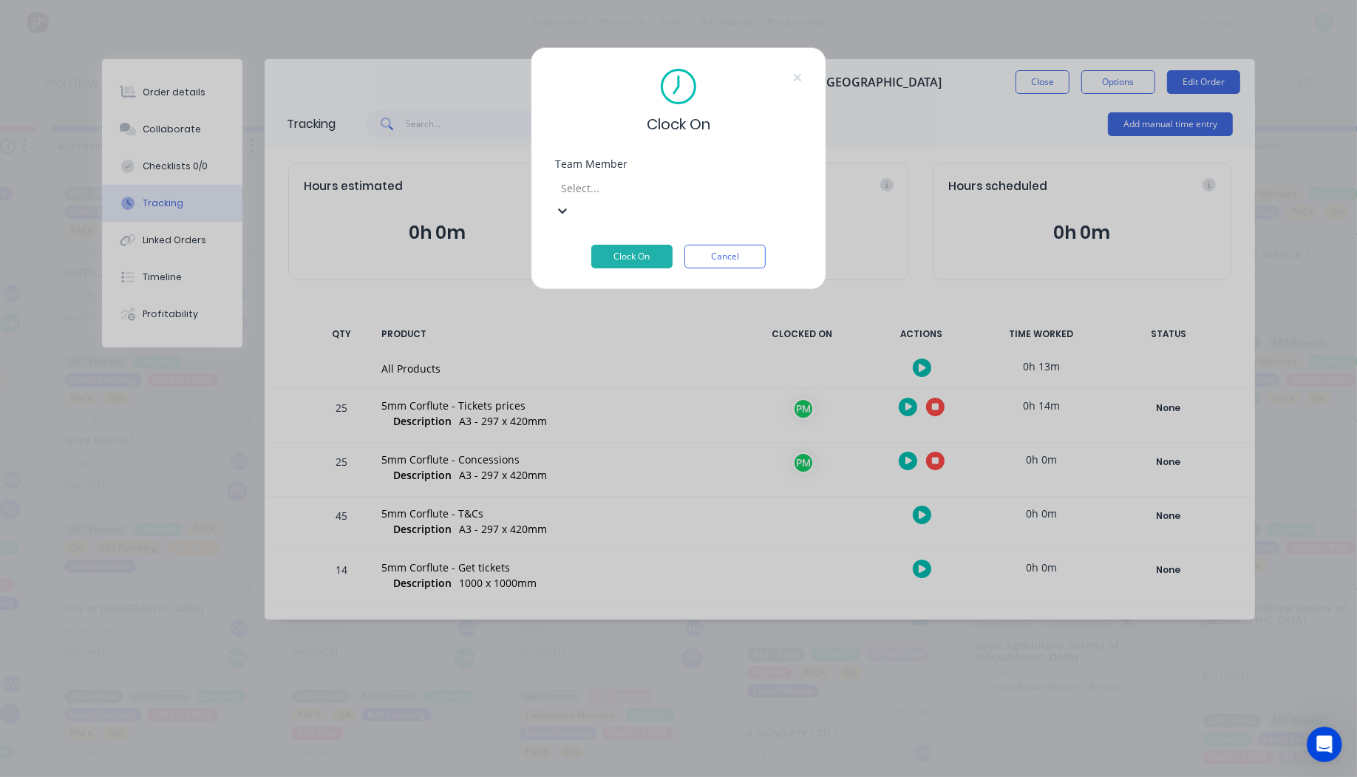
click at [672, 185] on div at bounding box center [665, 188] width 213 height 18
click at [591, 245] on button "Clock On" at bounding box center [631, 257] width 81 height 24
type input "pro"
click at [591, 257] on button "Clock On" at bounding box center [631, 269] width 81 height 24
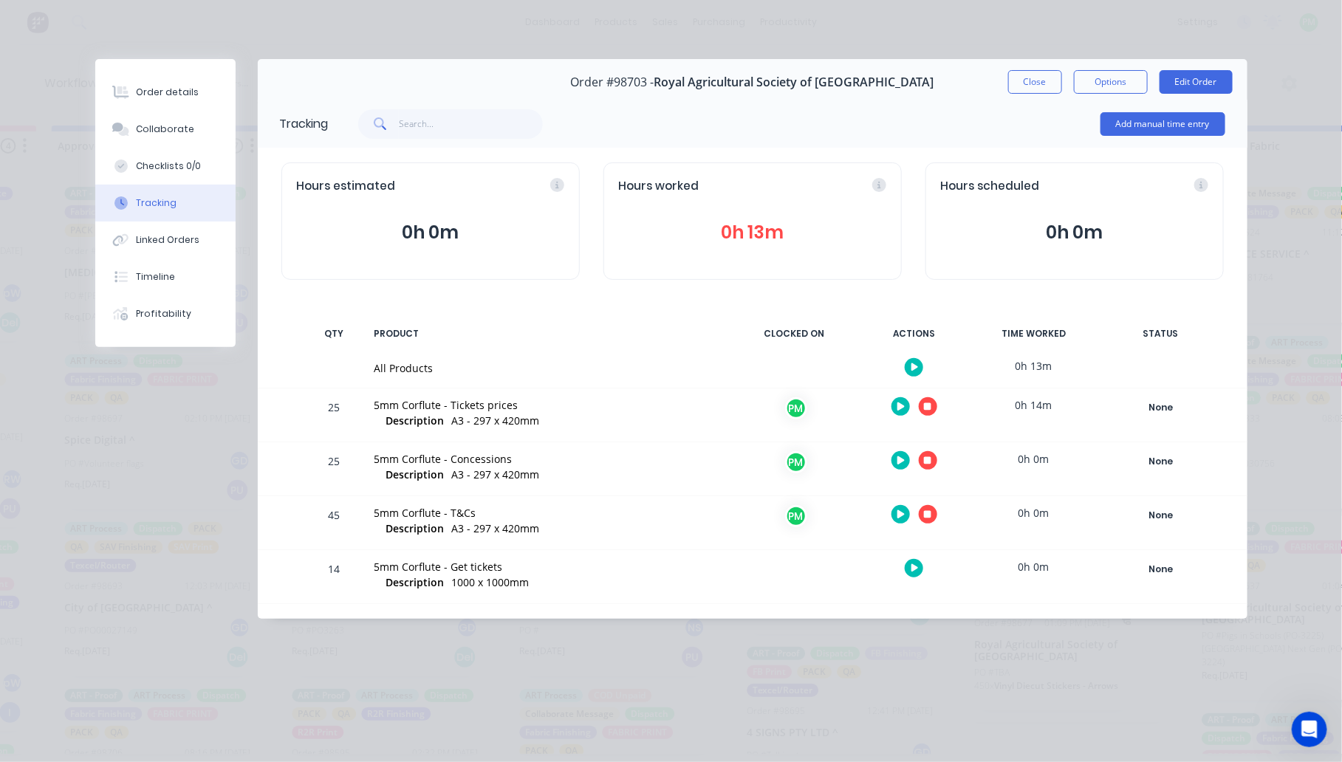
click at [929, 513] on icon "button" at bounding box center [927, 514] width 7 height 7
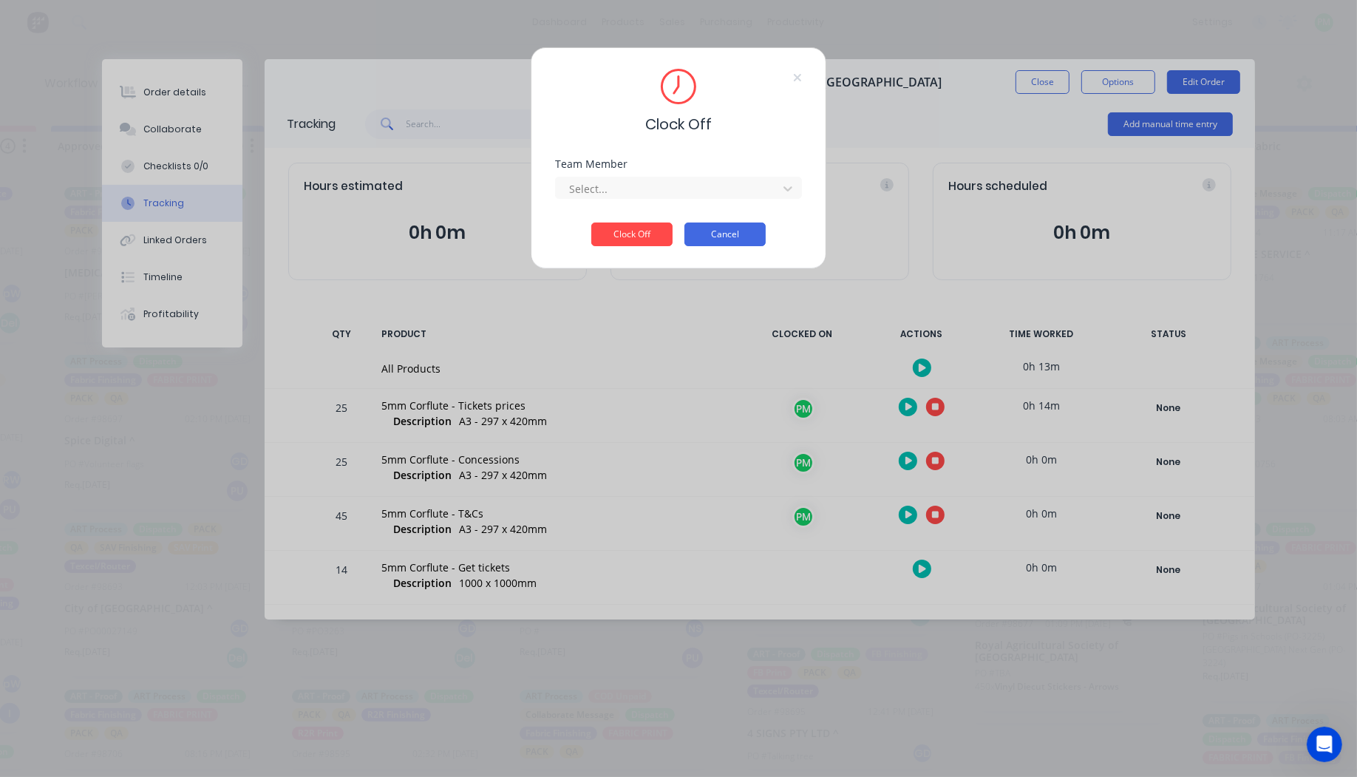
click at [721, 242] on button "Cancel" at bounding box center [724, 234] width 81 height 24
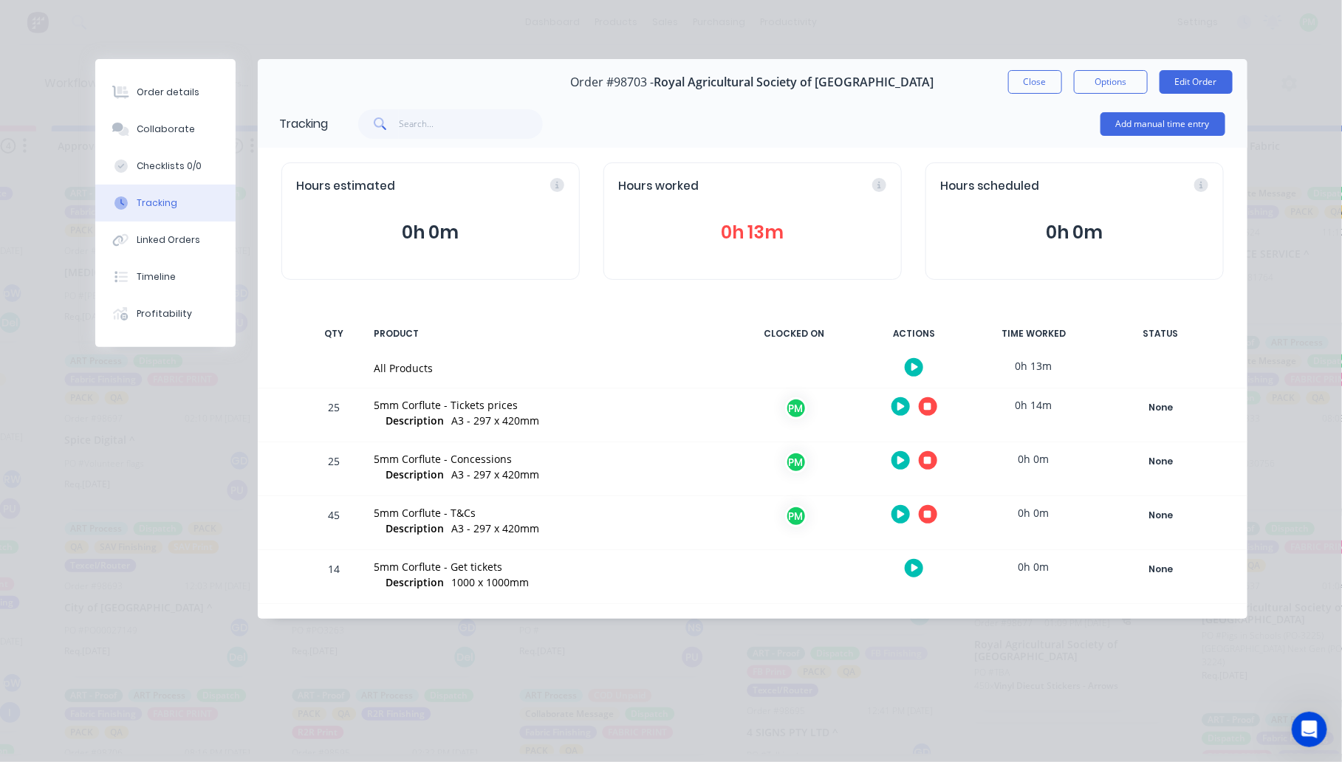
click at [921, 397] on div at bounding box center [914, 407] width 111 height 36
click at [925, 403] on icon "button" at bounding box center [927, 406] width 7 height 7
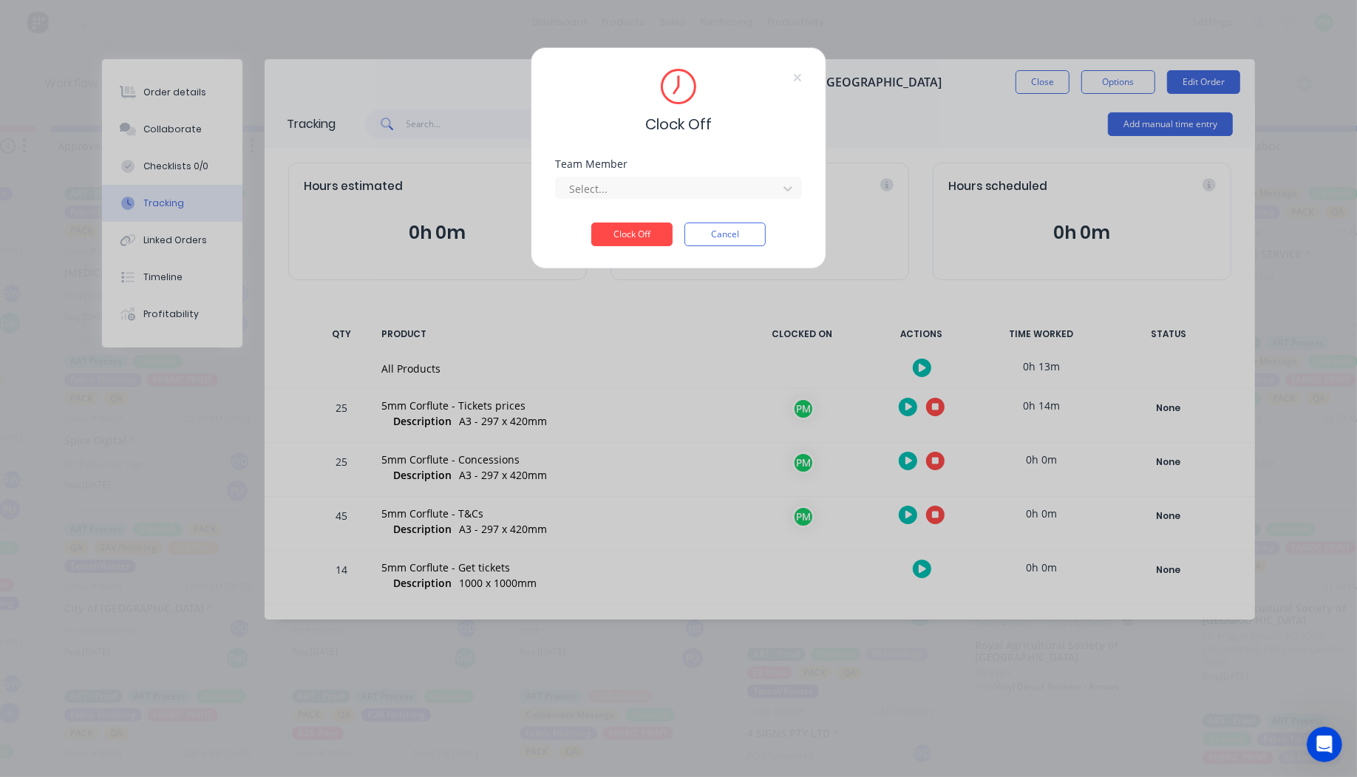
click at [654, 205] on div "Team Member Select..." at bounding box center [678, 191] width 247 height 64
click at [641, 179] on div "Select..." at bounding box center [666, 188] width 222 height 22
type input "pro"
click at [591, 245] on button "Clock Off" at bounding box center [631, 257] width 81 height 24
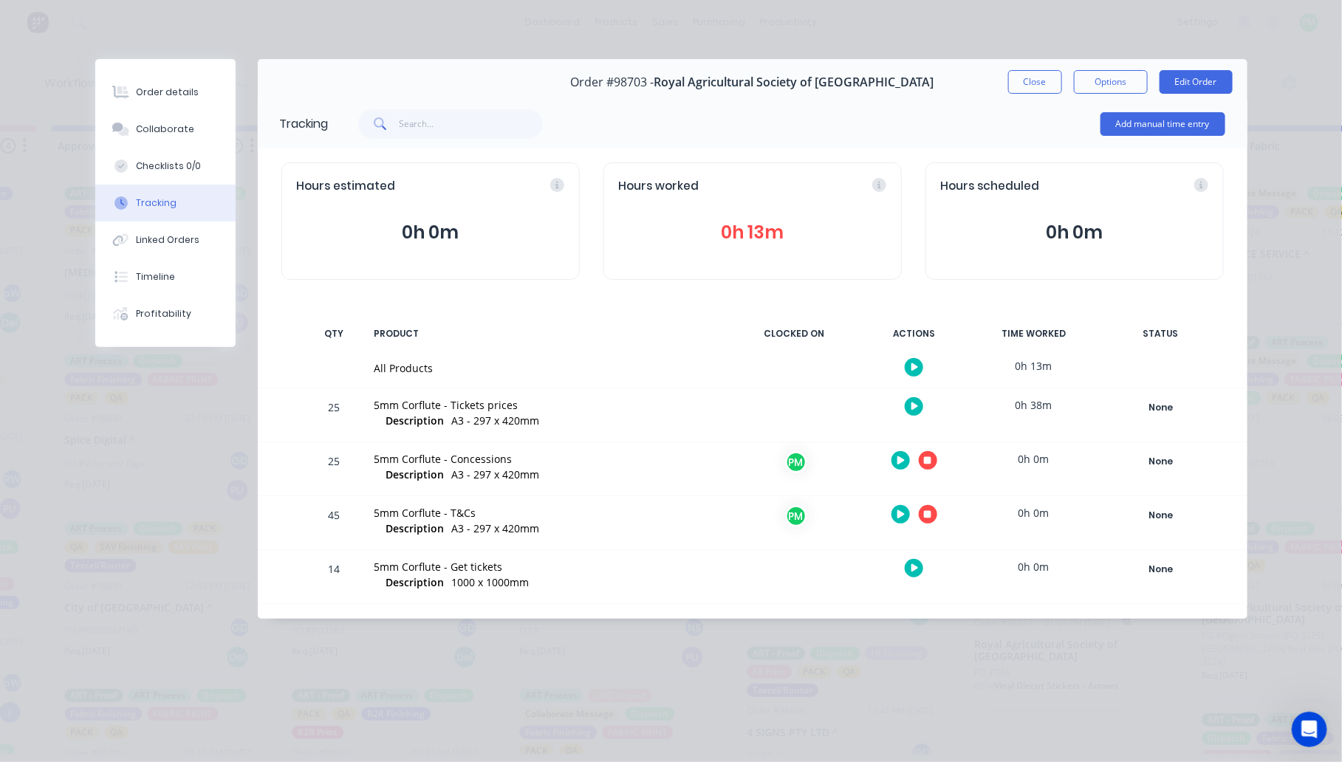
click at [559, 372] on div "All Products" at bounding box center [548, 369] width 347 height 16
click at [918, 407] on button "button" at bounding box center [914, 406] width 18 height 18
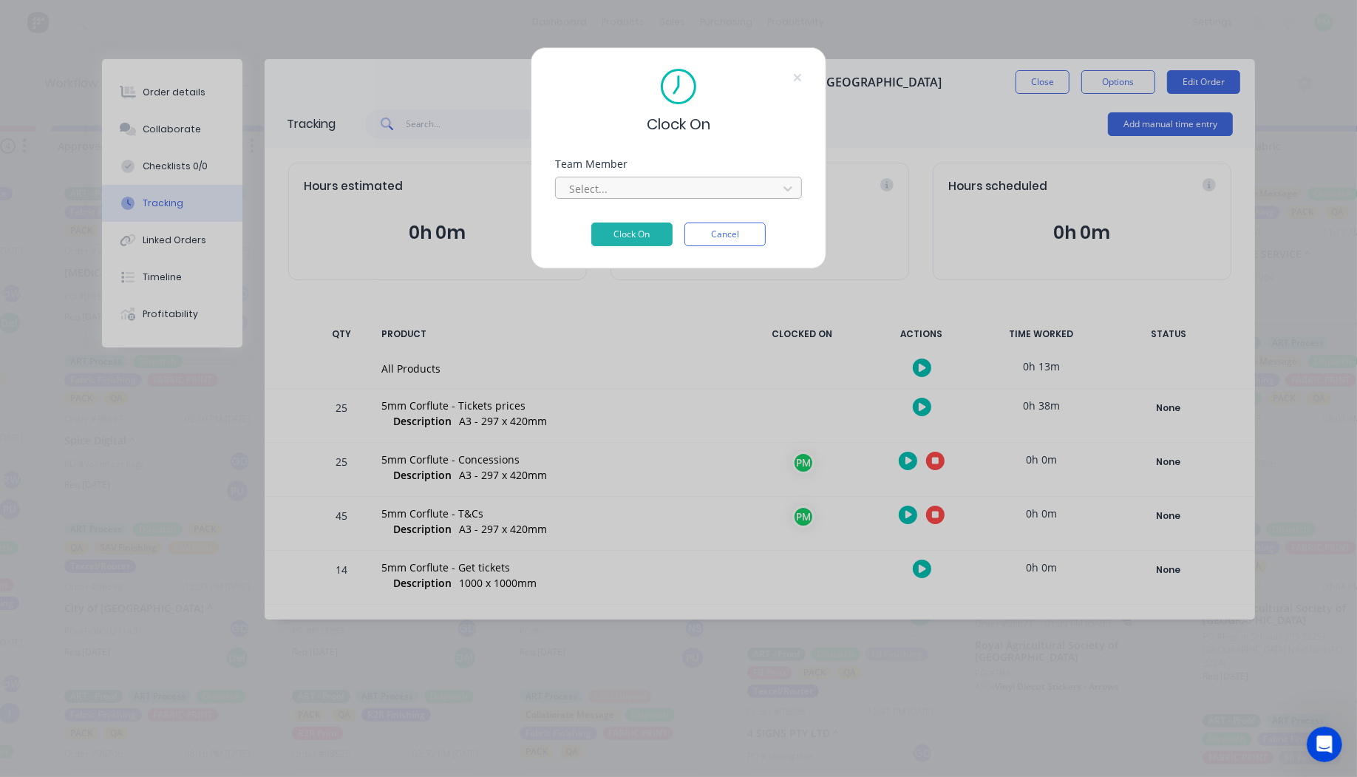
drag, startPoint x: 614, startPoint y: 174, endPoint x: 607, endPoint y: 182, distance: 10.4
click at [610, 175] on div "Select..." at bounding box center [678, 186] width 247 height 26
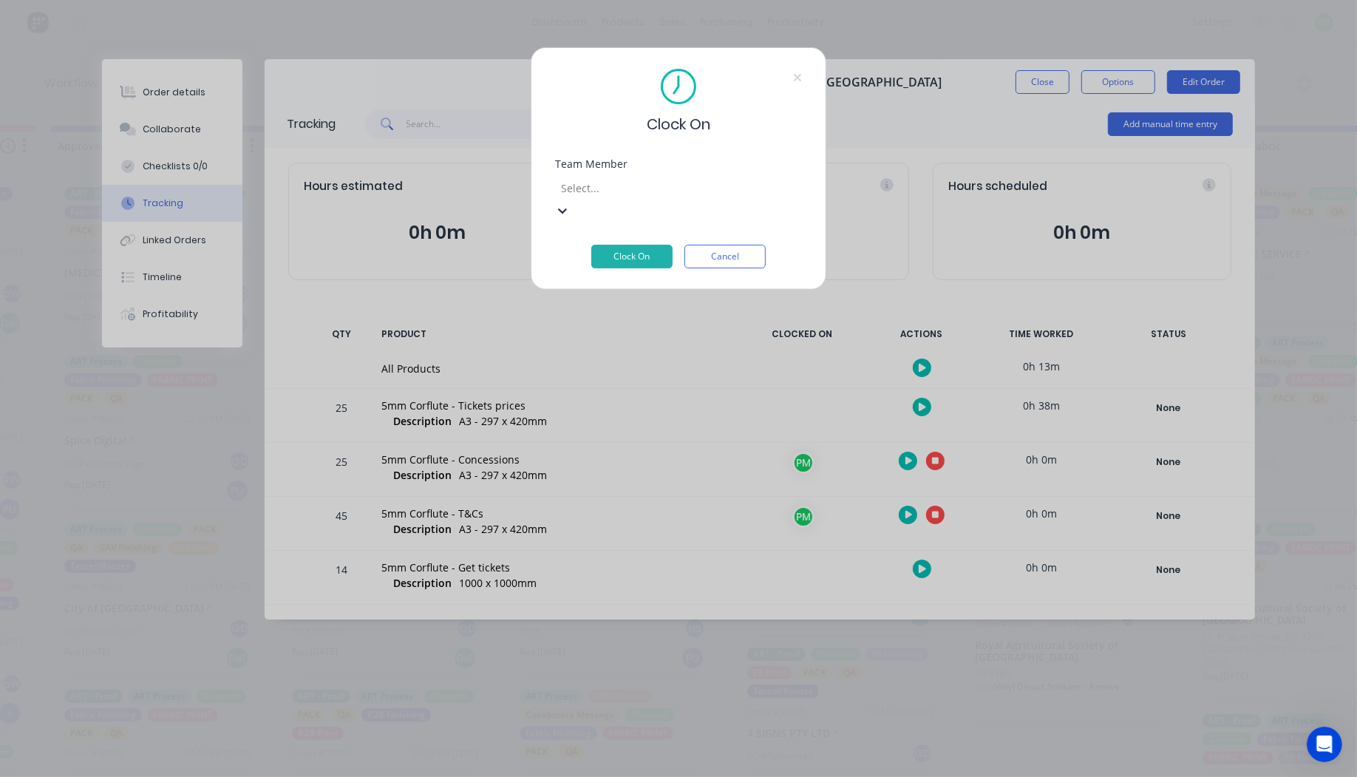
click at [604, 191] on div at bounding box center [665, 188] width 213 height 18
type input "pro"
click at [591, 245] on button "Clock On" at bounding box center [631, 257] width 81 height 24
